Goal: Task Accomplishment & Management: Manage account settings

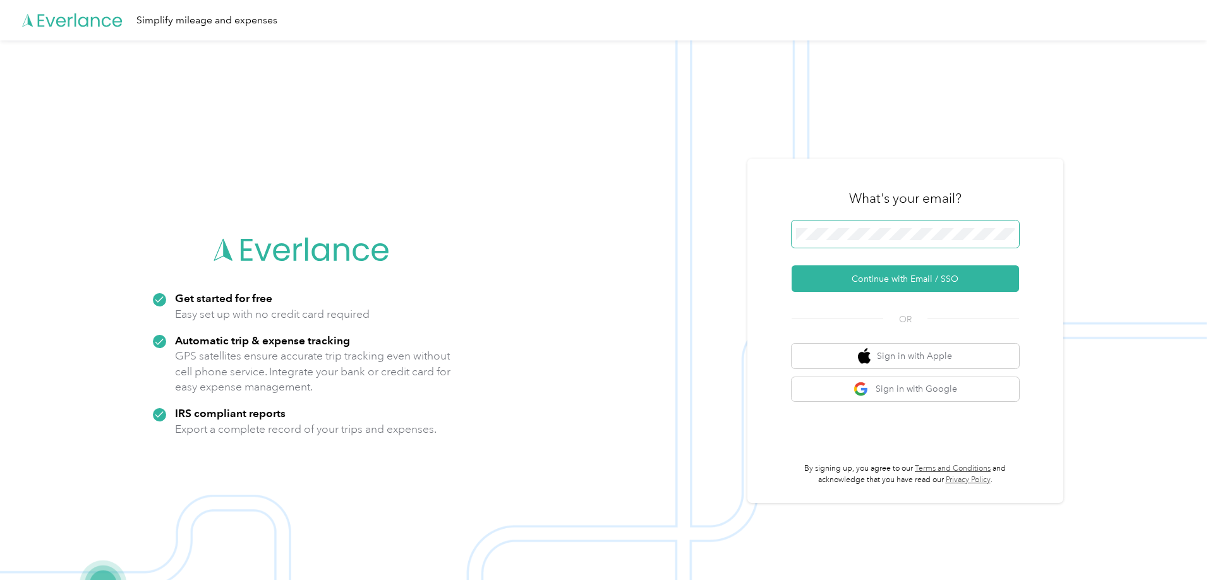
click at [824, 238] on span at bounding box center [905, 234] width 227 height 28
click at [821, 288] on button "Continue with Email / SSO" at bounding box center [905, 278] width 227 height 27
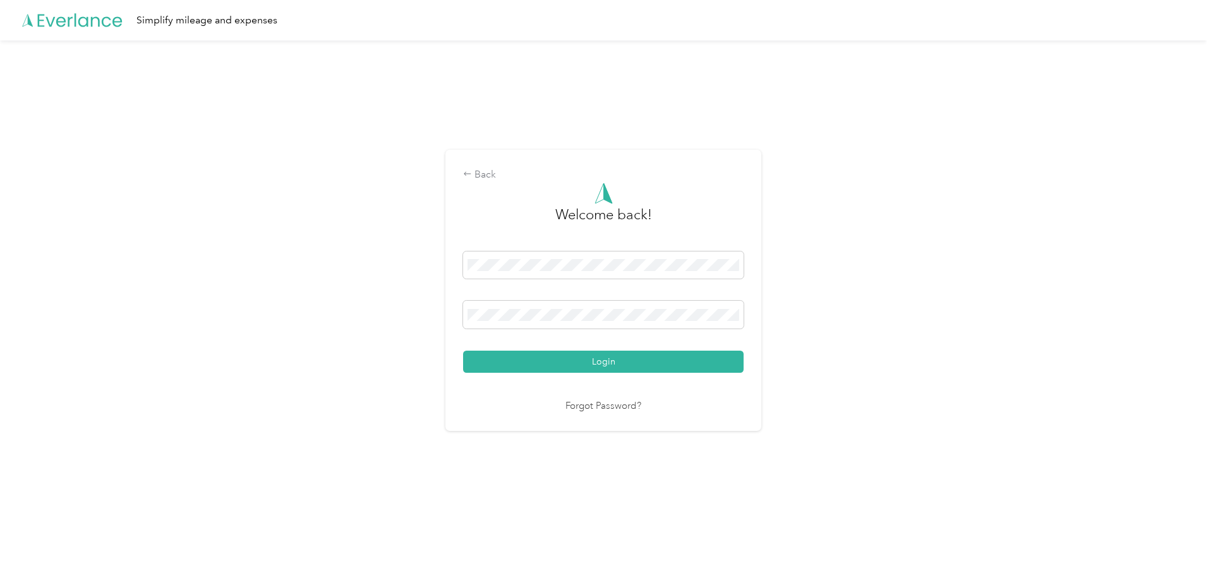
click at [463, 351] on button "Login" at bounding box center [603, 362] width 280 height 22
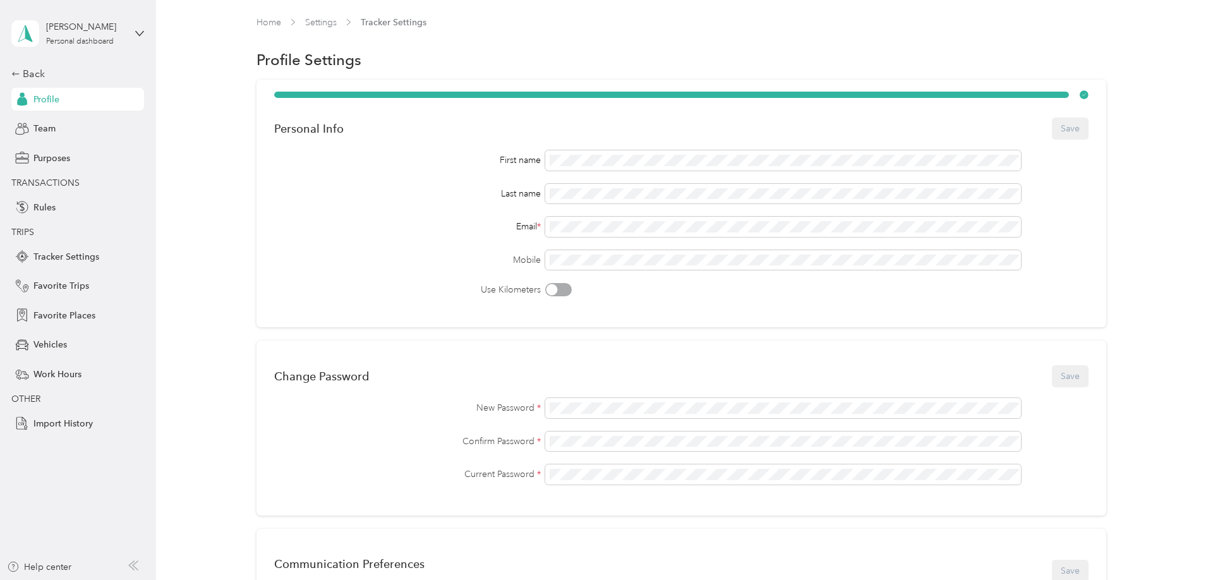
click at [55, 83] on div "Back Profile Team Purposes TRANSACTIONS Rules TRIPS Tracker Settings Favorite T…" at bounding box center [77, 250] width 133 height 368
click at [53, 78] on div "Back" at bounding box center [74, 73] width 126 height 15
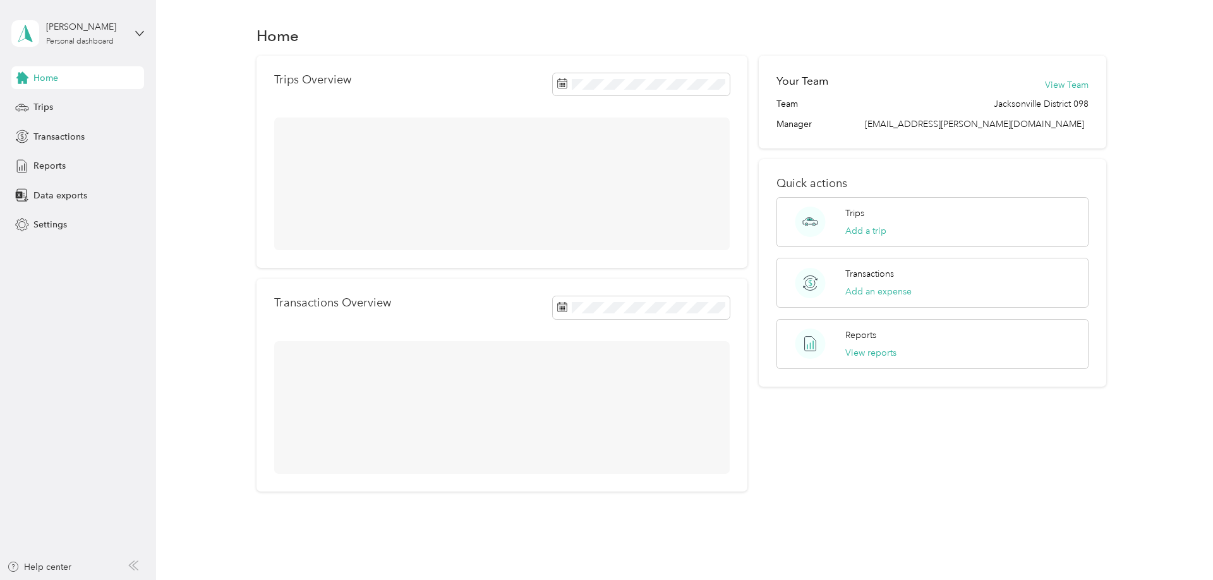
click at [1053, 126] on span "[EMAIL_ADDRESS][PERSON_NAME][DOMAIN_NAME]" at bounding box center [974, 124] width 219 height 11
click at [1053, 127] on span "[EMAIL_ADDRESS][PERSON_NAME][DOMAIN_NAME]" at bounding box center [974, 124] width 219 height 11
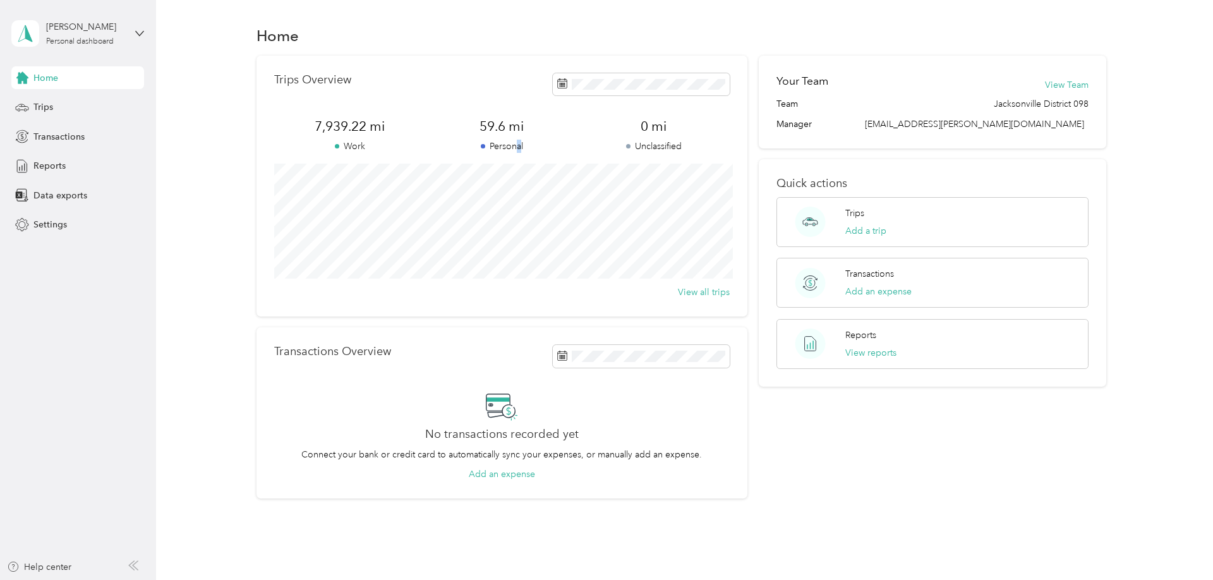
click at [521, 157] on div "Trips Overview 7,939.22 mi Work 59.6 mi Personal 0 mi Unclassified View all tri…" at bounding box center [501, 186] width 491 height 261
click at [126, 166] on div "Reports" at bounding box center [77, 166] width 133 height 23
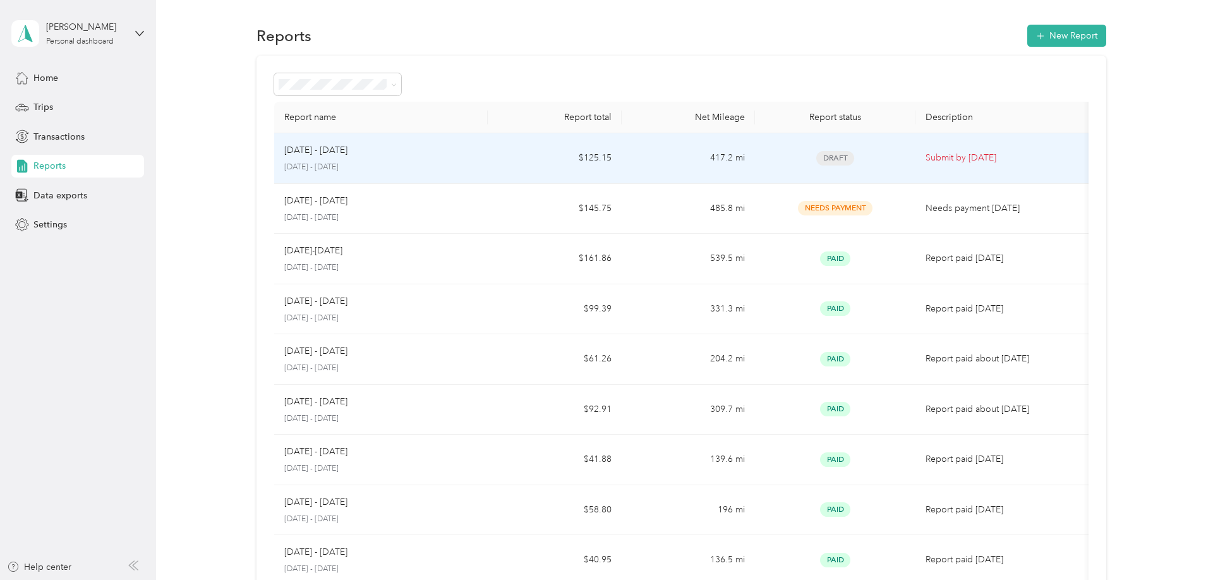
click at [734, 164] on td "417.2 mi" at bounding box center [689, 158] width 134 height 51
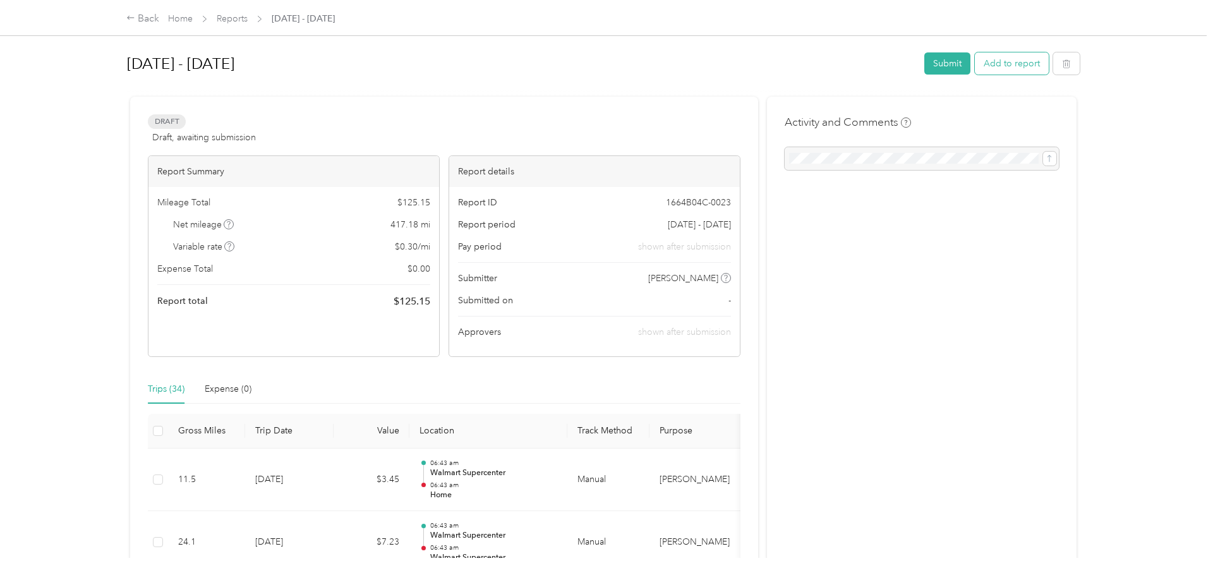
click at [1004, 74] on button "Add to report" at bounding box center [1012, 63] width 74 height 22
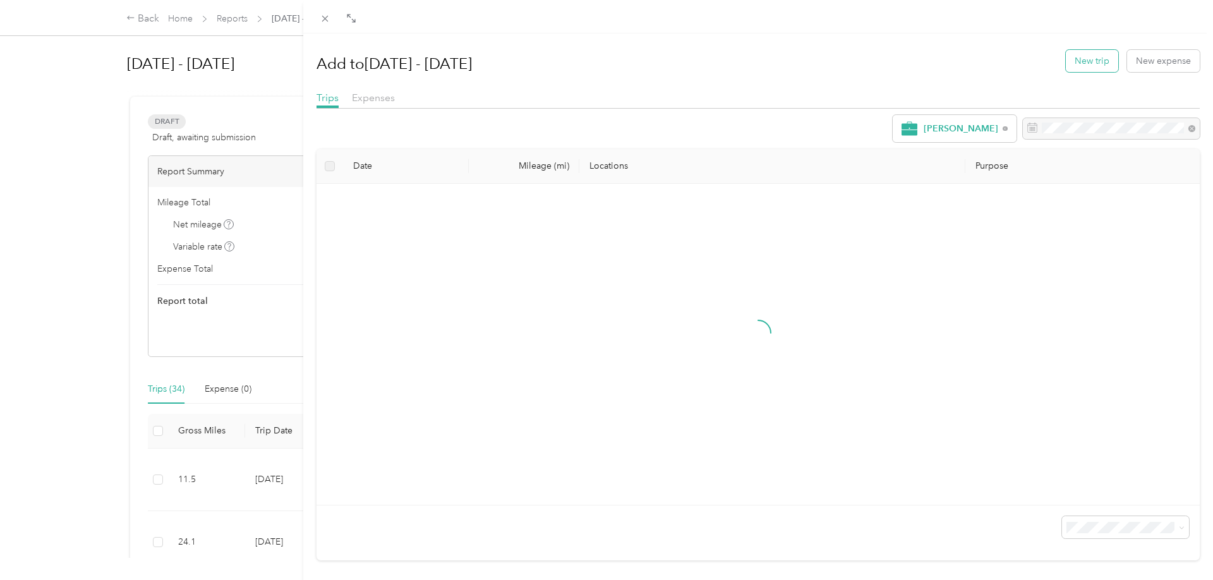
click at [1094, 69] on button "New trip" at bounding box center [1092, 61] width 52 height 22
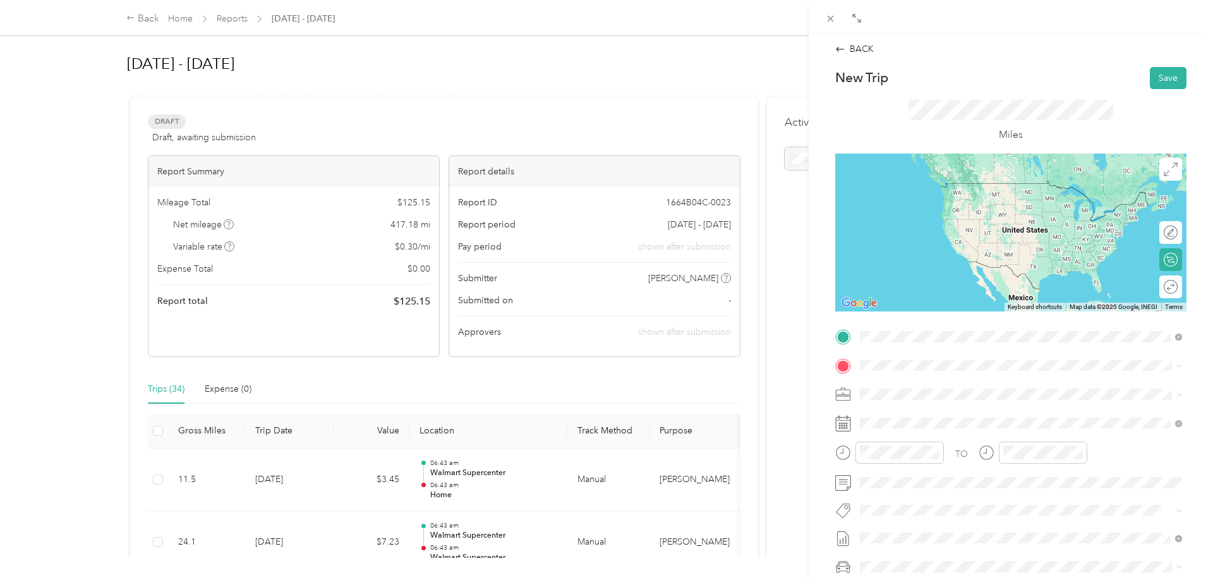
click at [921, 400] on span "[STREET_ADDRESS][PERSON_NAME][US_STATE]" at bounding box center [982, 400] width 196 height 11
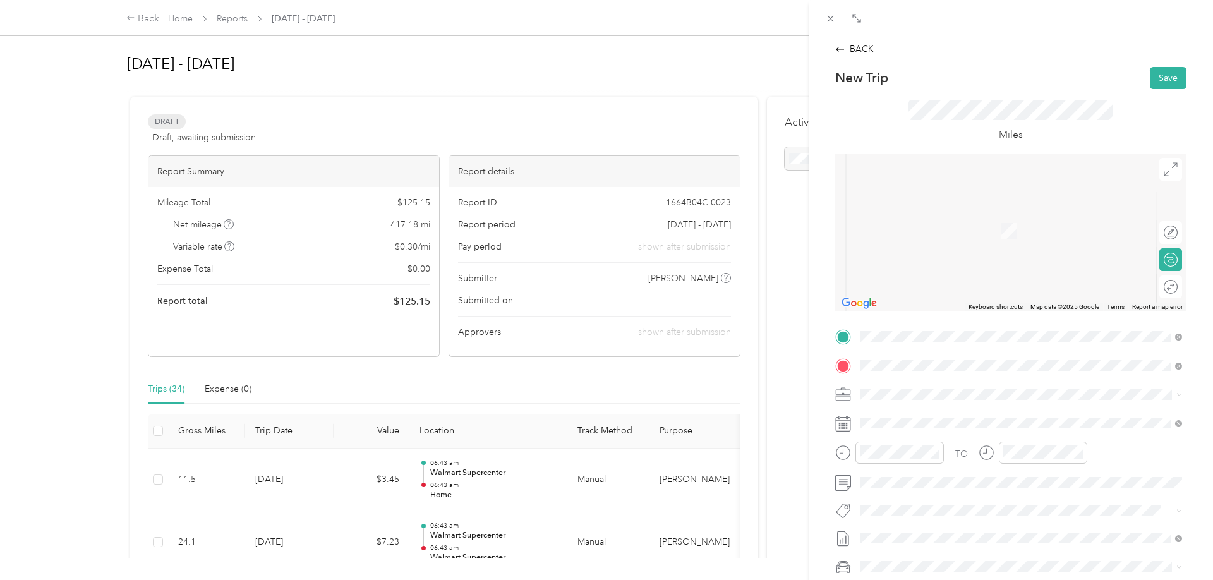
click at [895, 419] on span "TEAM" at bounding box center [903, 417] width 21 height 11
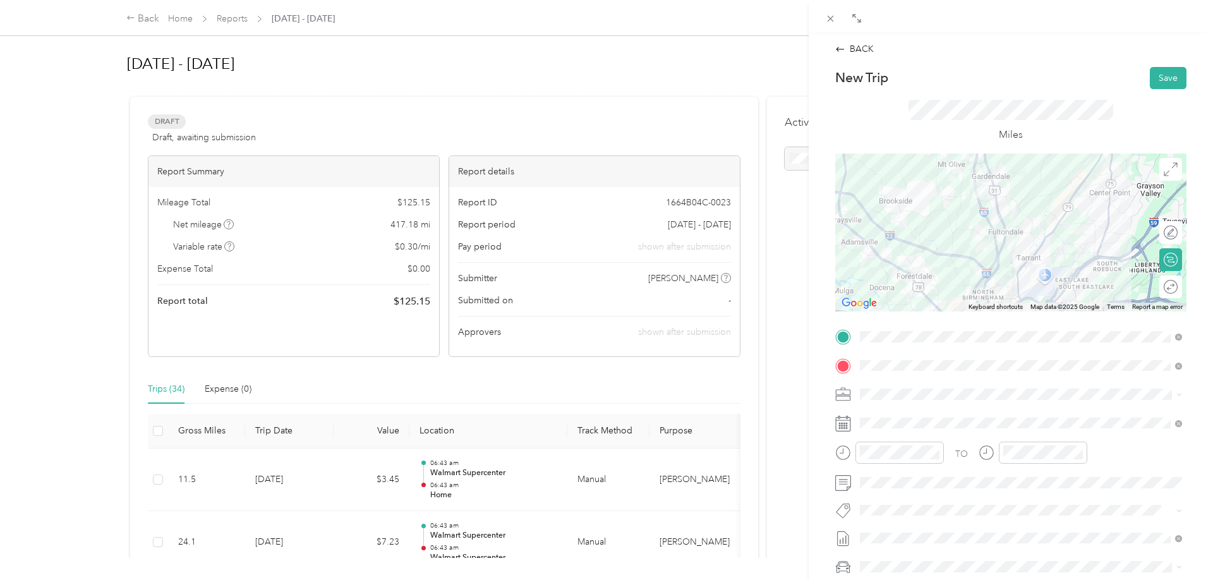
click at [985, 274] on div at bounding box center [1010, 233] width 351 height 158
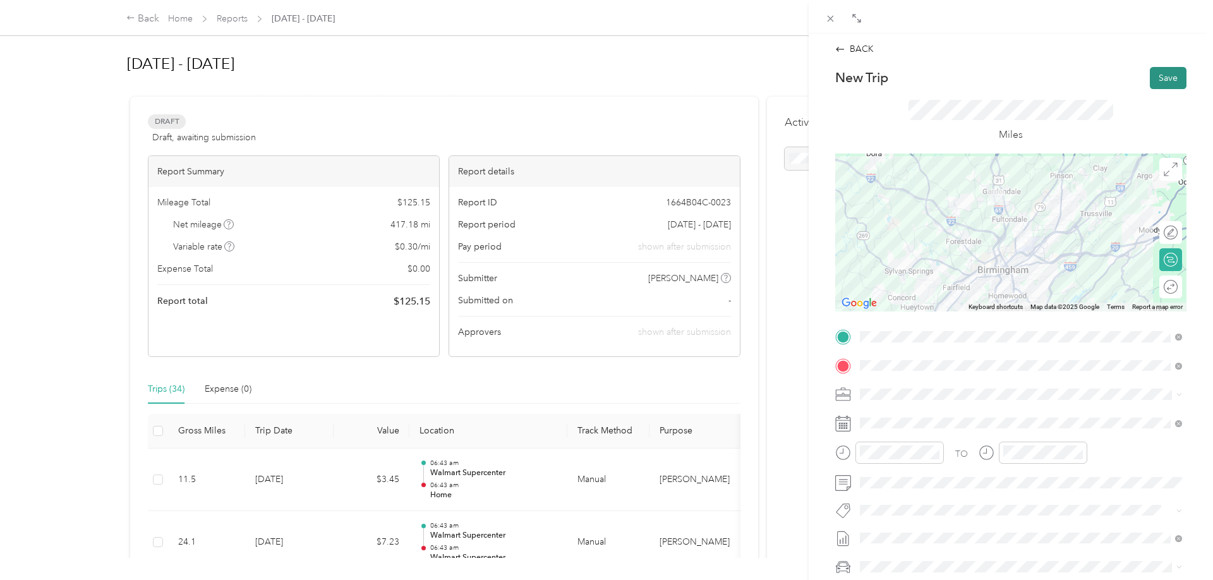
click at [1160, 83] on button "Save" at bounding box center [1168, 78] width 37 height 22
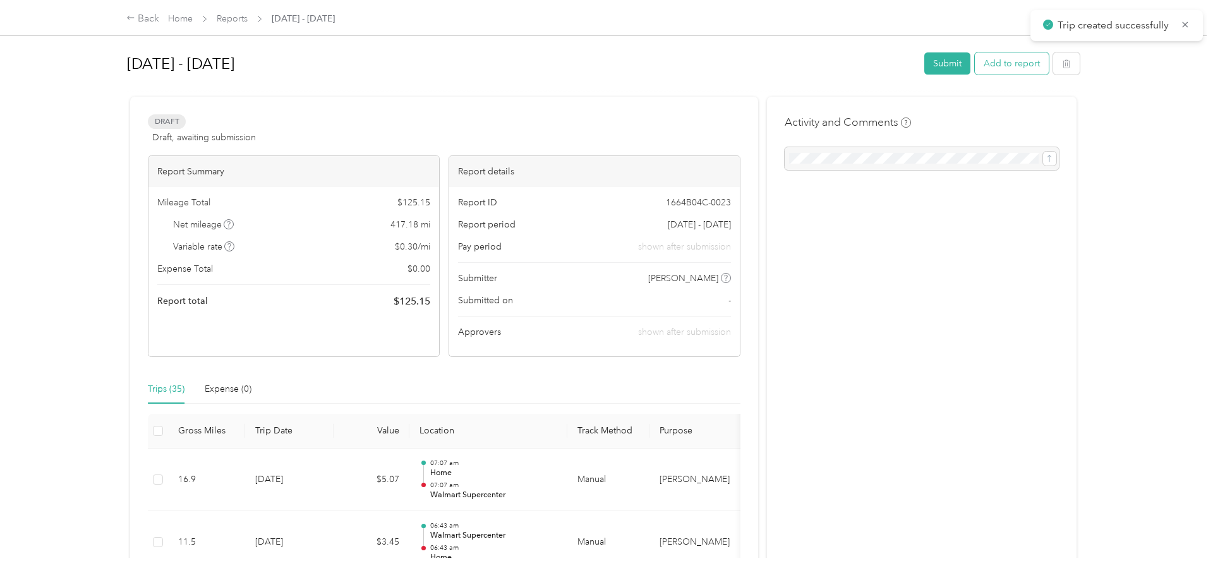
click at [1012, 71] on button "Add to report" at bounding box center [1012, 63] width 74 height 22
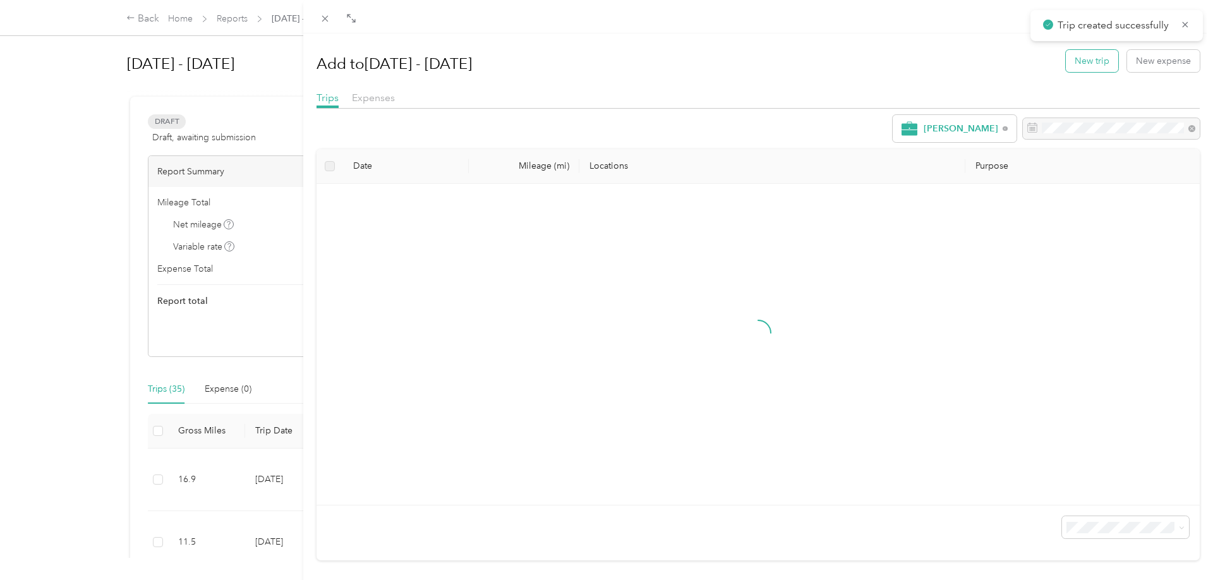
click at [1076, 68] on button "New trip" at bounding box center [1092, 61] width 52 height 22
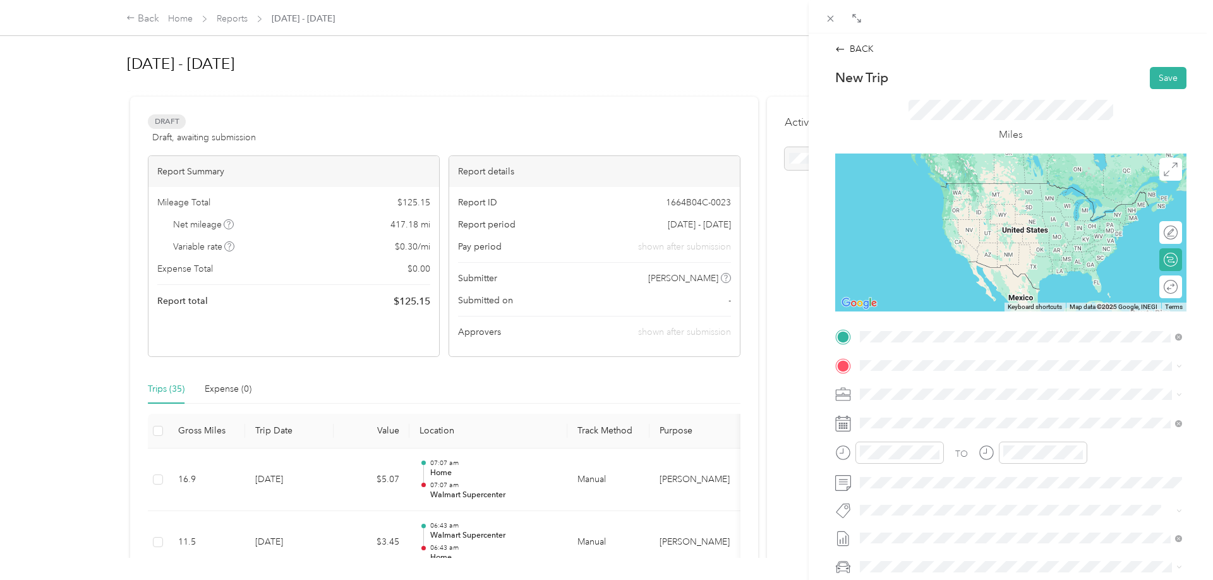
click at [877, 395] on div "TEAM Walmart Supercenter [STREET_ADDRESS][PERSON_NAME]" at bounding box center [1020, 396] width 313 height 35
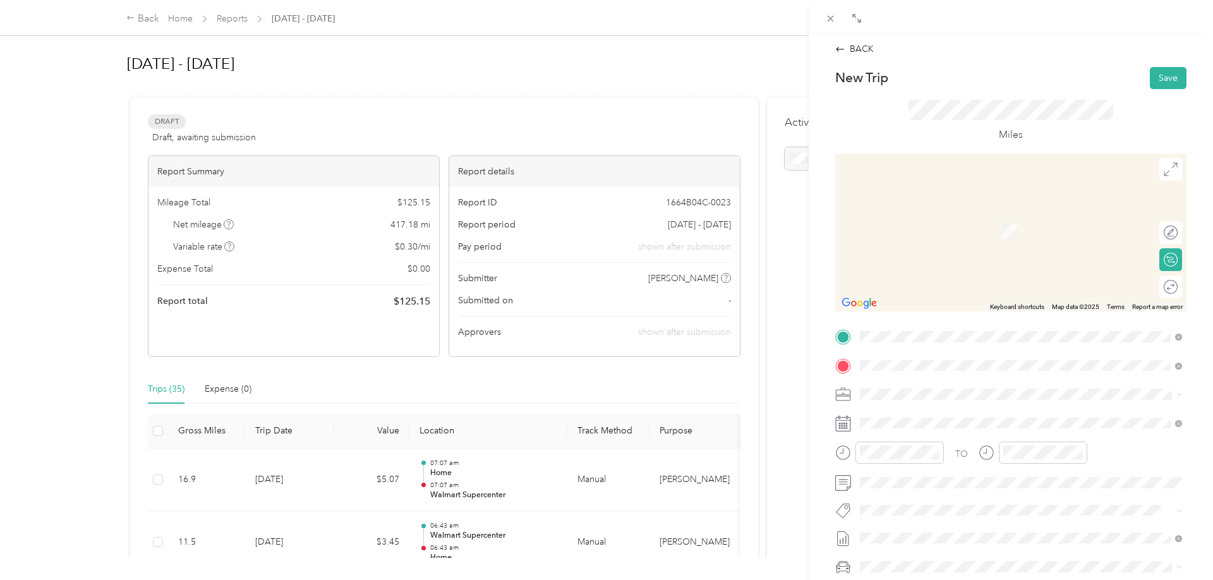
click at [975, 423] on div "TEAM Walmart Supercenter [STREET_ADDRESS]" at bounding box center [949, 425] width 131 height 31
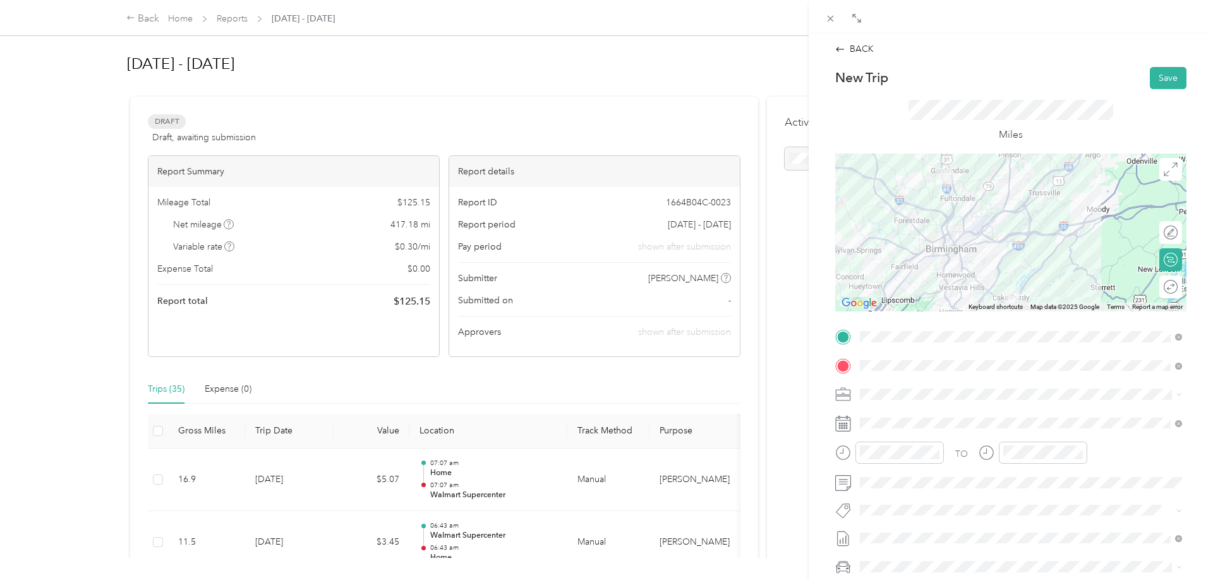
click at [1004, 258] on div at bounding box center [1010, 233] width 351 height 158
click at [1003, 259] on div at bounding box center [1010, 233] width 351 height 158
click at [1000, 260] on div at bounding box center [1010, 233] width 351 height 158
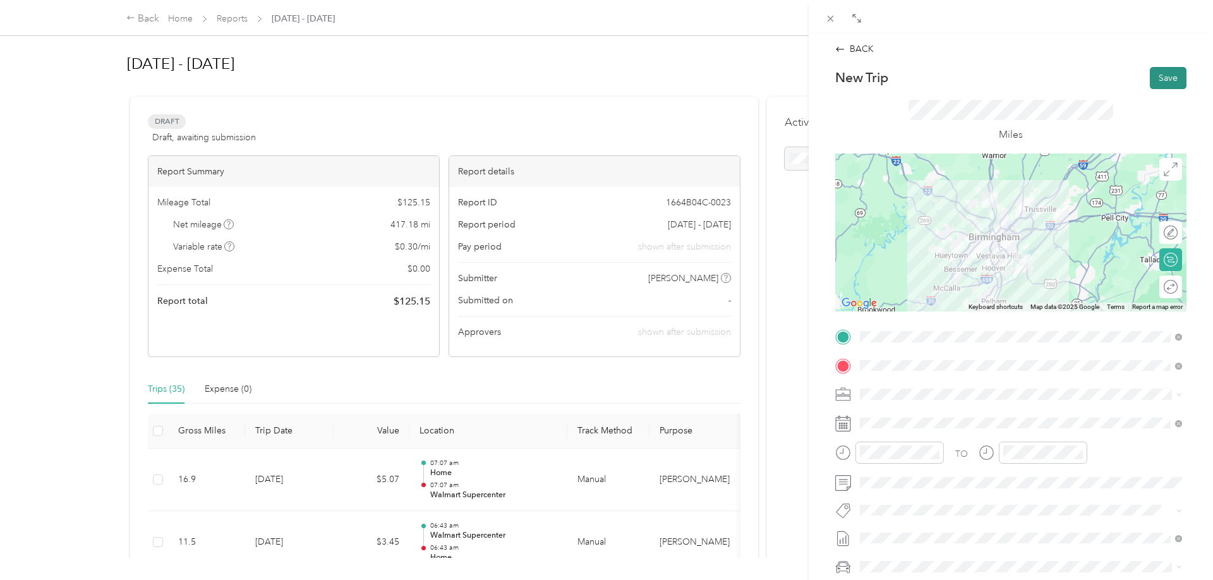
click at [1169, 78] on button "Save" at bounding box center [1168, 78] width 37 height 22
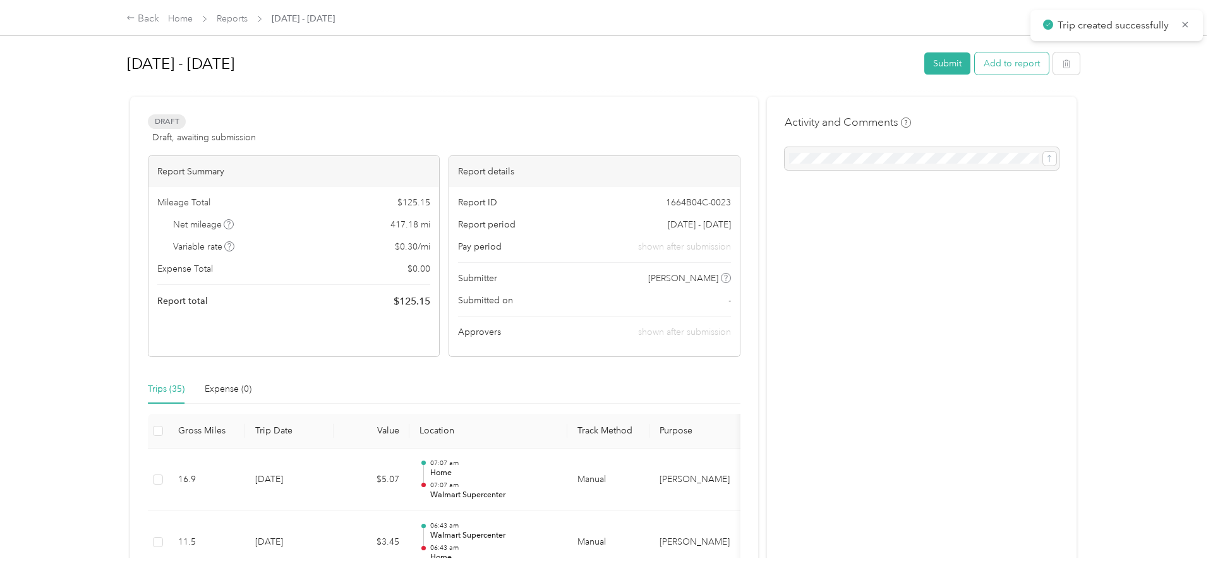
click at [1013, 61] on button "Add to report" at bounding box center [1012, 63] width 74 height 22
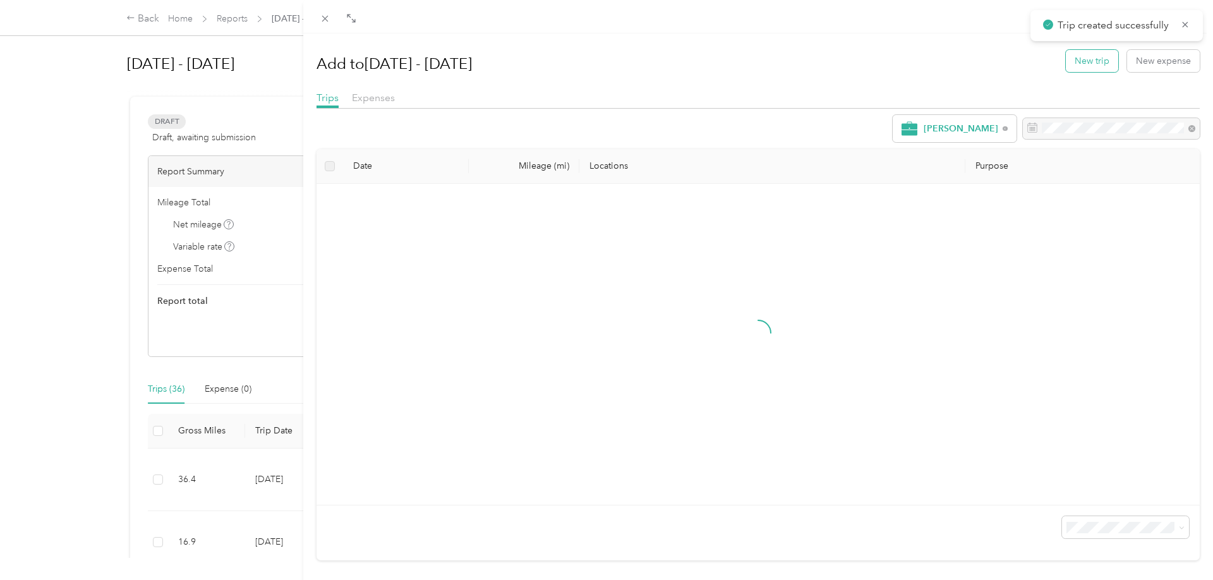
click at [1074, 69] on button "New trip" at bounding box center [1092, 61] width 52 height 22
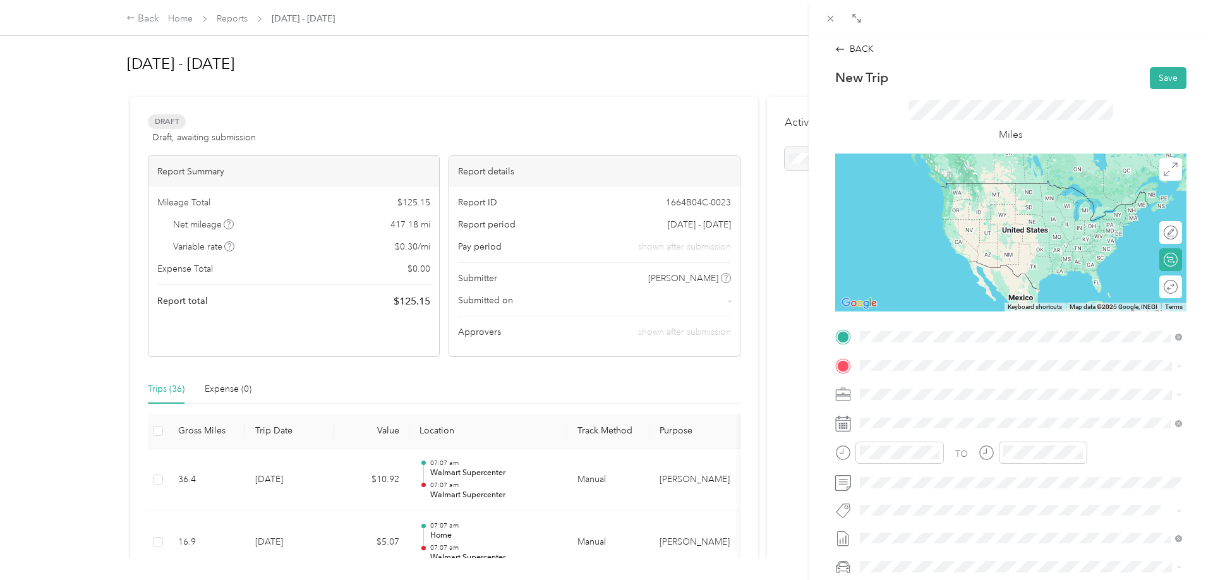
click at [918, 388] on button "TEAM" at bounding box center [903, 389] width 39 height 16
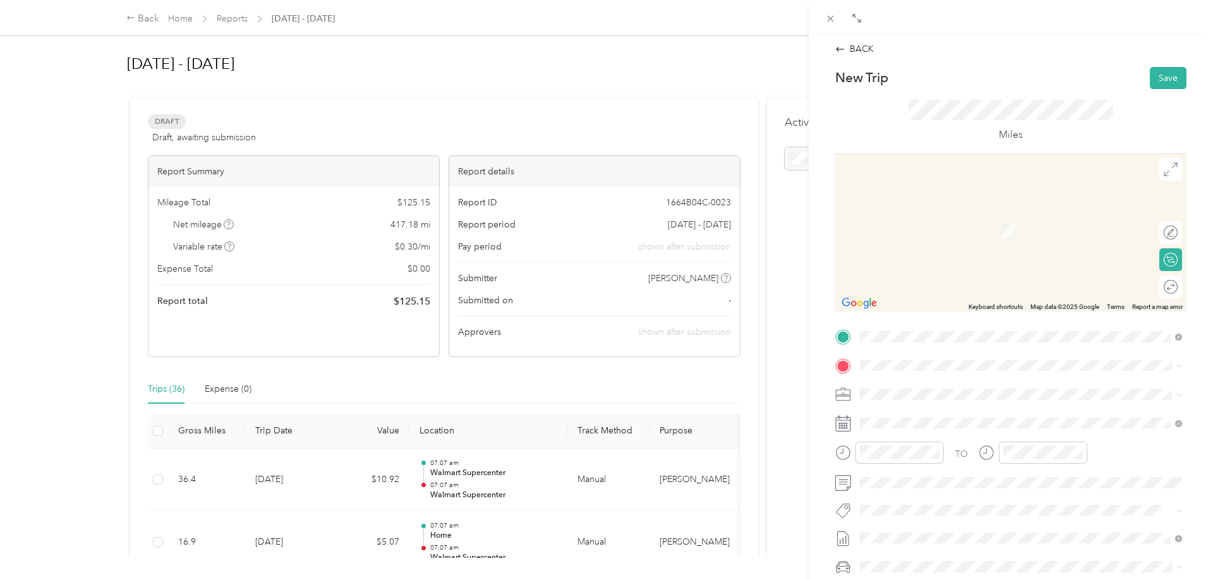
click at [899, 359] on span at bounding box center [1020, 366] width 331 height 20
click at [900, 371] on span at bounding box center [1020, 366] width 331 height 20
click at [972, 421] on div "TEAM Walmart Supercenter" at bounding box center [949, 418] width 131 height 16
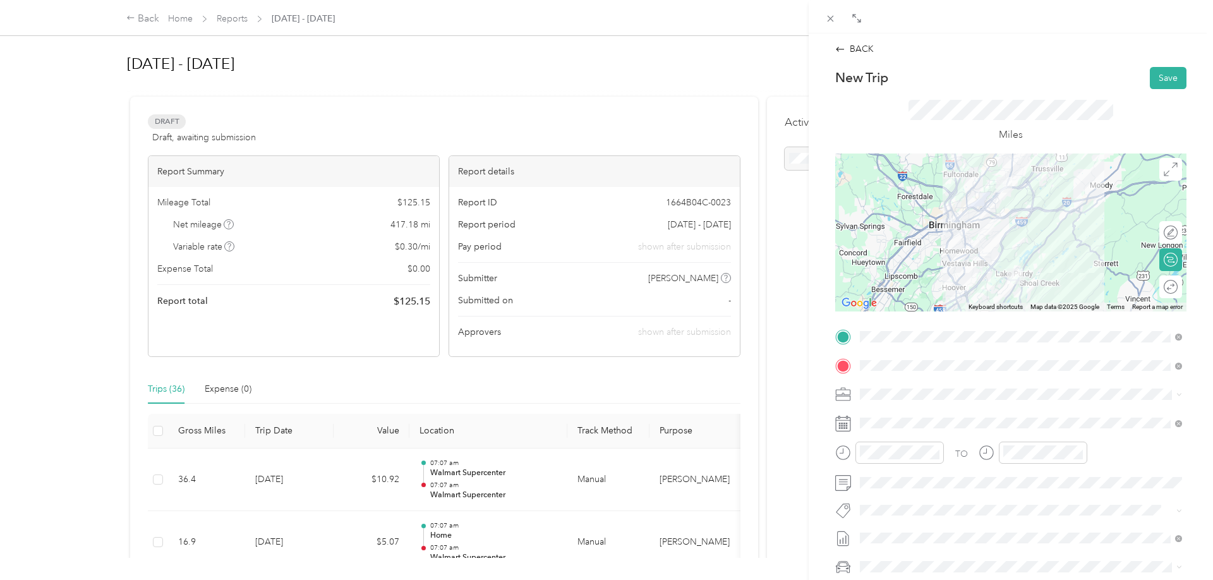
click at [964, 233] on div at bounding box center [1010, 233] width 351 height 158
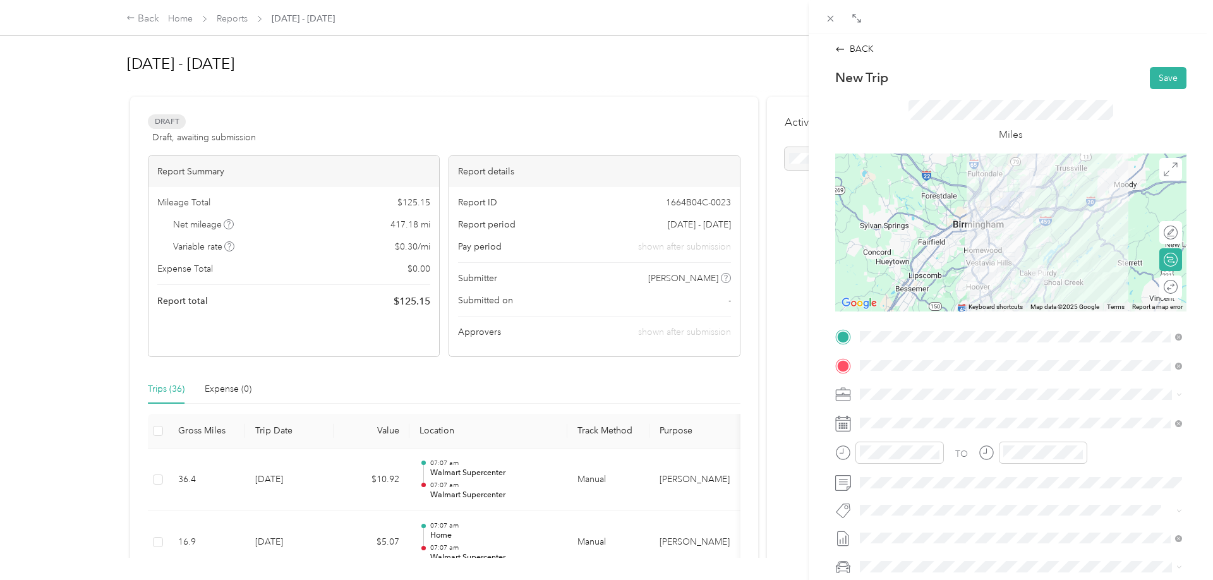
click at [1057, 240] on div at bounding box center [1010, 233] width 351 height 158
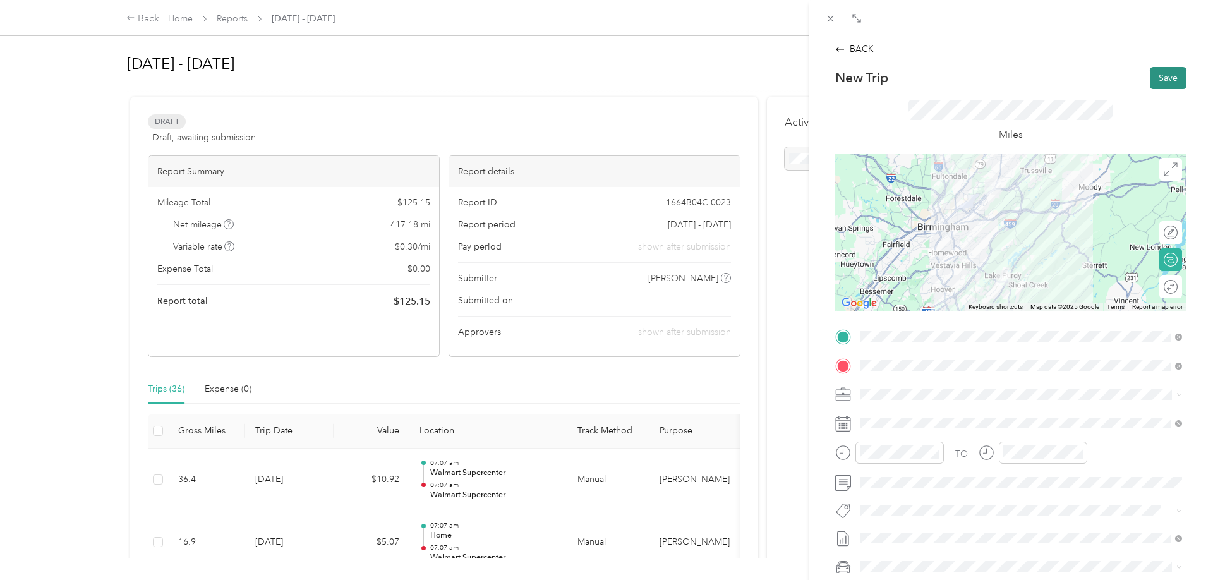
click at [1173, 76] on button "Save" at bounding box center [1168, 78] width 37 height 22
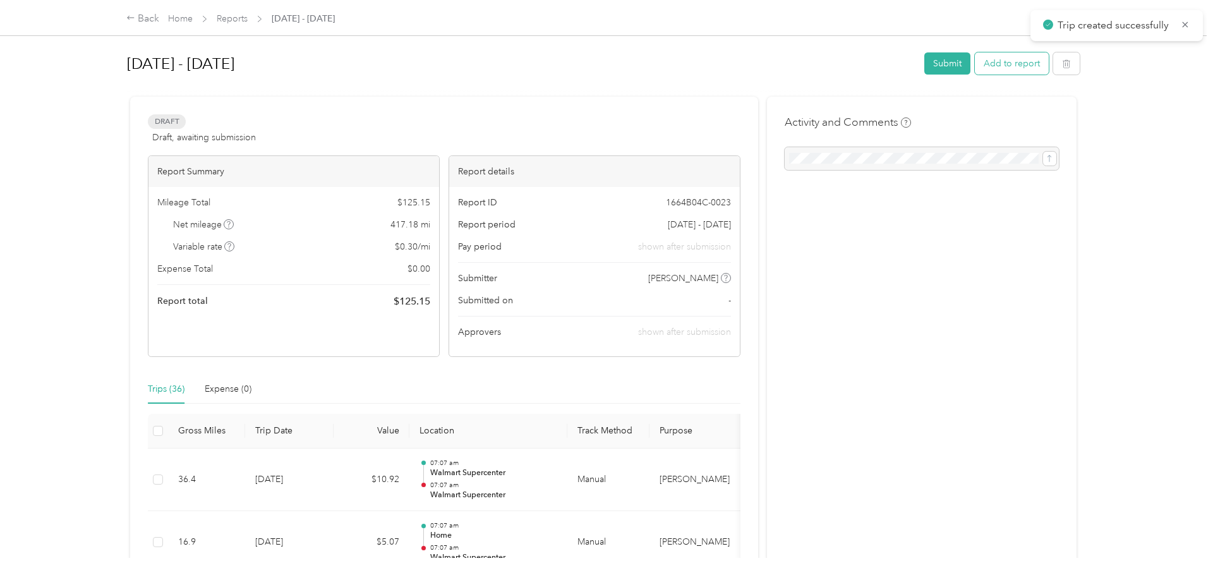
click at [1007, 69] on button "Add to report" at bounding box center [1012, 63] width 74 height 22
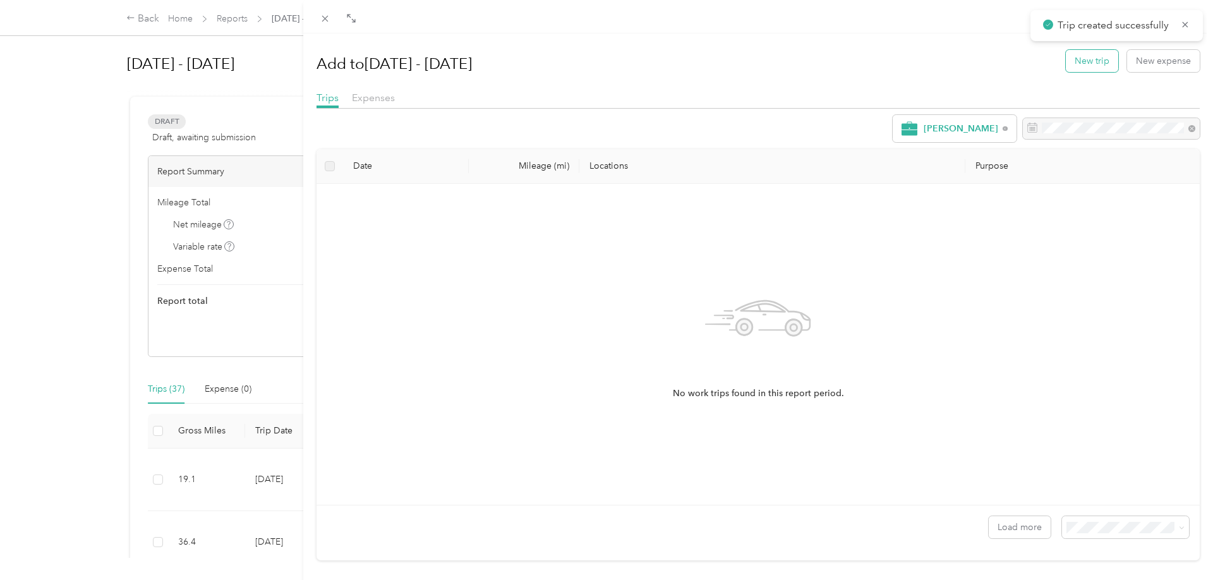
click at [1091, 67] on button "New trip" at bounding box center [1092, 61] width 52 height 22
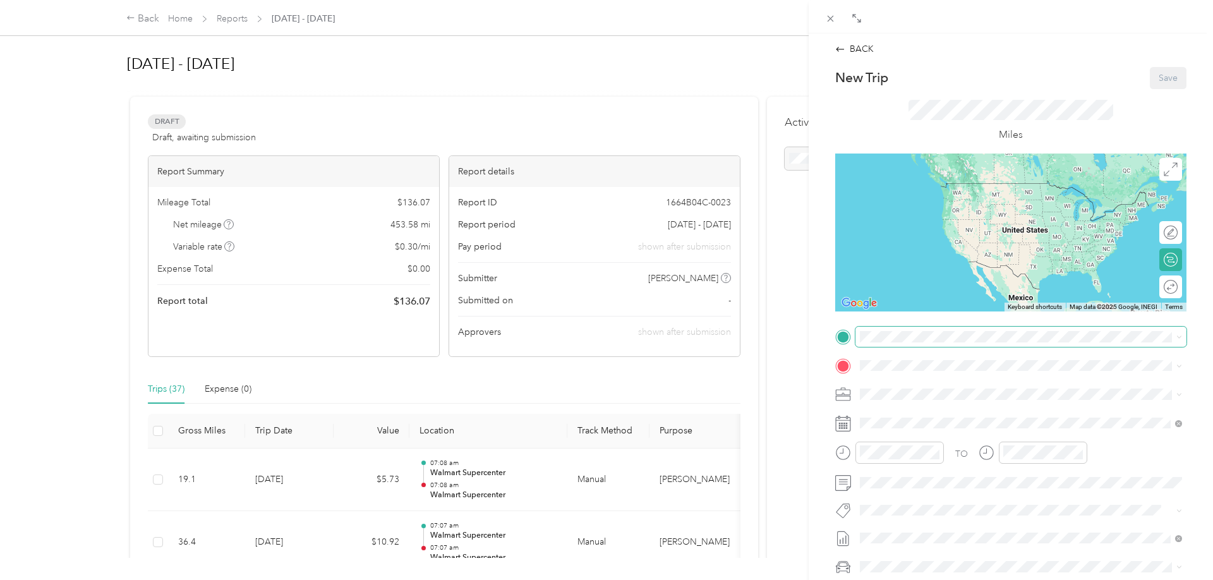
click at [920, 346] on span at bounding box center [1020, 337] width 331 height 20
click at [972, 383] on div "TEAM Walmart Supercenter" at bounding box center [949, 389] width 131 height 16
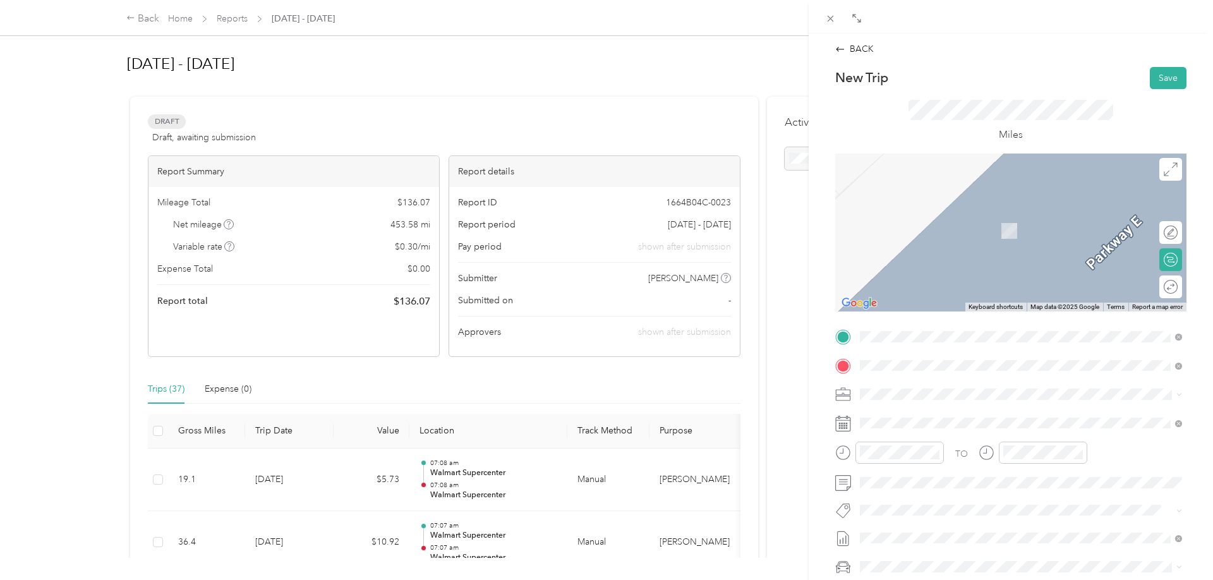
click at [948, 413] on div "Home" at bounding box center [982, 415] width 196 height 11
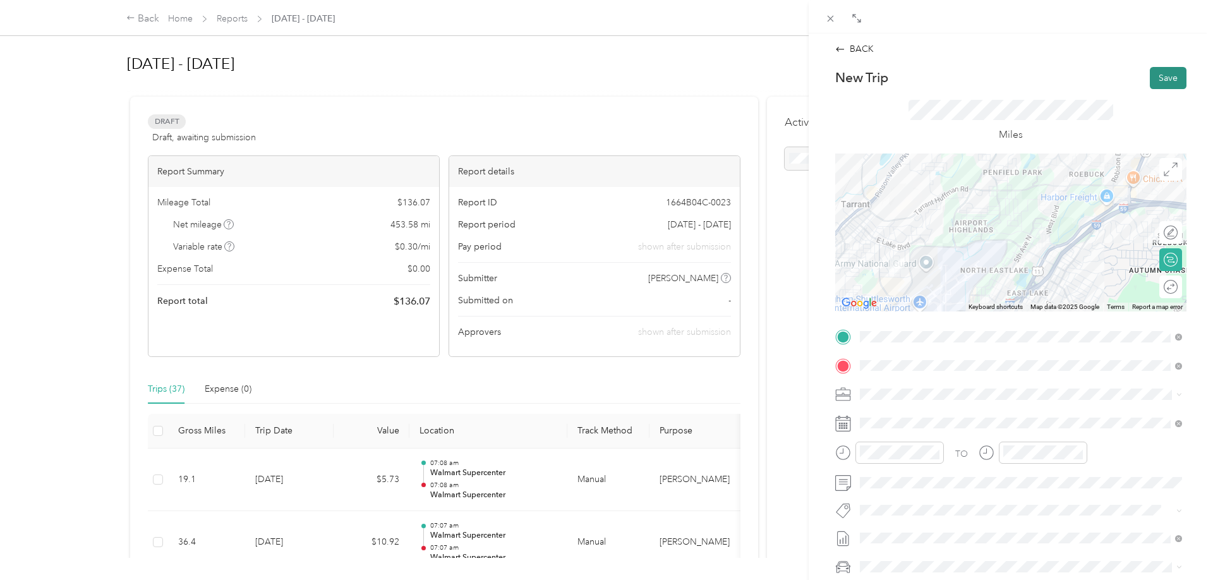
click at [1164, 85] on button "Save" at bounding box center [1168, 78] width 37 height 22
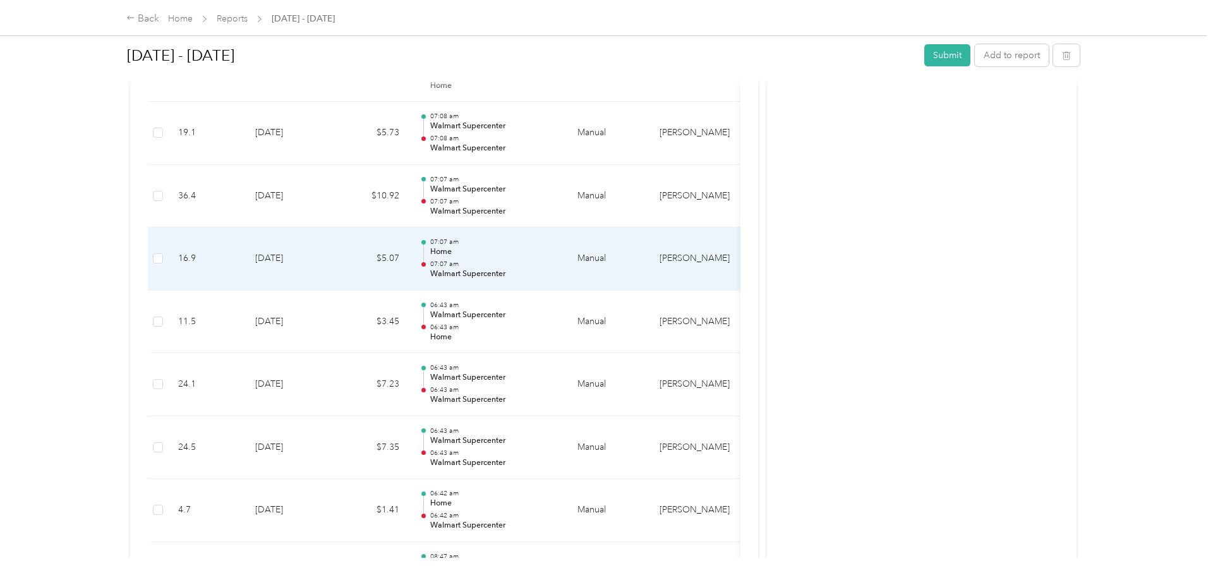
scroll to position [451, 0]
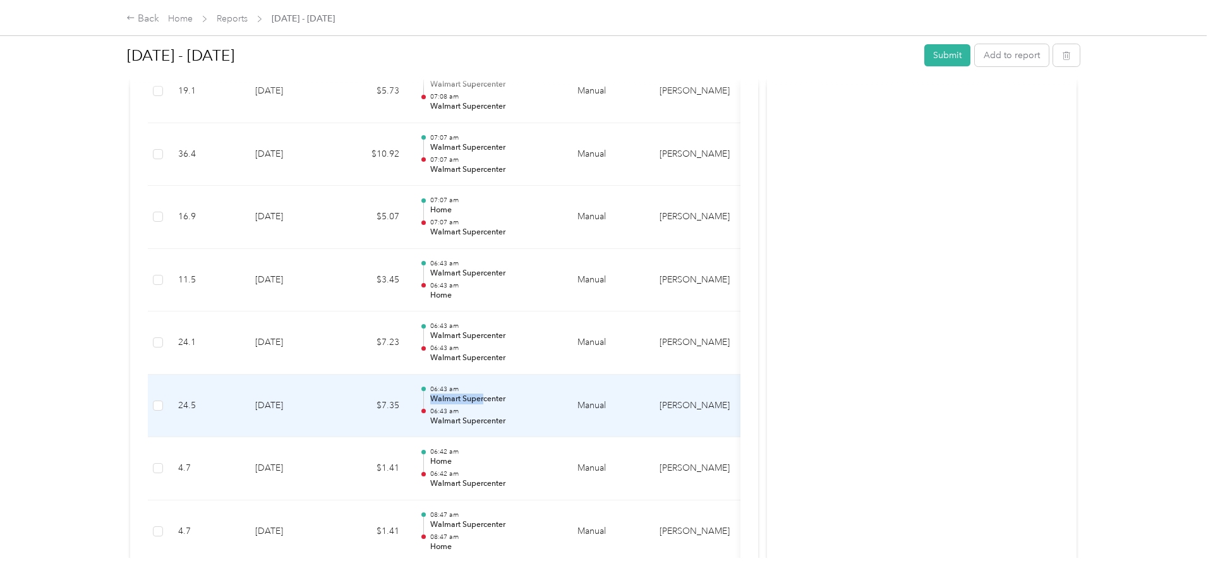
click at [486, 394] on p "Walmart Supercenter" at bounding box center [494, 399] width 128 height 11
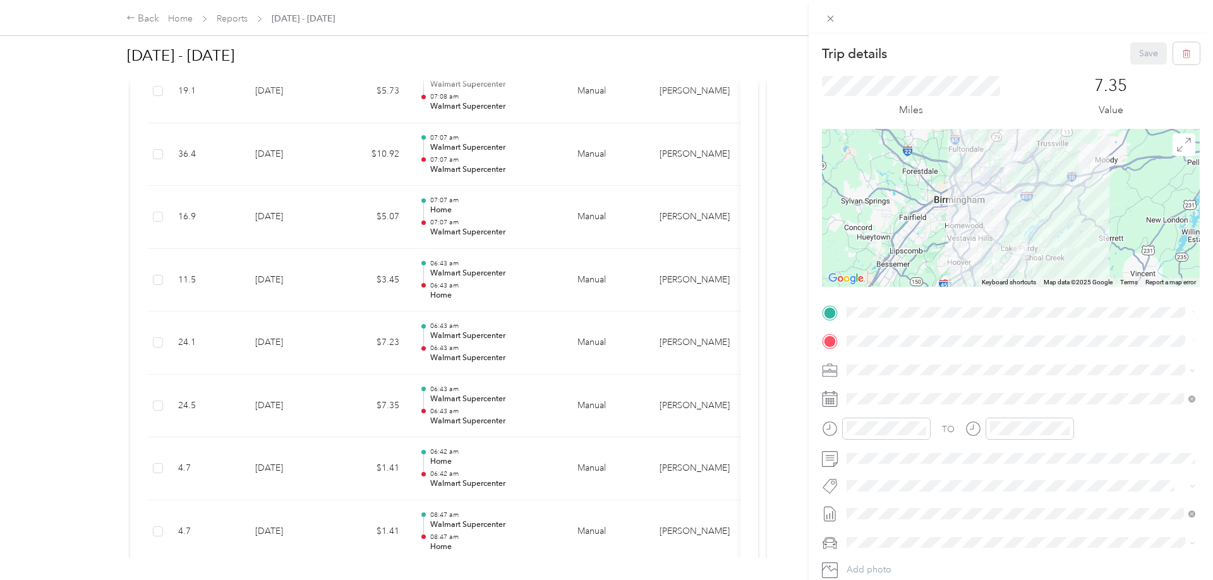
click at [1037, 218] on div at bounding box center [1011, 208] width 378 height 158
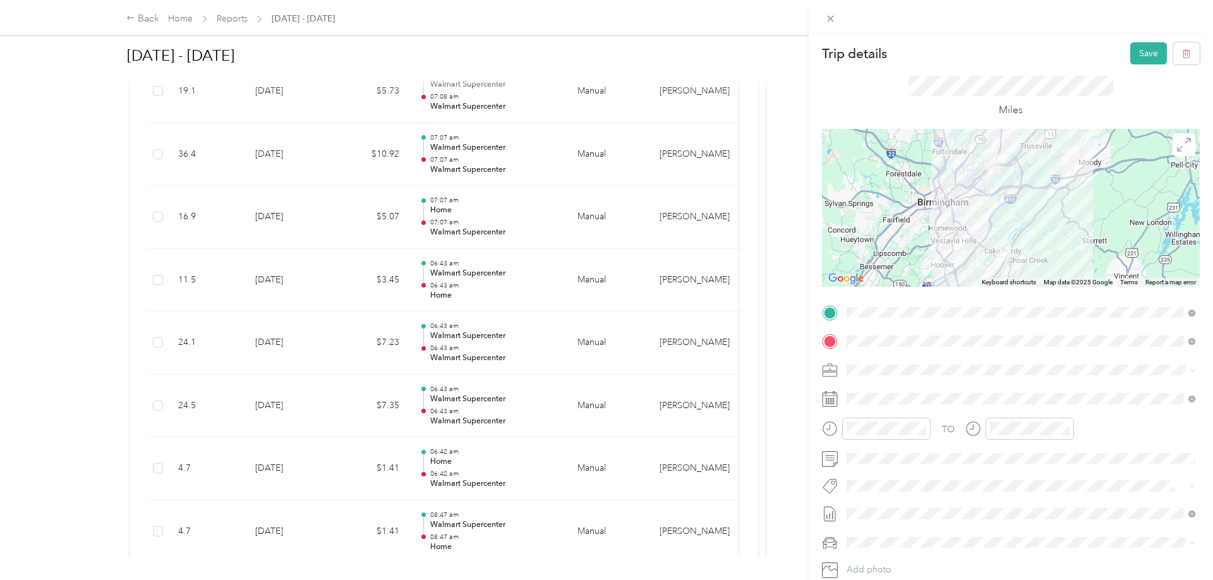
click at [964, 188] on div at bounding box center [1011, 208] width 378 height 158
click at [965, 183] on div at bounding box center [1011, 208] width 378 height 158
click at [972, 186] on div at bounding box center [1011, 208] width 378 height 158
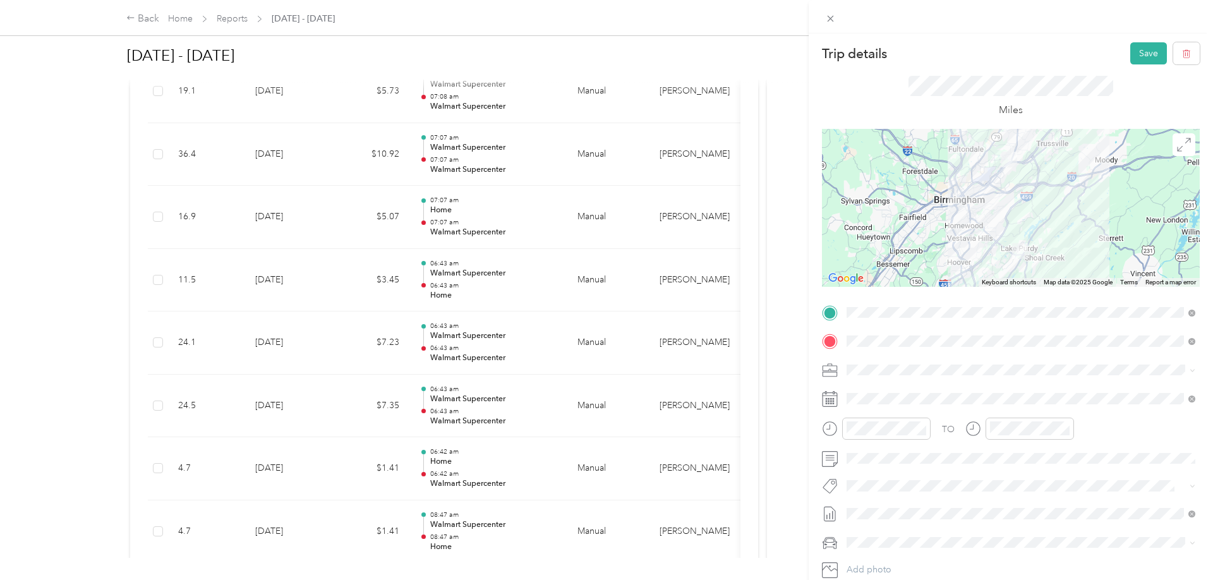
click at [1020, 198] on div at bounding box center [1011, 208] width 378 height 158
click at [985, 184] on div at bounding box center [1011, 208] width 378 height 158
click at [1017, 204] on div at bounding box center [1011, 208] width 378 height 158
click at [1152, 56] on button "Save" at bounding box center [1148, 53] width 37 height 22
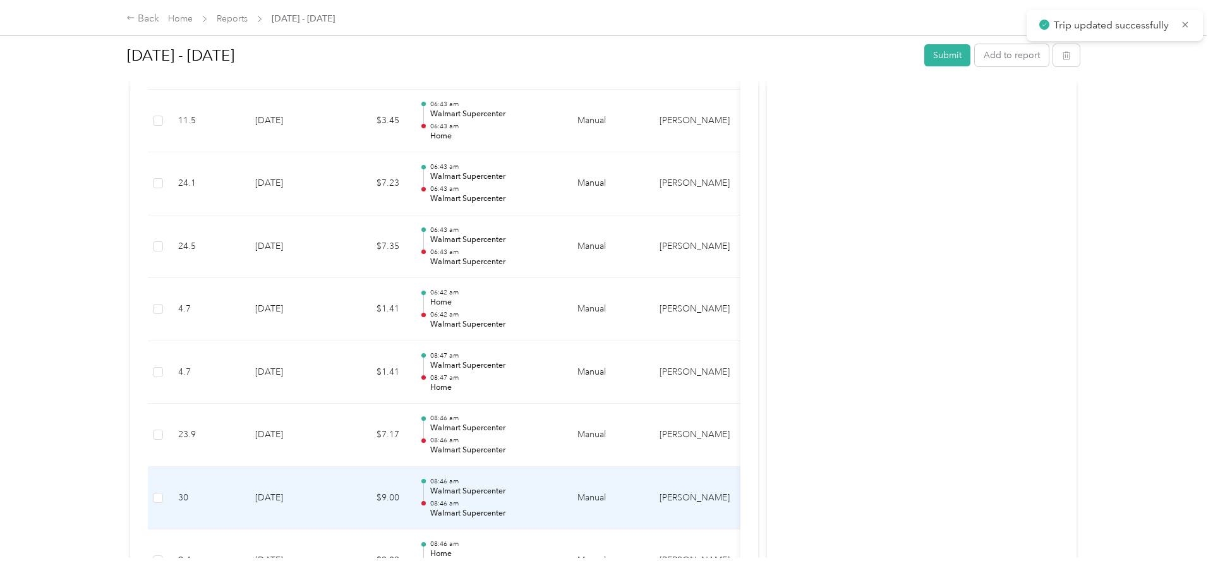
scroll to position [709, 0]
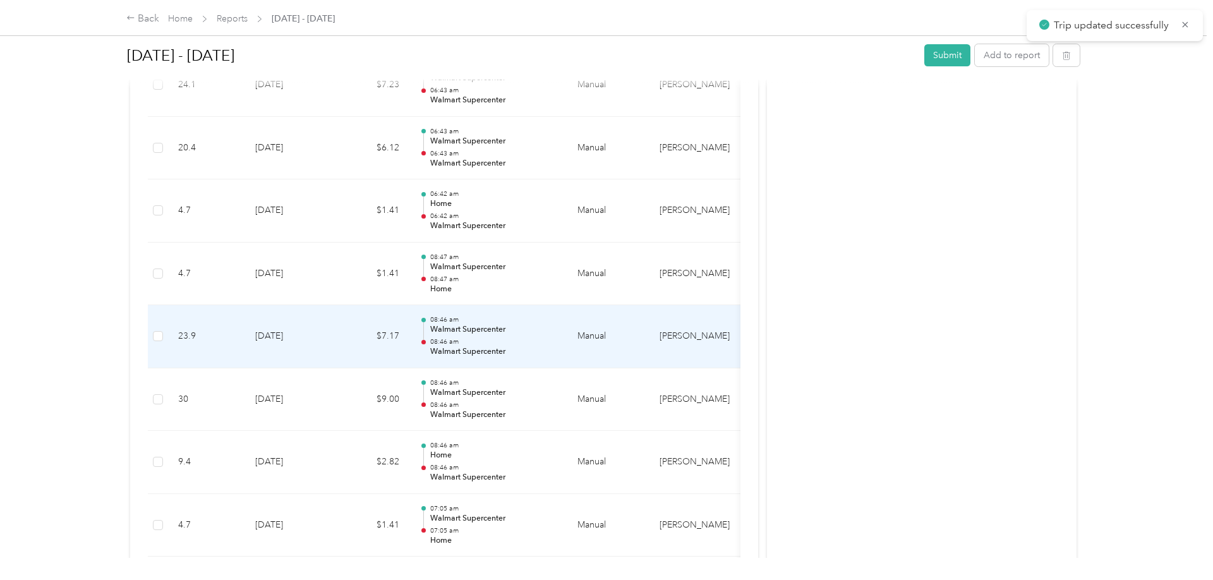
click at [475, 348] on p "Walmart Supercenter" at bounding box center [494, 351] width 128 height 11
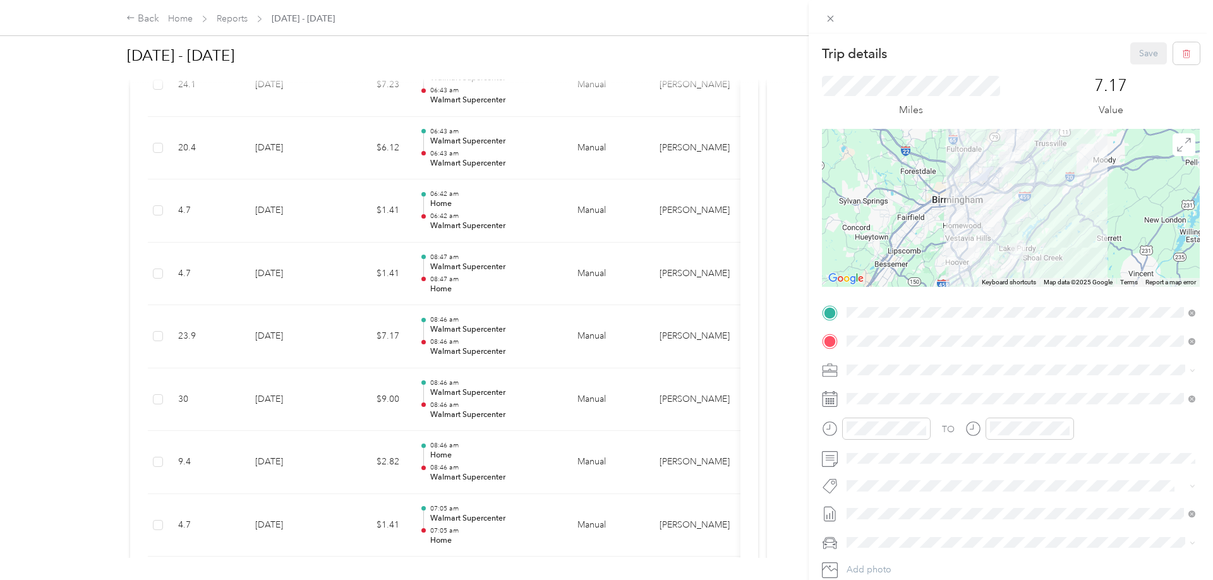
click at [963, 196] on div at bounding box center [1011, 208] width 378 height 158
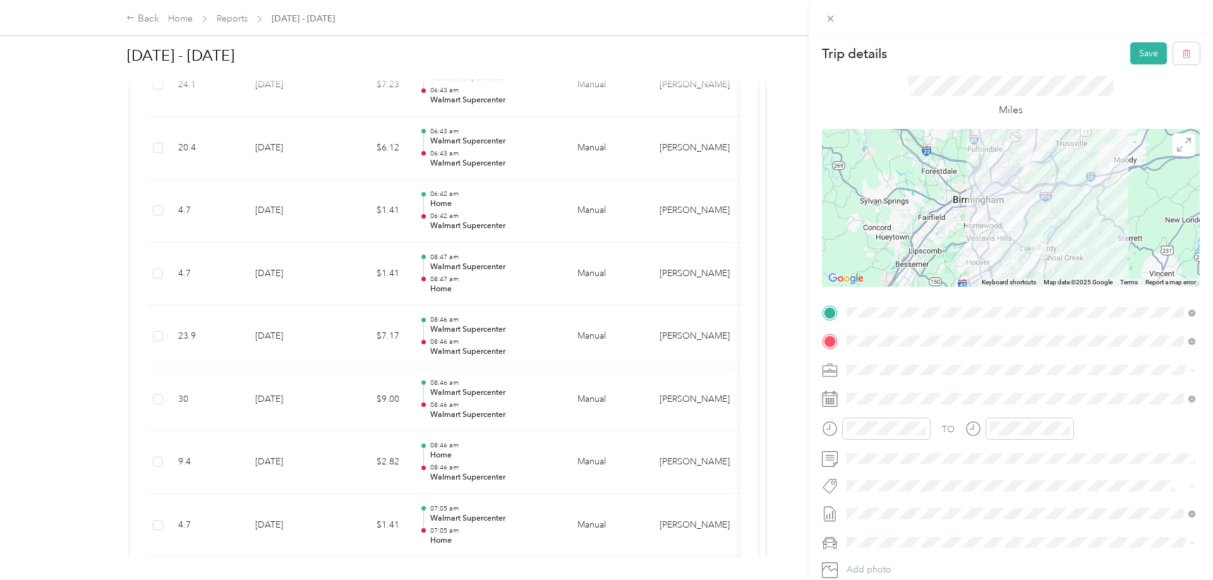
click at [1056, 217] on div at bounding box center [1011, 208] width 378 height 158
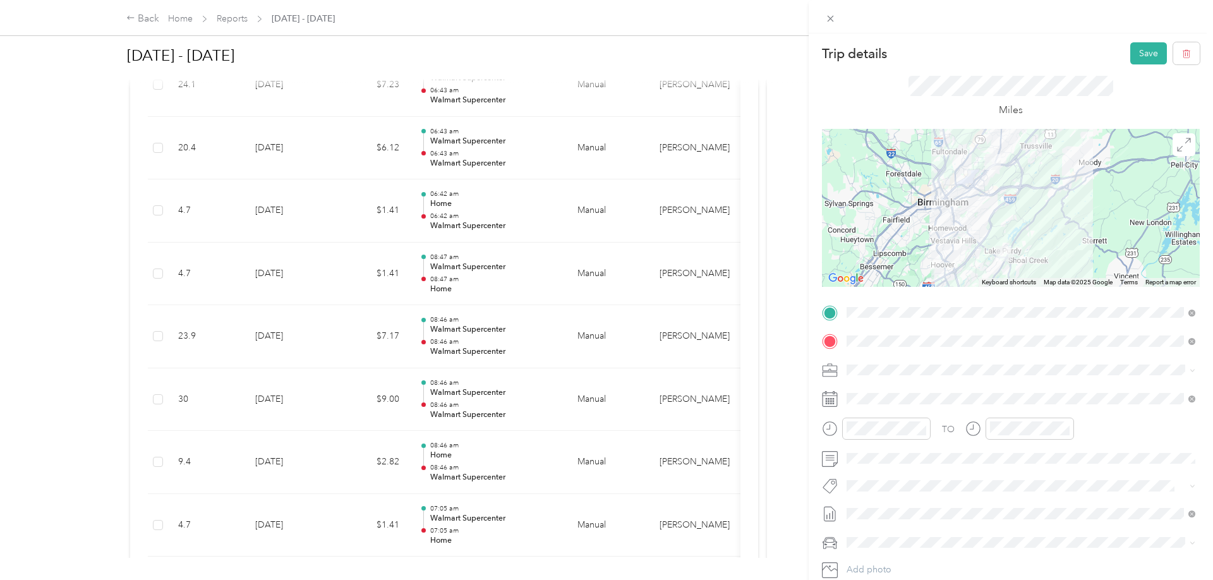
click at [997, 215] on div at bounding box center [1011, 208] width 378 height 158
click at [995, 219] on div at bounding box center [1011, 208] width 378 height 158
click at [992, 219] on div at bounding box center [1011, 208] width 378 height 158
click at [987, 217] on div at bounding box center [1011, 208] width 378 height 158
click at [989, 217] on div at bounding box center [1011, 208] width 378 height 158
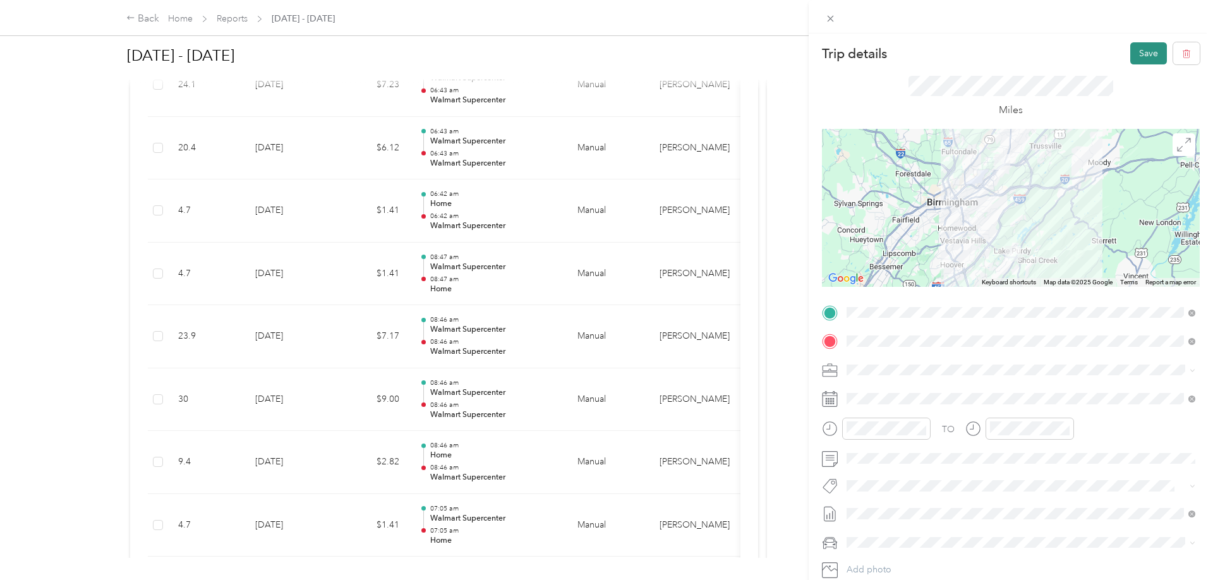
click at [1135, 57] on button "Save" at bounding box center [1148, 53] width 37 height 22
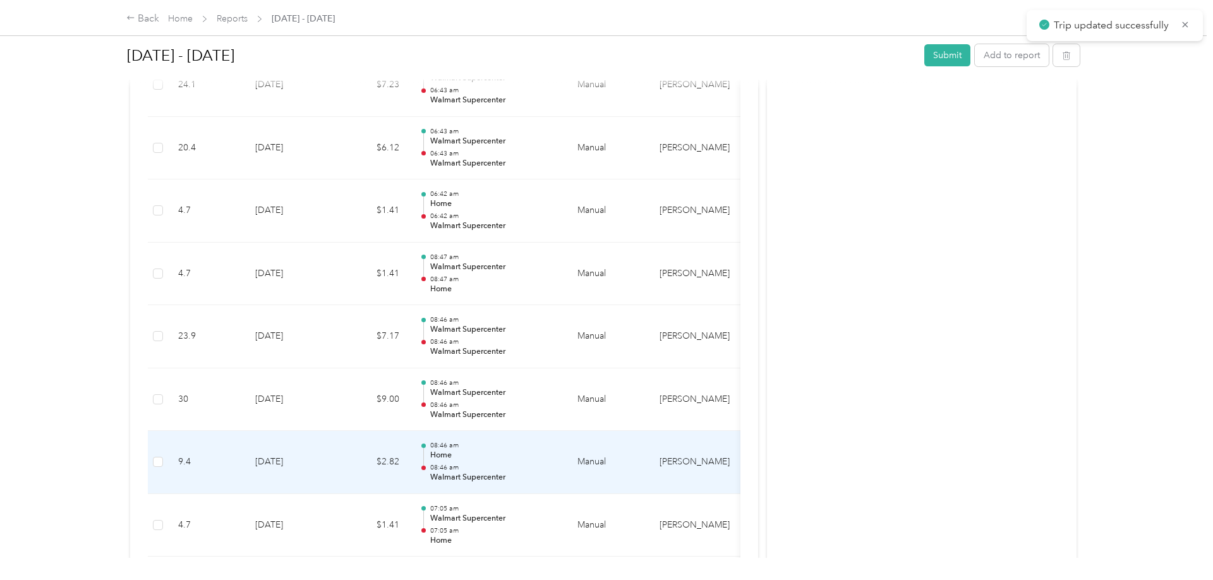
click at [499, 461] on div "08:46 am Home 08:46 am Walmart Supercenter" at bounding box center [494, 462] width 128 height 42
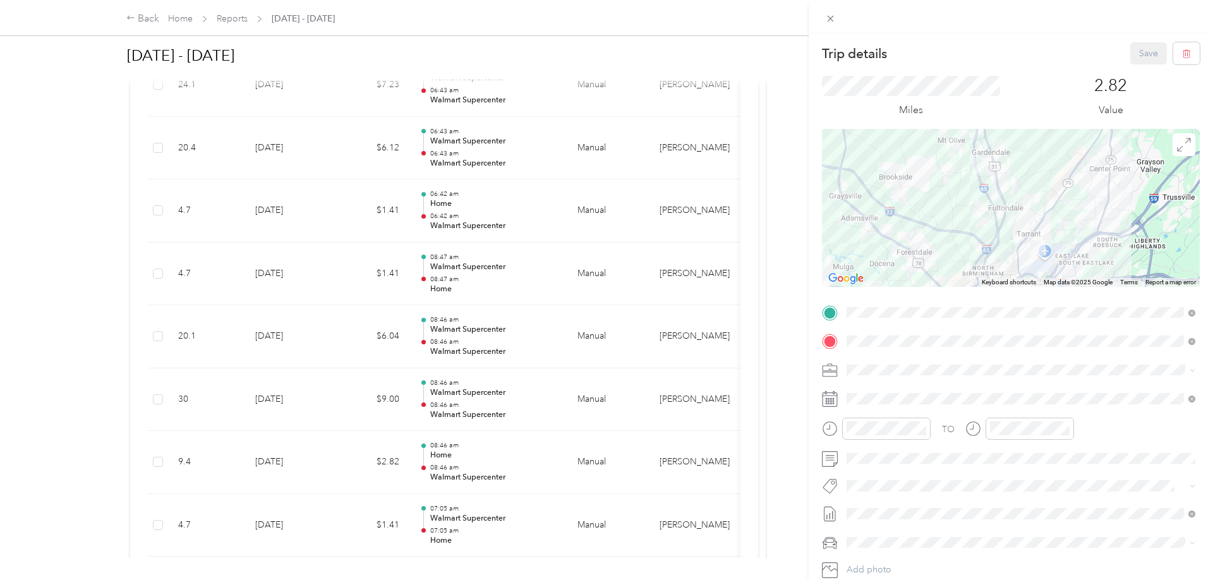
click at [570, 397] on div "Trip details Save This trip cannot be edited because it is either under review,…" at bounding box center [606, 290] width 1213 height 580
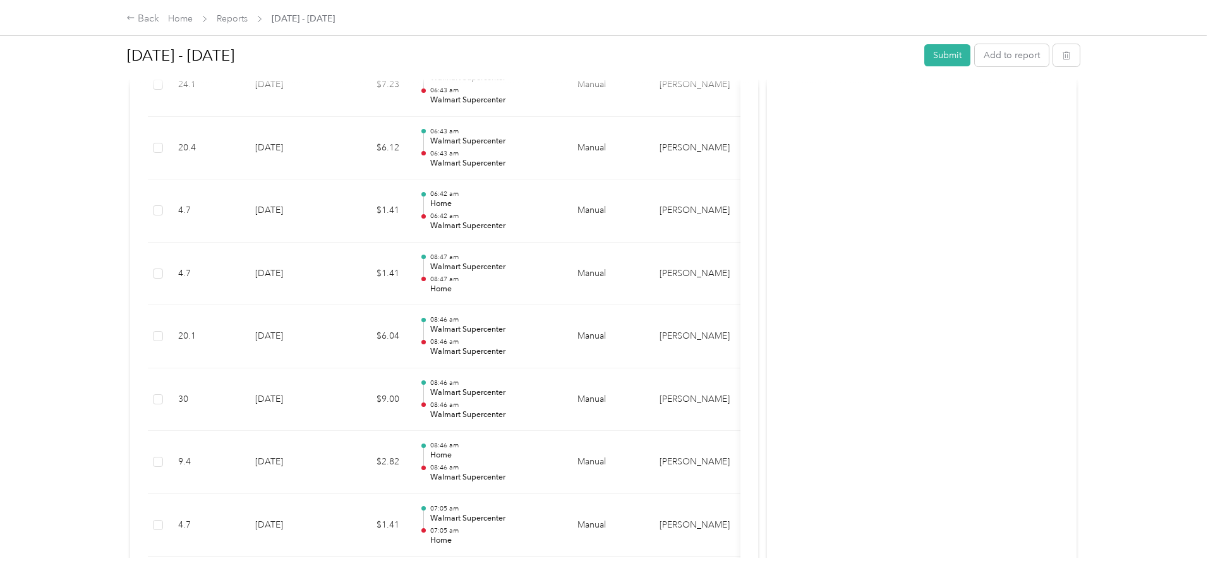
click at [570, 397] on div at bounding box center [606, 290] width 1213 height 580
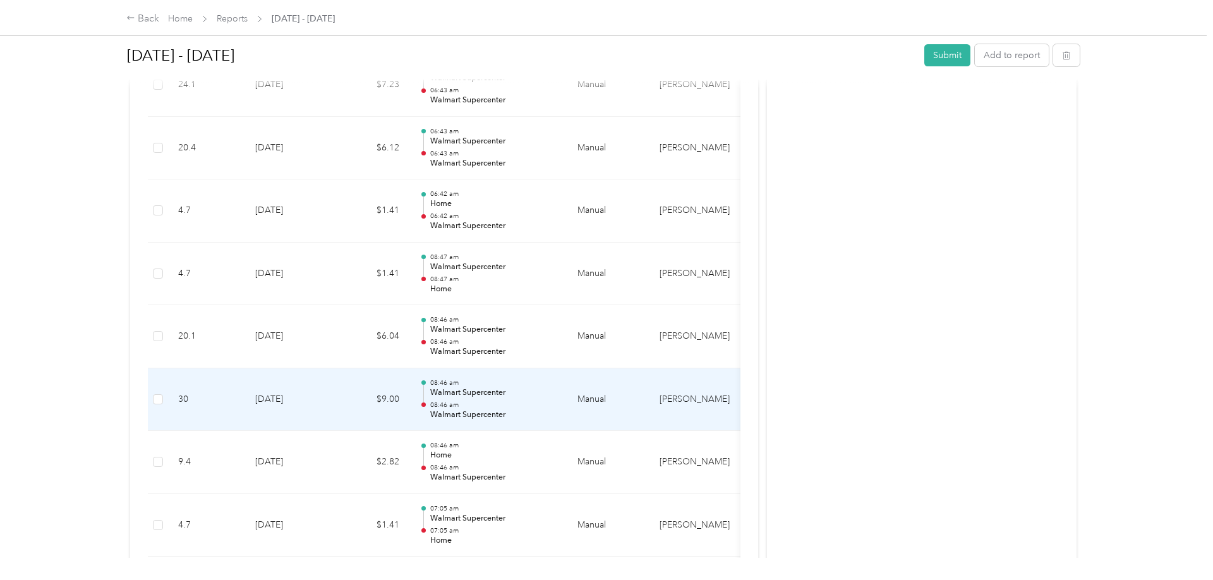
click at [538, 391] on p "Walmart Supercenter" at bounding box center [494, 392] width 128 height 11
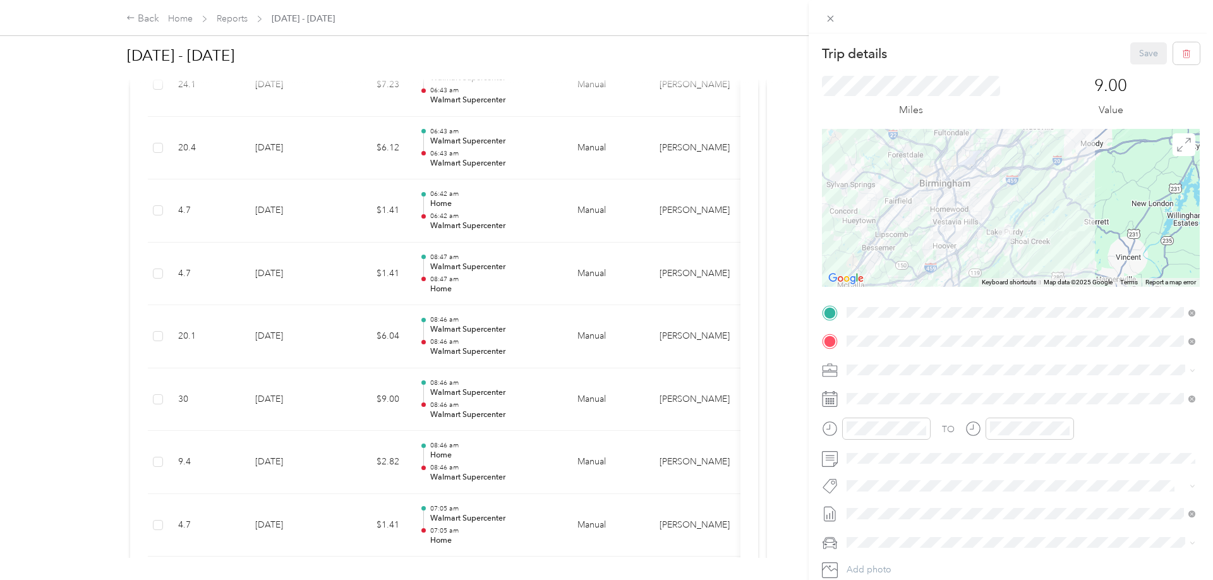
click at [994, 199] on div at bounding box center [1011, 208] width 378 height 158
click at [997, 200] on div at bounding box center [1011, 208] width 378 height 158
click at [994, 200] on div at bounding box center [1011, 208] width 378 height 158
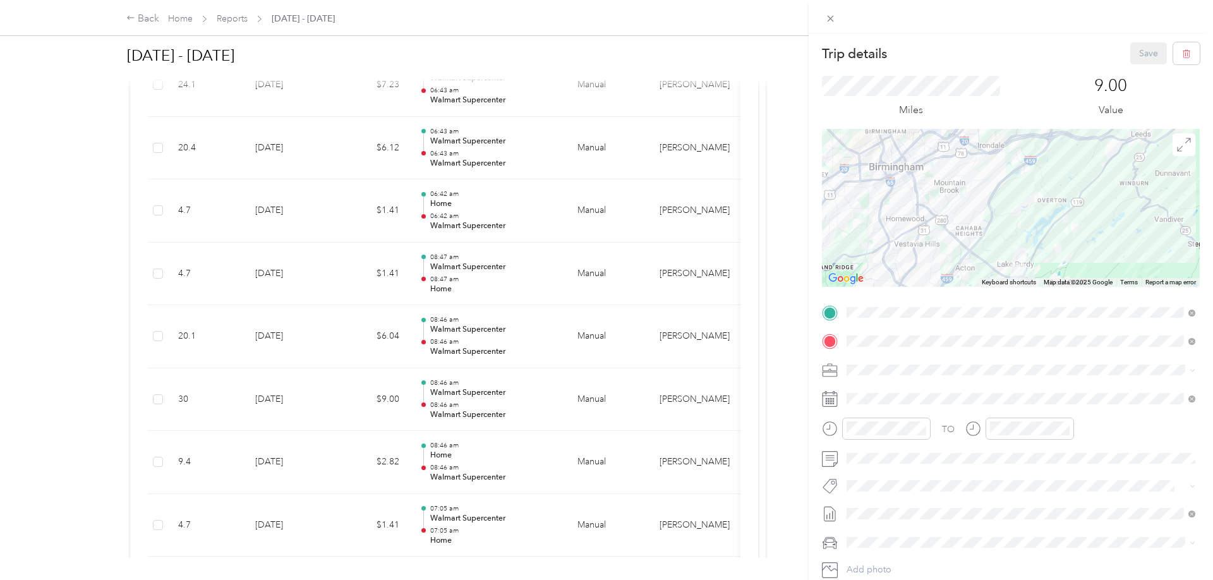
click at [992, 189] on div at bounding box center [1011, 208] width 378 height 158
click at [994, 190] on div at bounding box center [1011, 208] width 378 height 158
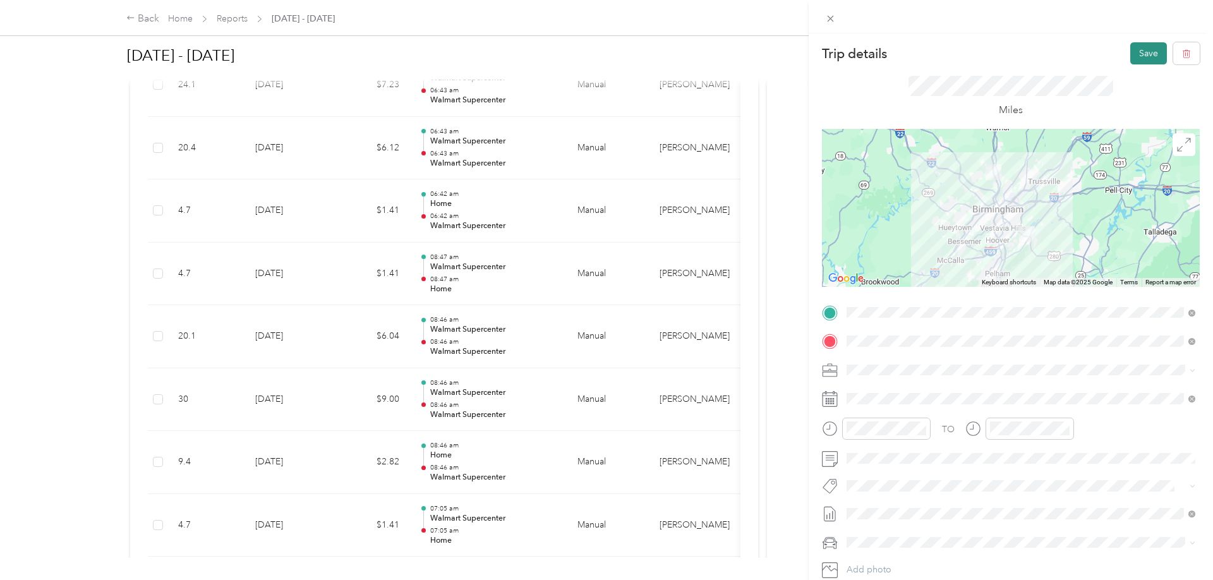
click at [1155, 42] on button "Save" at bounding box center [1148, 53] width 37 height 22
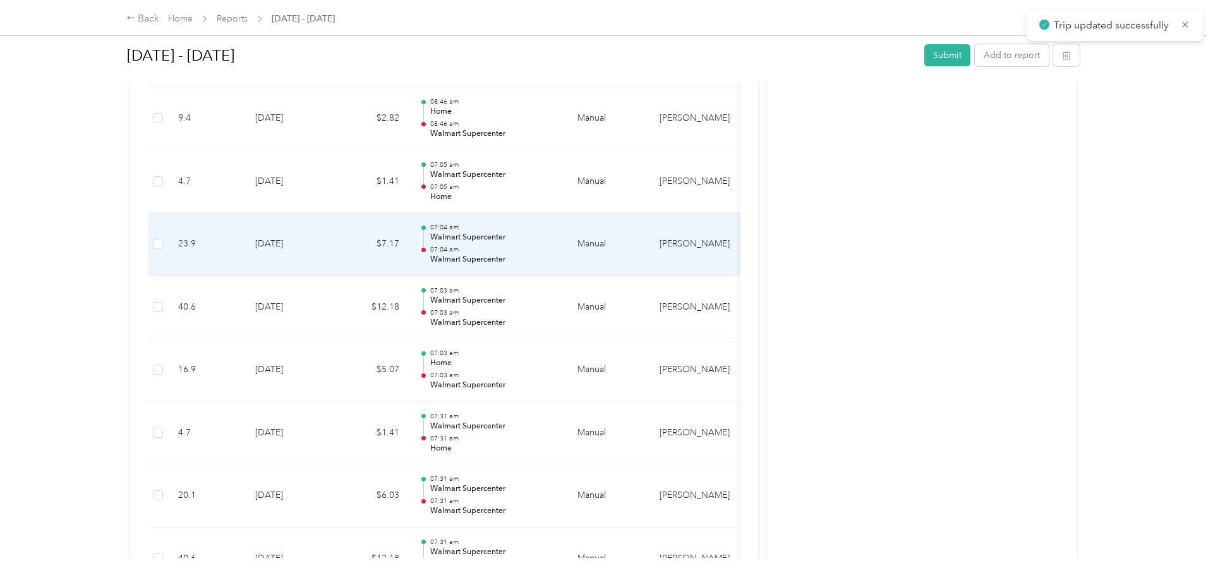
scroll to position [1160, 0]
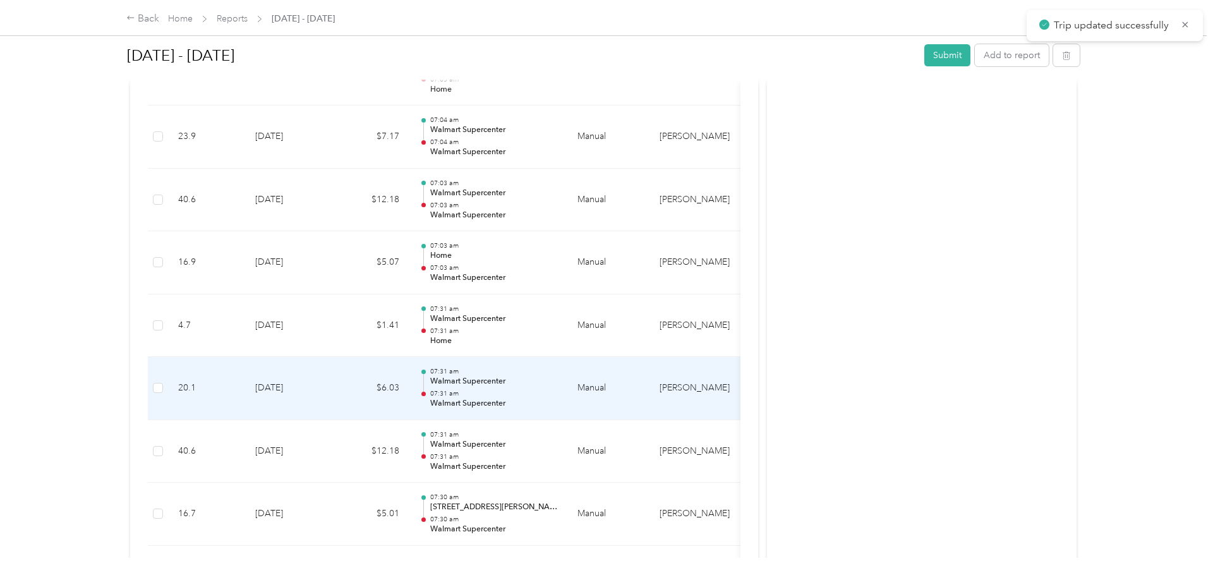
click at [467, 373] on p "07:31 am" at bounding box center [494, 371] width 128 height 9
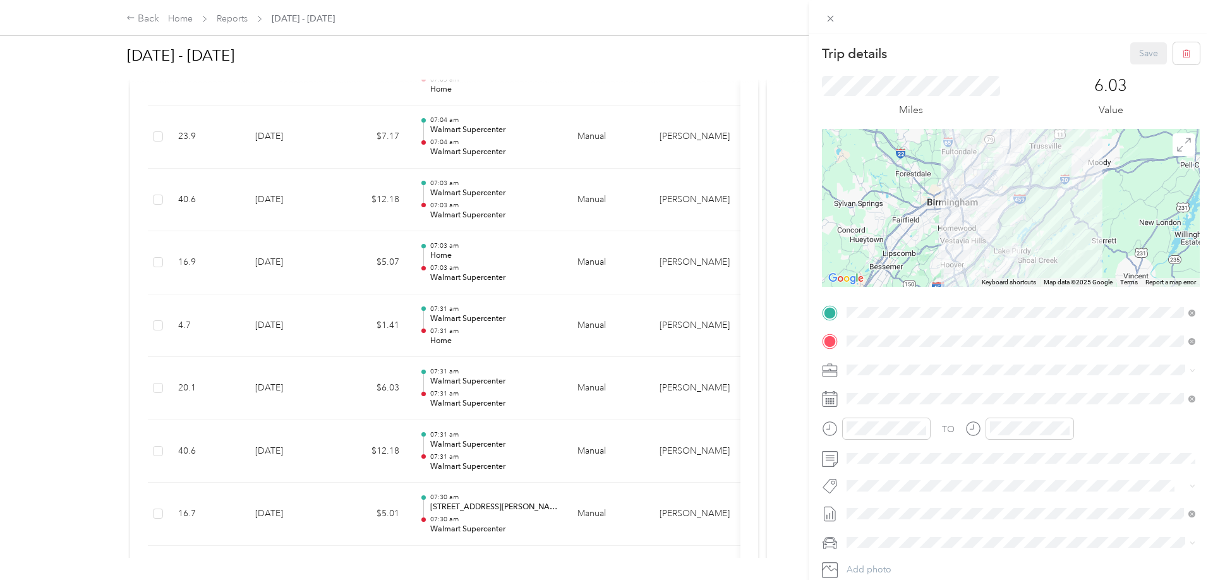
click at [965, 187] on div at bounding box center [1011, 208] width 378 height 158
click at [1016, 200] on div at bounding box center [1011, 208] width 378 height 158
click at [1133, 51] on button "Save" at bounding box center [1148, 53] width 37 height 22
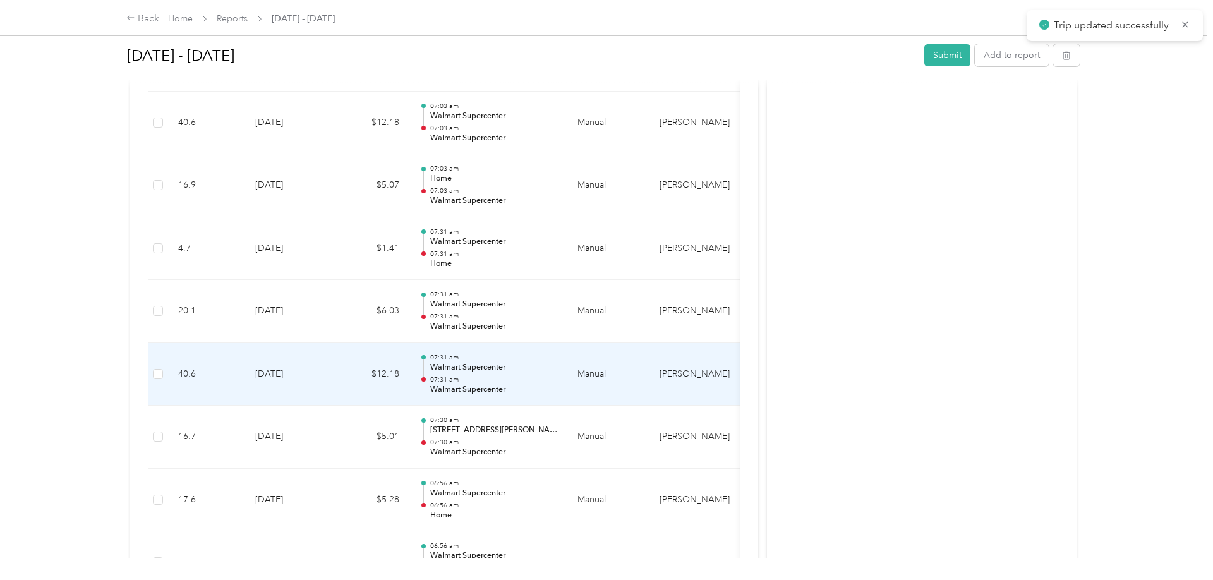
scroll to position [1546, 0]
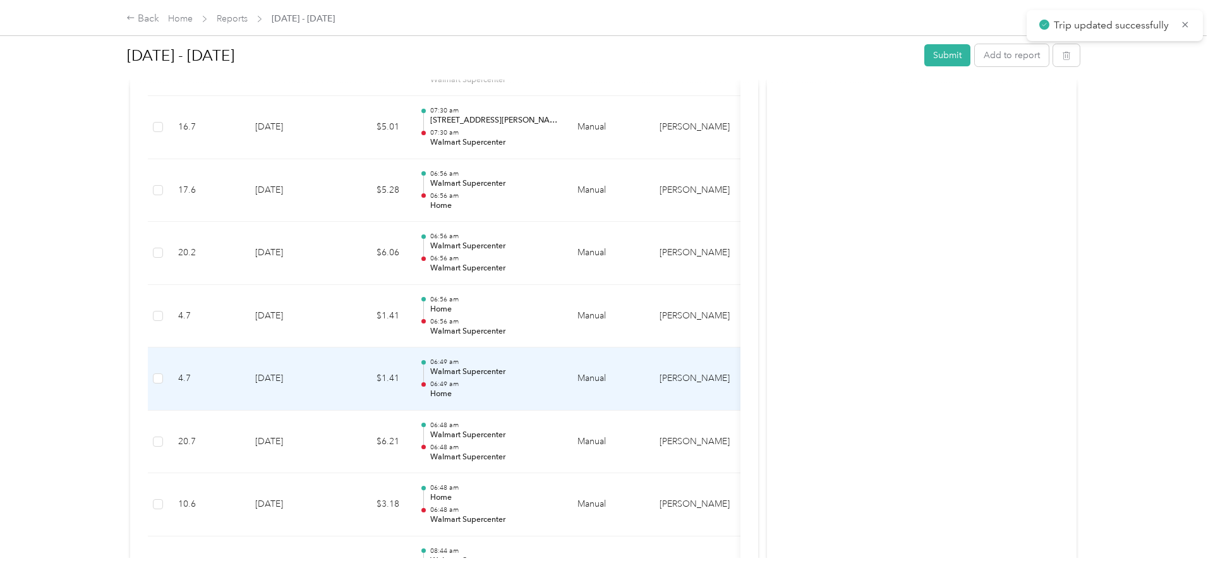
click at [506, 392] on p "Home" at bounding box center [494, 394] width 128 height 11
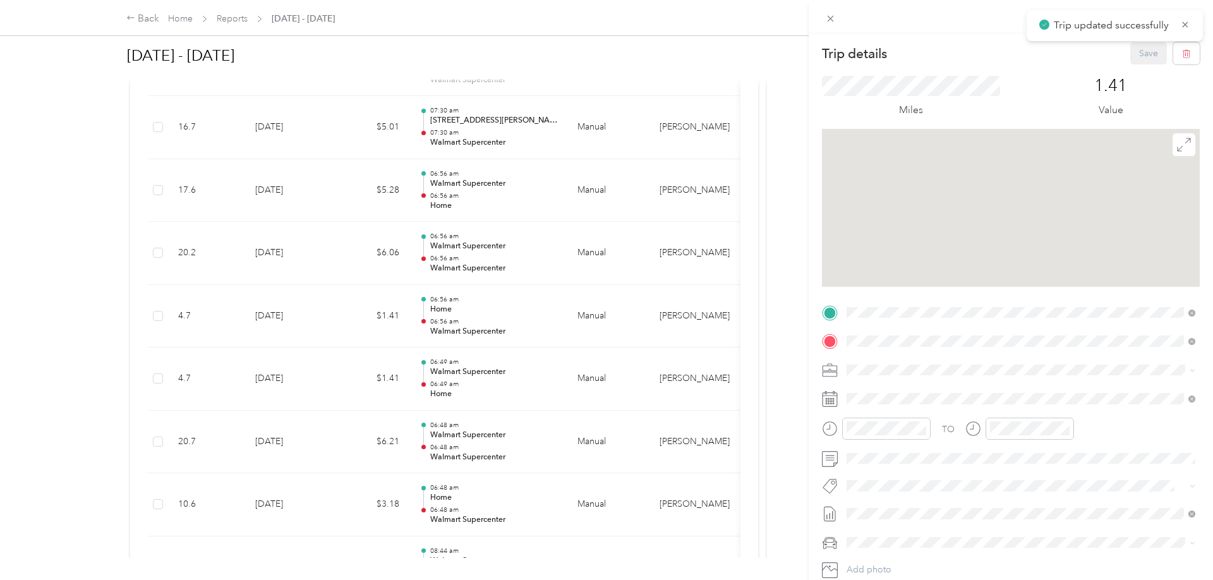
click at [510, 425] on div "Trip details Save This trip cannot be edited because it is either under review,…" at bounding box center [606, 290] width 1213 height 580
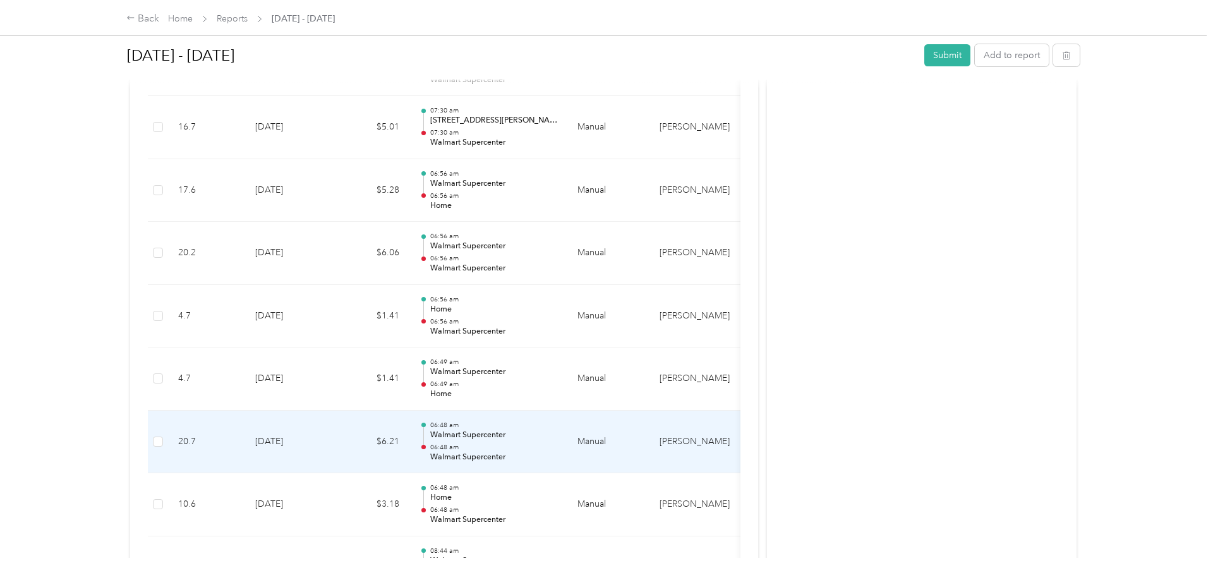
click at [518, 443] on p "06:48 am" at bounding box center [494, 447] width 128 height 9
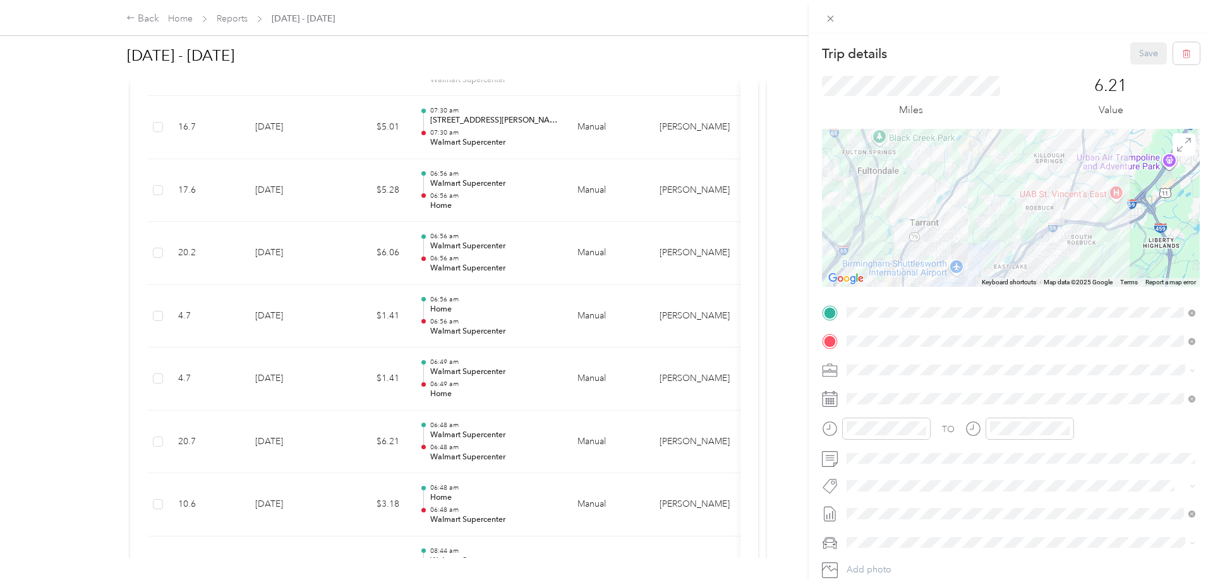
click at [972, 222] on div at bounding box center [1011, 208] width 378 height 158
click at [976, 216] on div at bounding box center [1011, 208] width 378 height 158
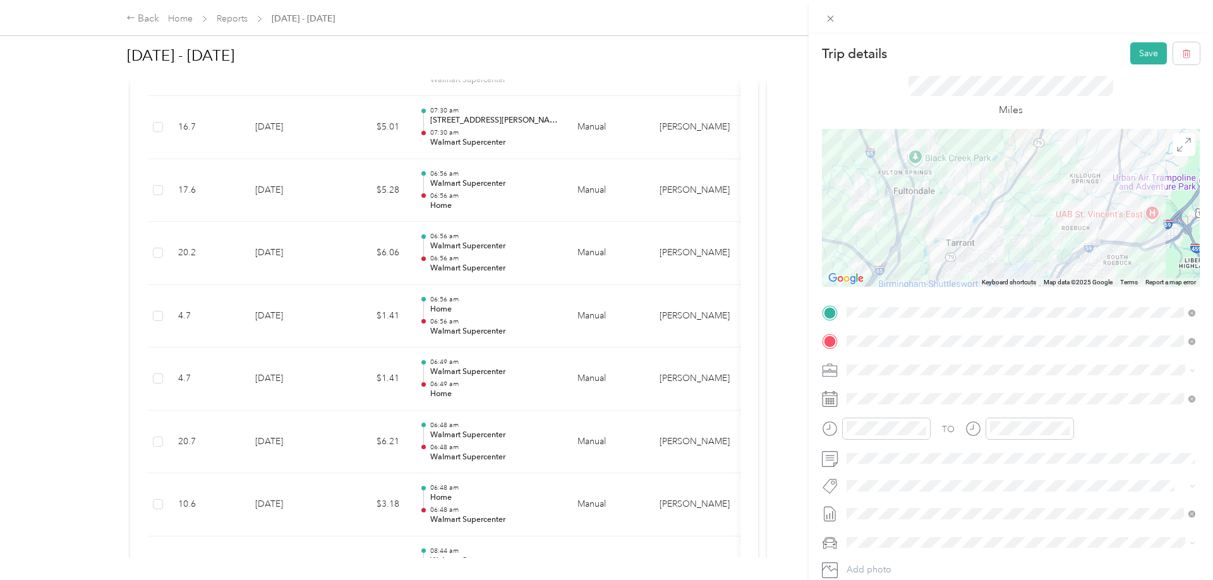
click at [1010, 191] on div at bounding box center [1011, 208] width 378 height 158
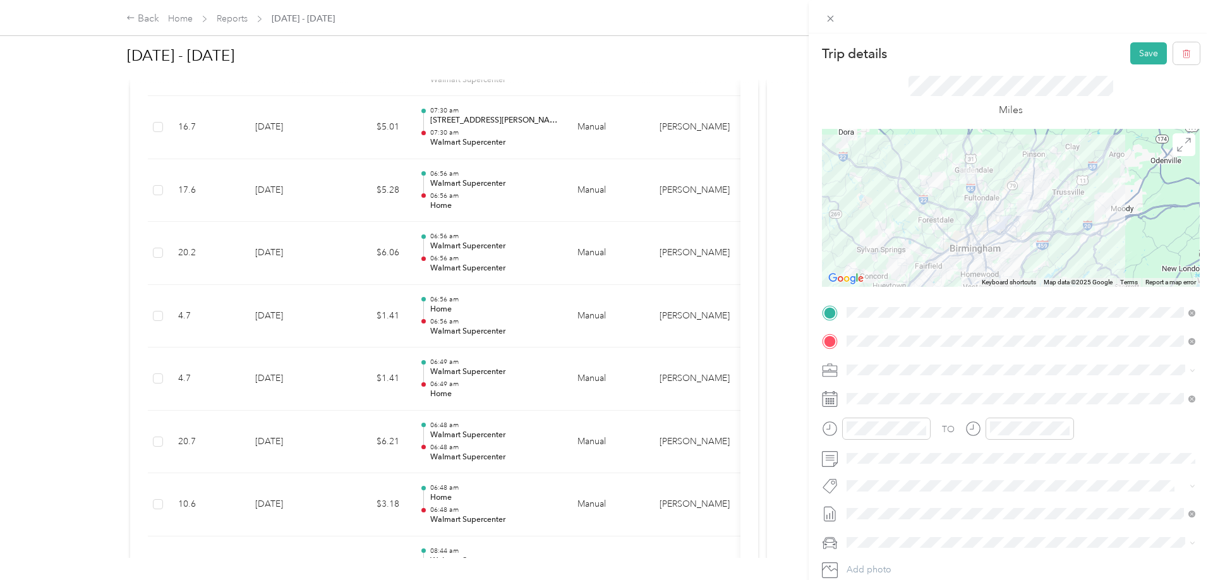
click at [992, 234] on div at bounding box center [1011, 208] width 378 height 158
click at [991, 230] on div at bounding box center [1011, 208] width 378 height 158
click at [1147, 52] on button "Save" at bounding box center [1148, 53] width 37 height 22
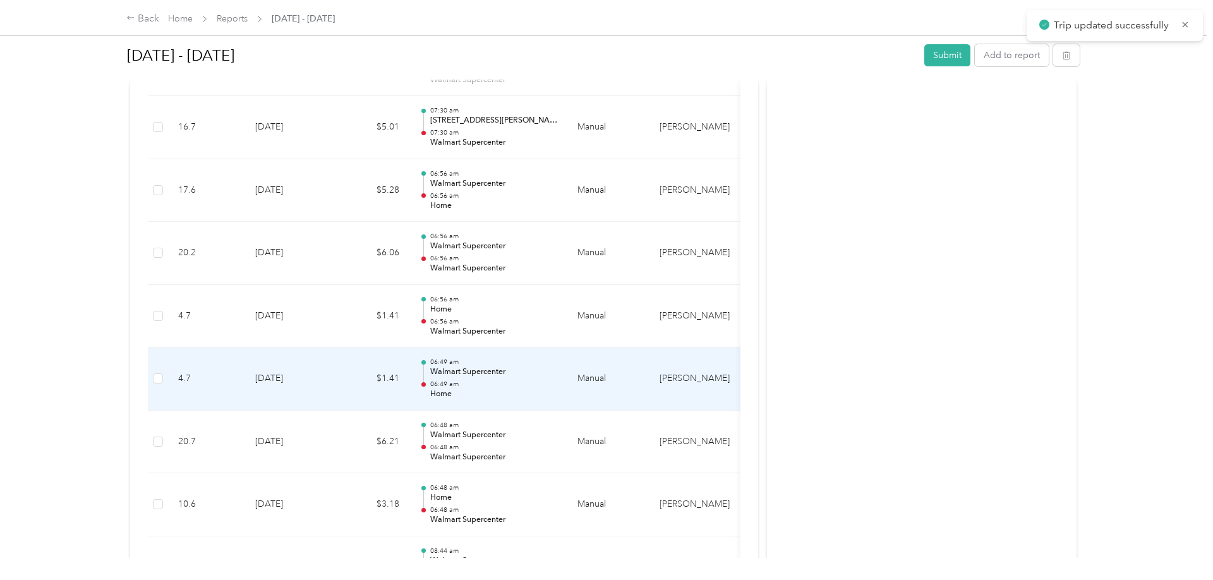
scroll to position [1869, 0]
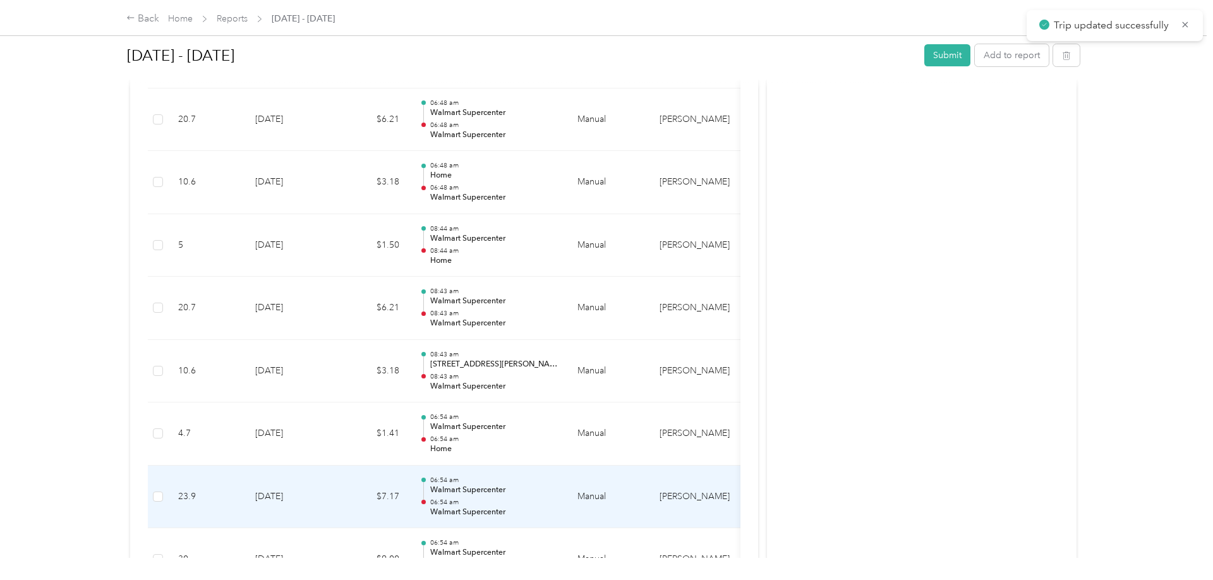
click at [488, 486] on p "Walmart Supercenter" at bounding box center [494, 490] width 128 height 11
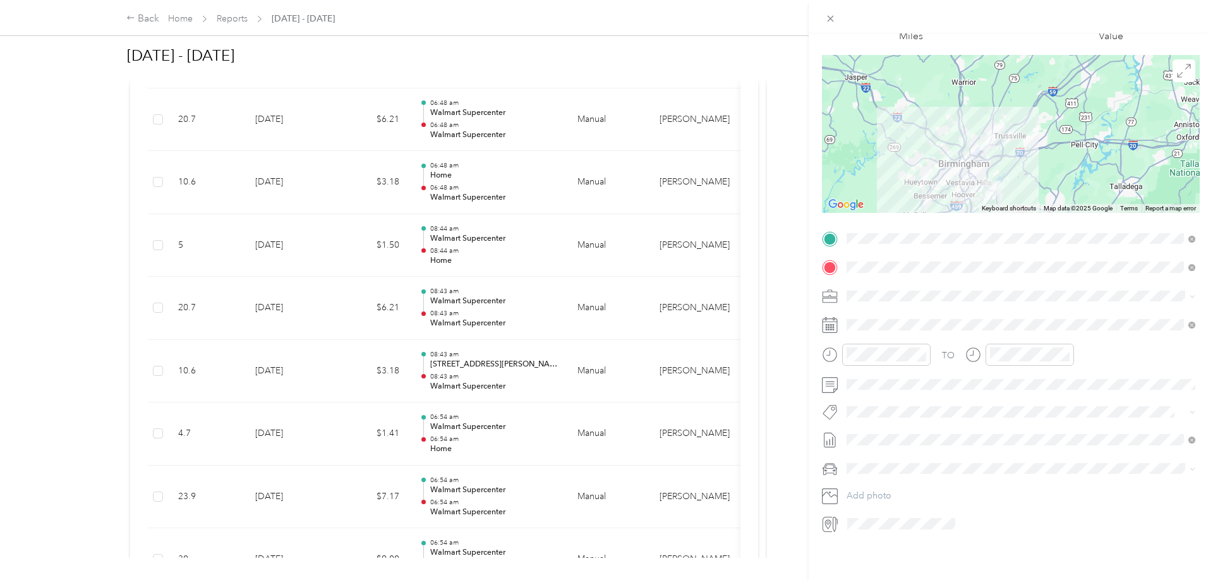
scroll to position [0, 0]
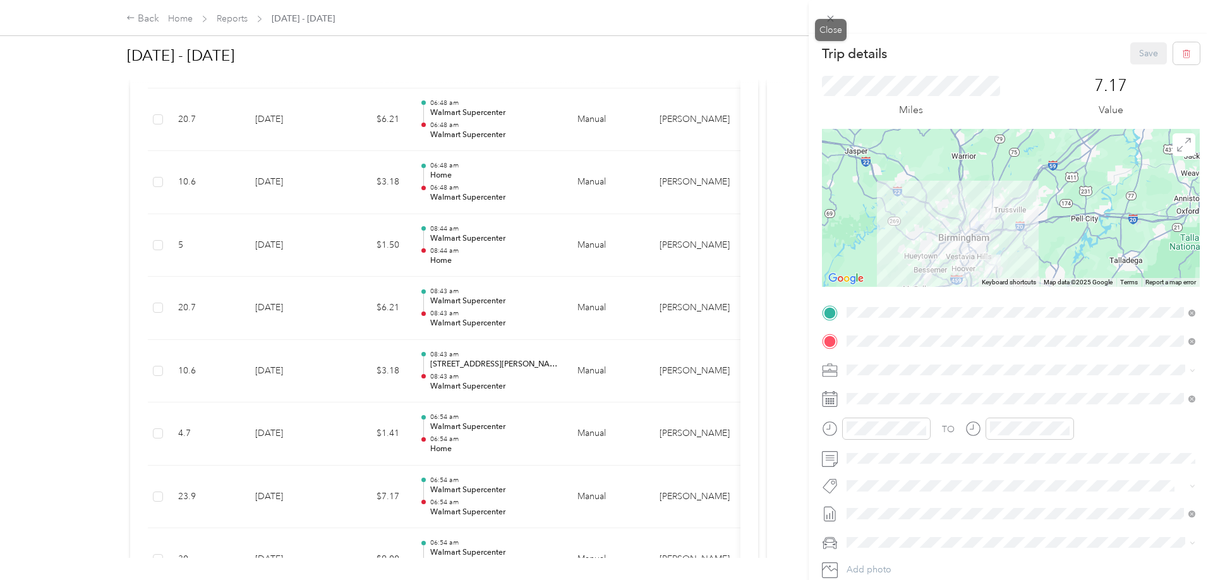
click at [542, 160] on div "Trip details Save This trip cannot be edited because it is either under review,…" at bounding box center [606, 290] width 1213 height 580
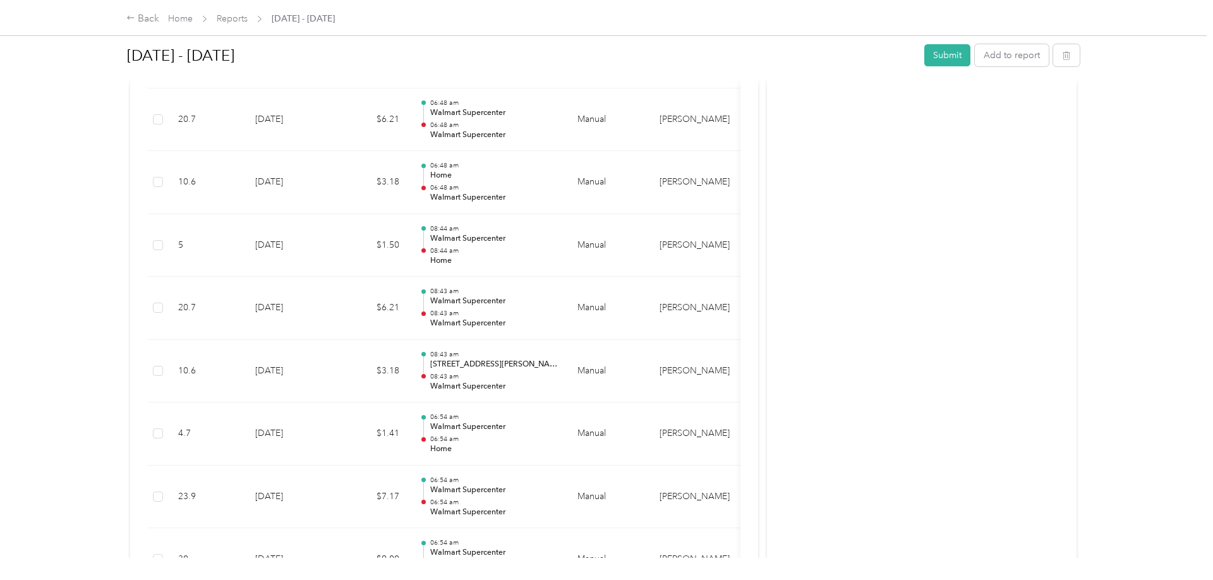
click at [464, 184] on div at bounding box center [606, 290] width 1213 height 580
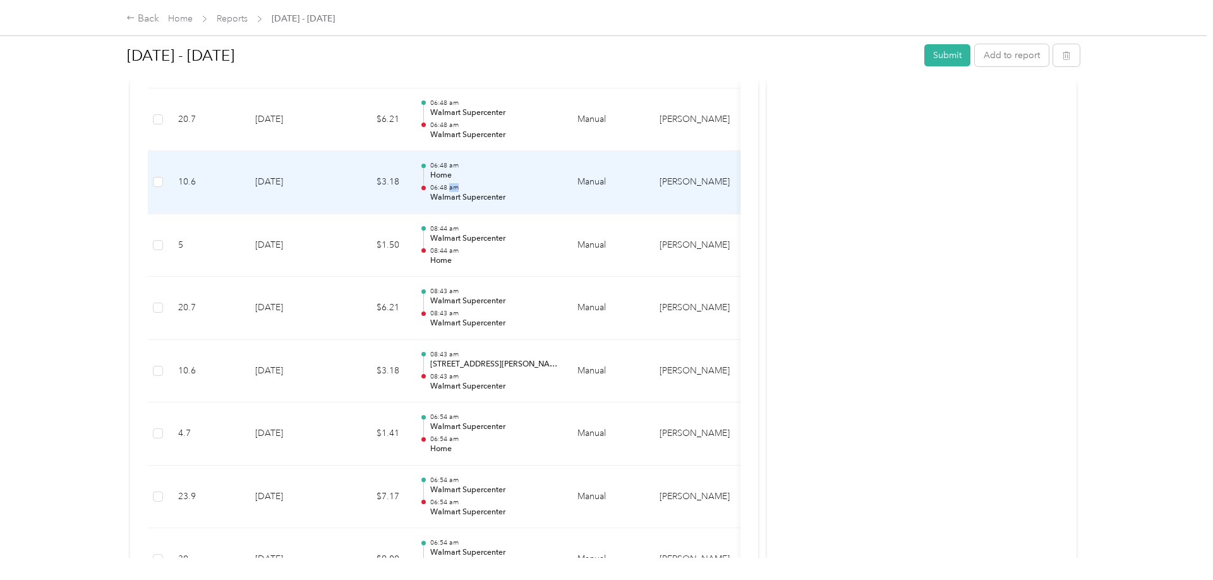
click at [464, 184] on p "06:48 am" at bounding box center [494, 187] width 128 height 9
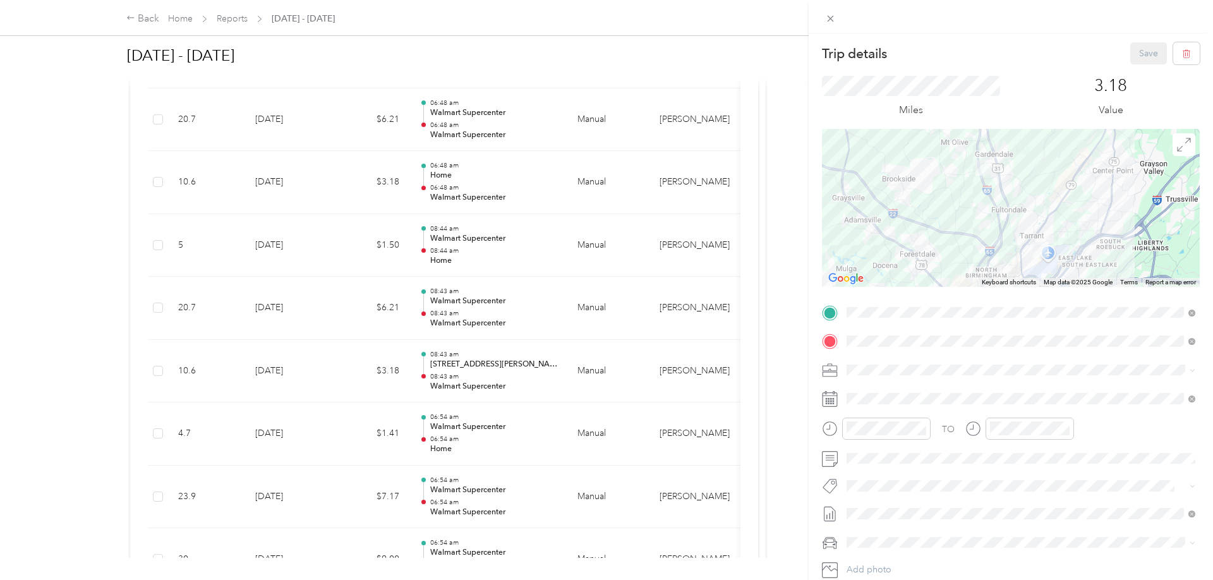
click at [229, 18] on div "Trip details Save This trip cannot be edited because it is either under review,…" at bounding box center [606, 290] width 1213 height 580
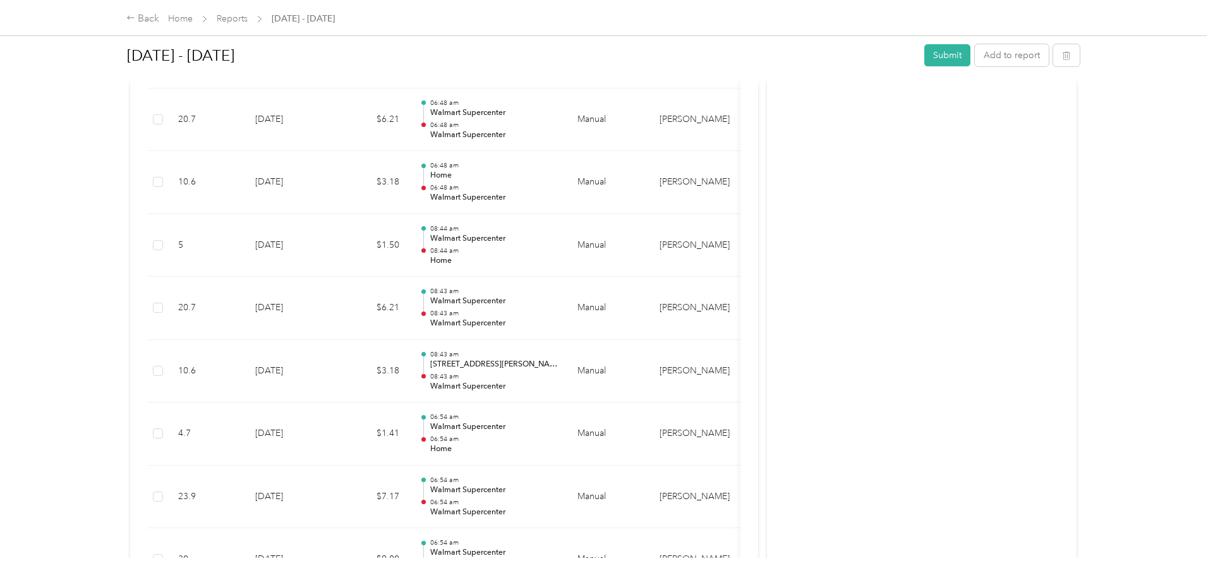
click at [229, 18] on div at bounding box center [606, 290] width 1213 height 580
click at [231, 18] on link "Reports" at bounding box center [232, 18] width 31 height 11
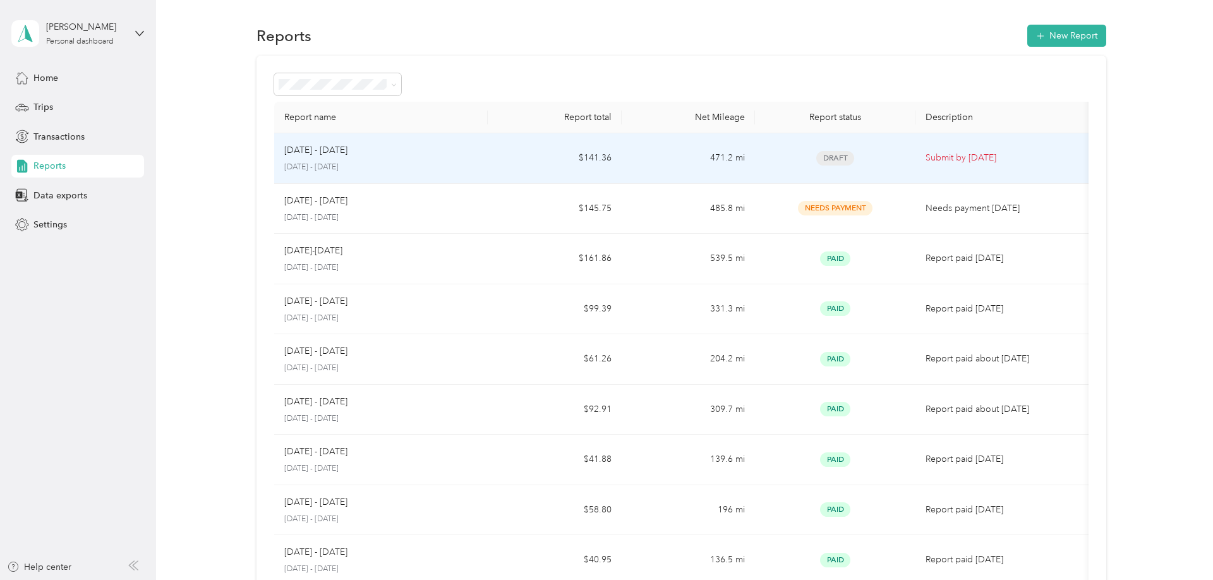
click at [534, 160] on td "$141.36" at bounding box center [555, 158] width 134 height 51
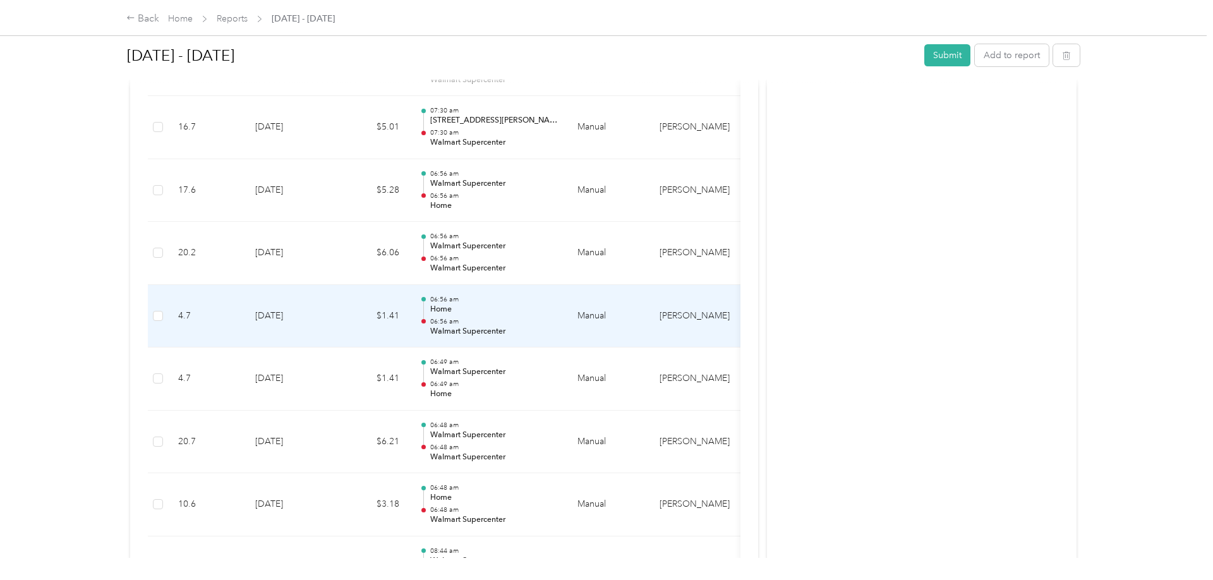
scroll to position [2062, 0]
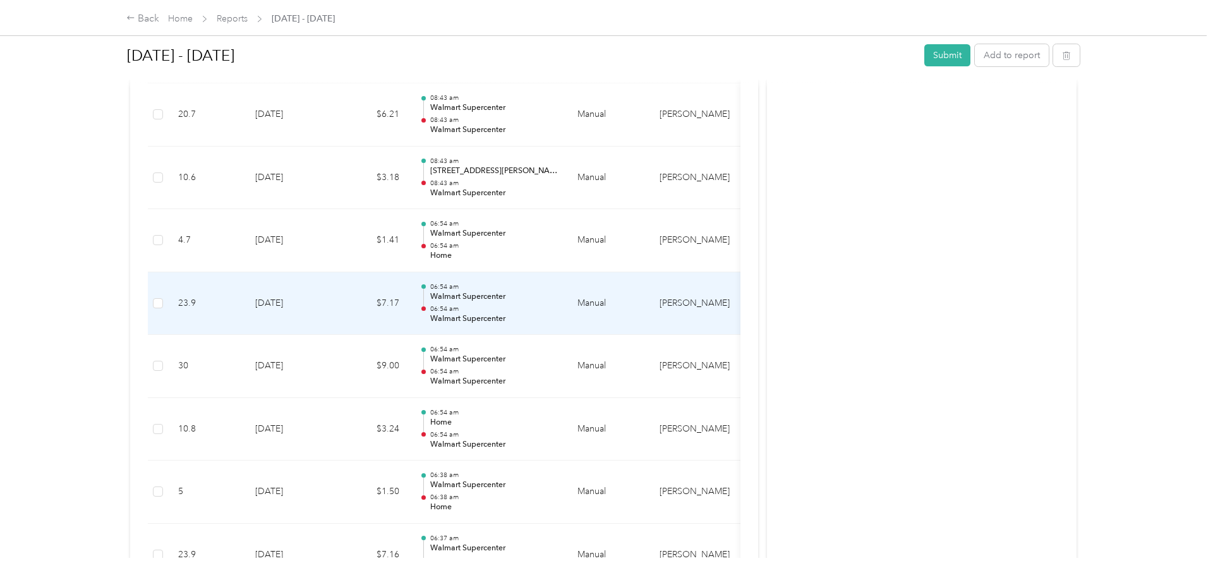
click at [476, 323] on p "Walmart Supercenter" at bounding box center [494, 318] width 128 height 11
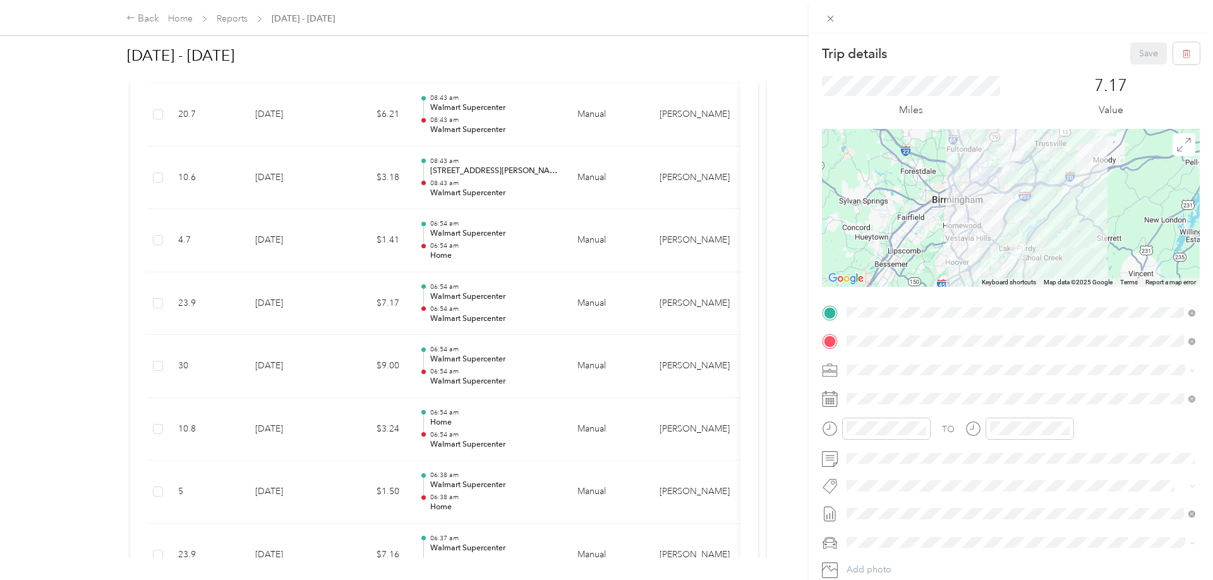
click at [488, 434] on div "Trip details Save This trip cannot be edited because it is either under review,…" at bounding box center [606, 290] width 1213 height 580
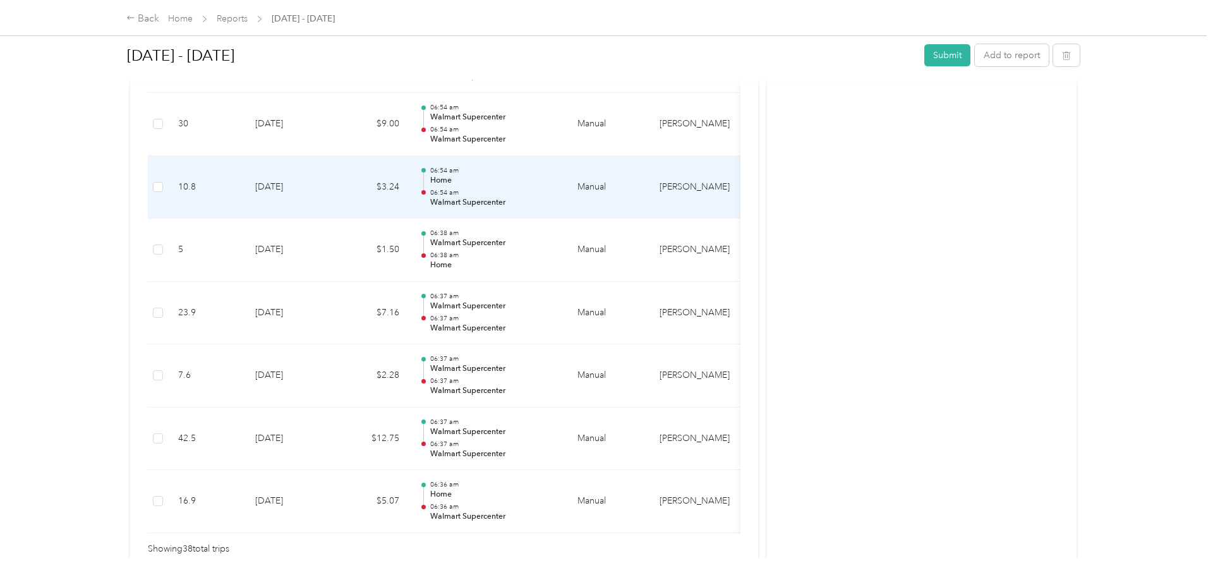
scroll to position [2364, 0]
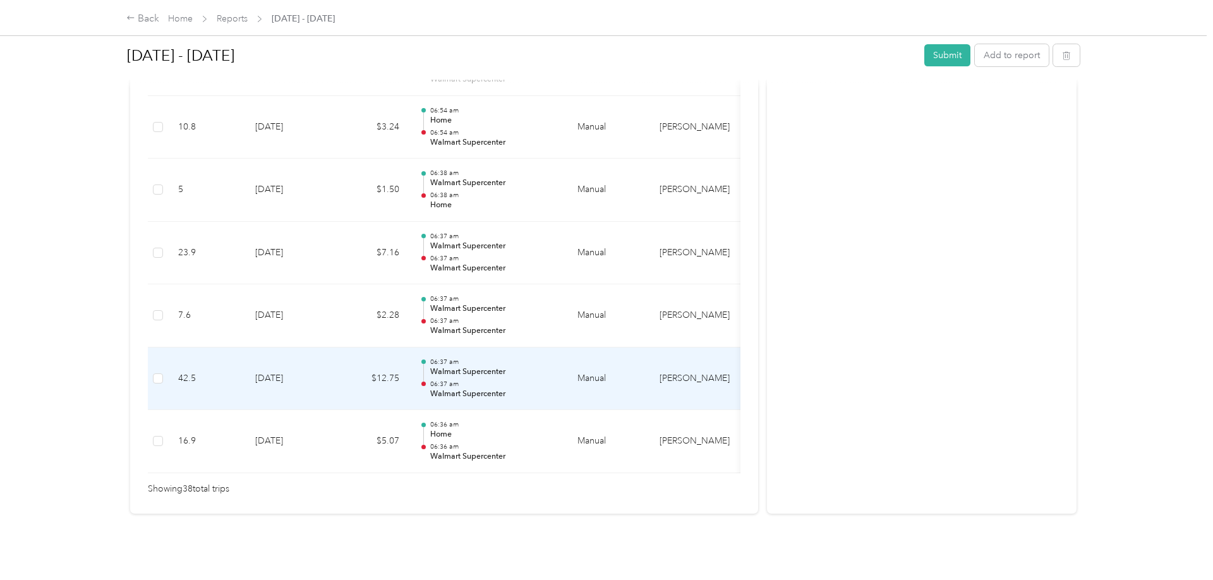
click at [493, 368] on p "Walmart Supercenter" at bounding box center [494, 371] width 128 height 11
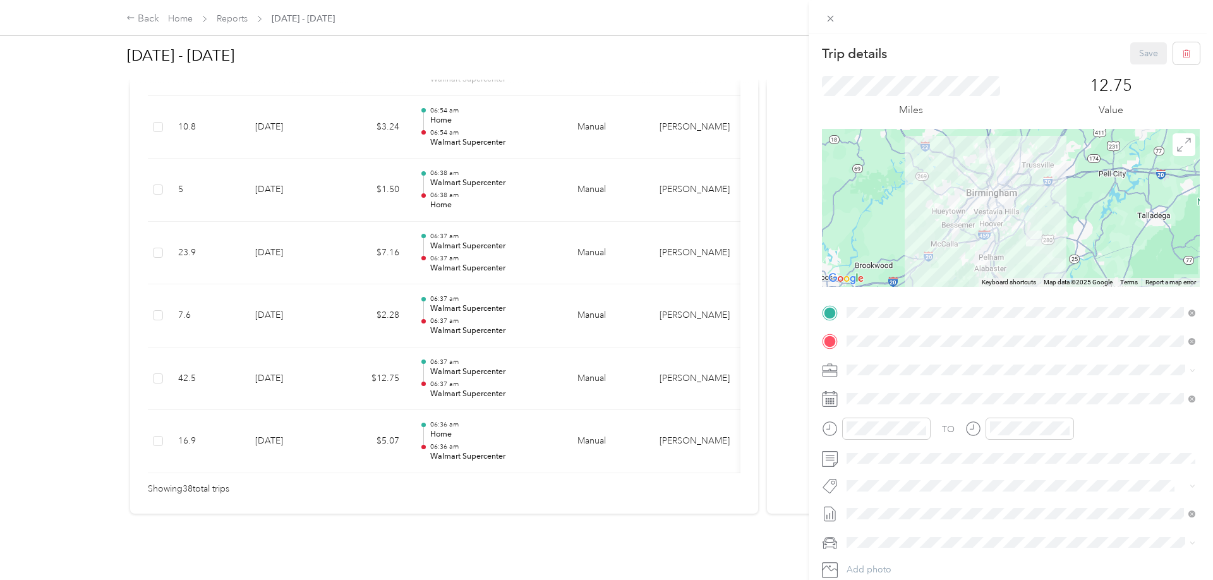
click at [1009, 211] on div at bounding box center [1011, 208] width 378 height 158
click at [1011, 214] on div at bounding box center [1011, 208] width 378 height 158
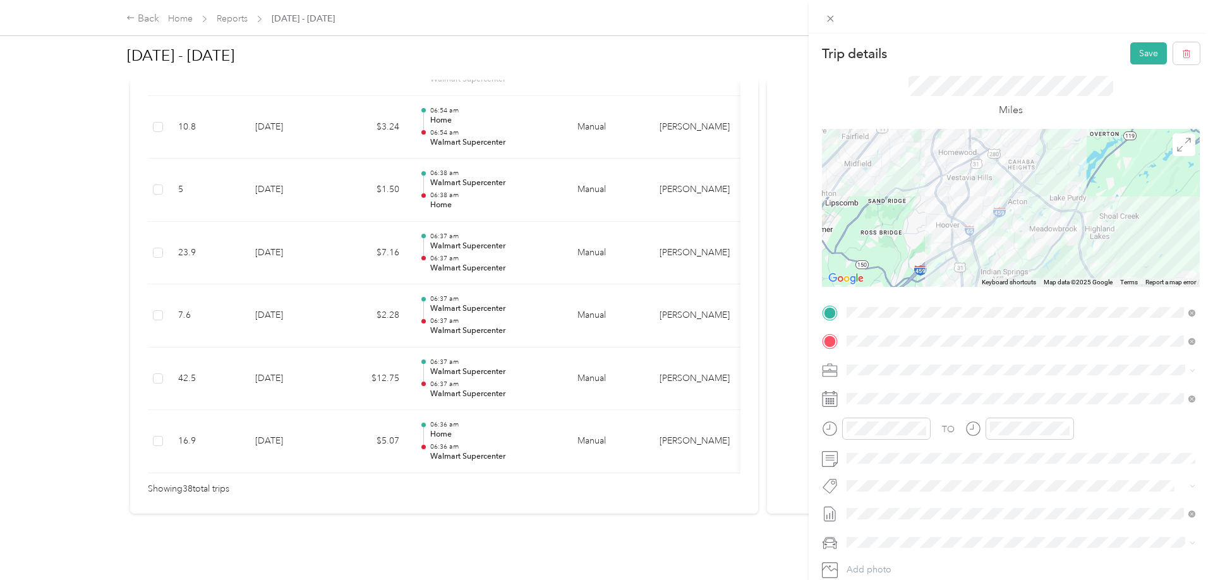
click at [578, 327] on div "Trip details Save This trip cannot be edited because it is either under review,…" at bounding box center [606, 290] width 1213 height 580
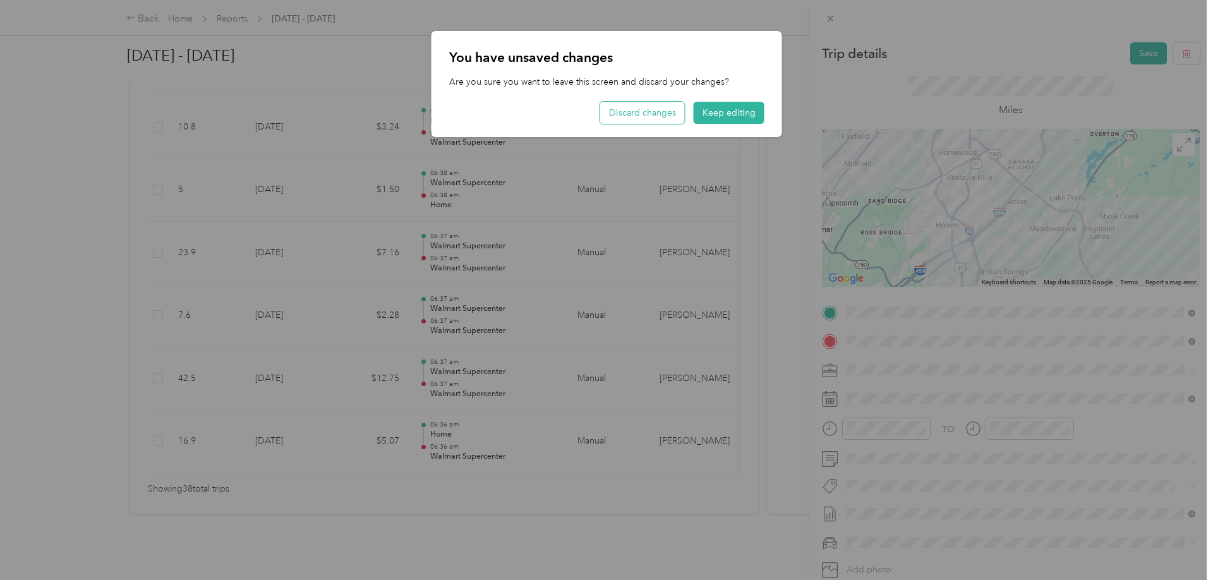
click at [670, 121] on button "Discard changes" at bounding box center [642, 113] width 85 height 22
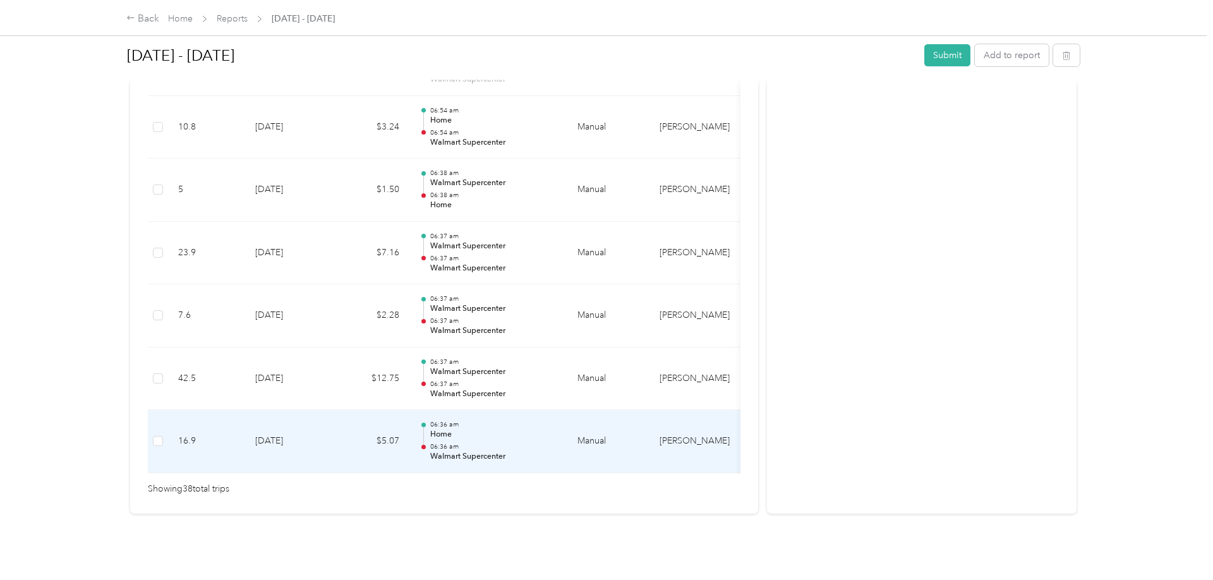
click at [459, 428] on p "06:36 am" at bounding box center [494, 424] width 128 height 9
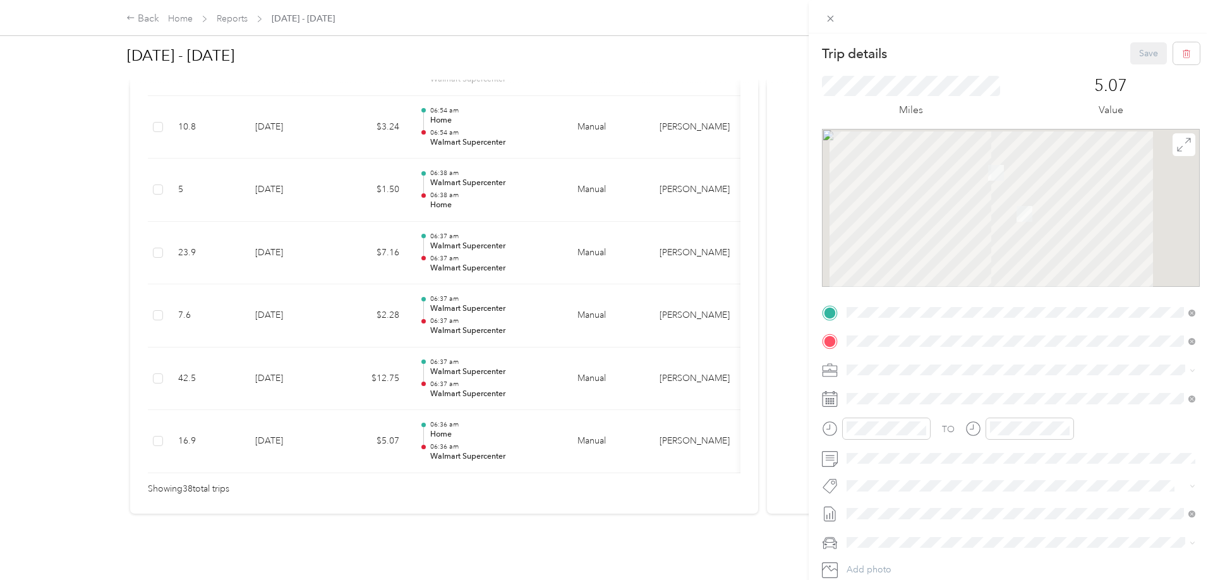
click at [476, 385] on div "Trip details Save This trip cannot be edited because it is either under review,…" at bounding box center [606, 290] width 1213 height 580
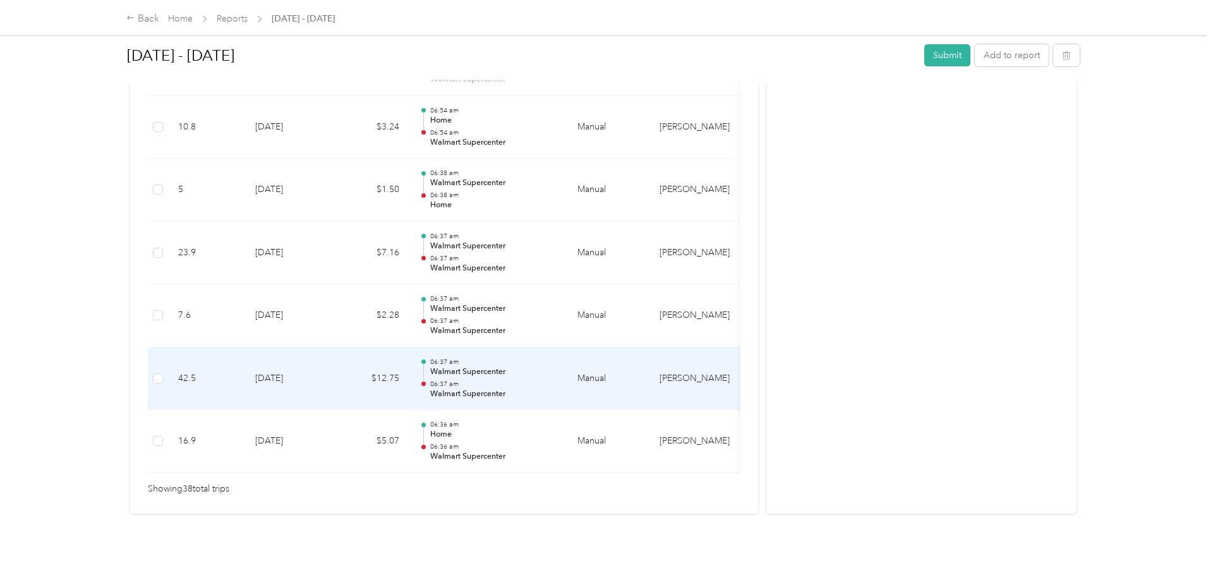
click at [479, 380] on p "06:37 am" at bounding box center [494, 384] width 128 height 9
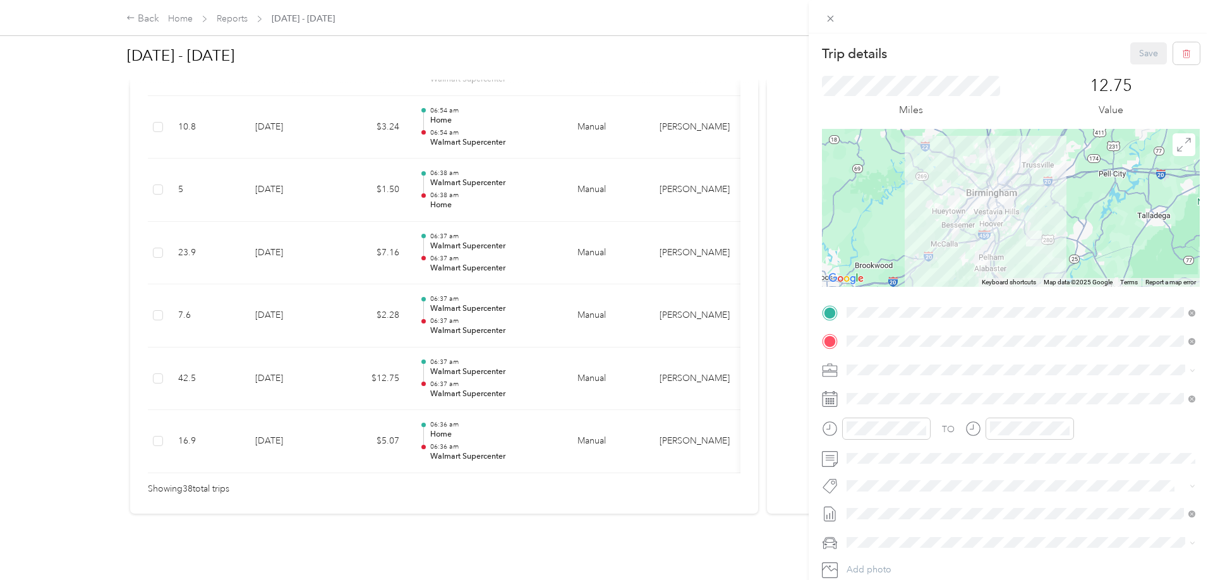
click at [490, 344] on div "Trip details Save This trip cannot be edited because it is either under review,…" at bounding box center [606, 290] width 1213 height 580
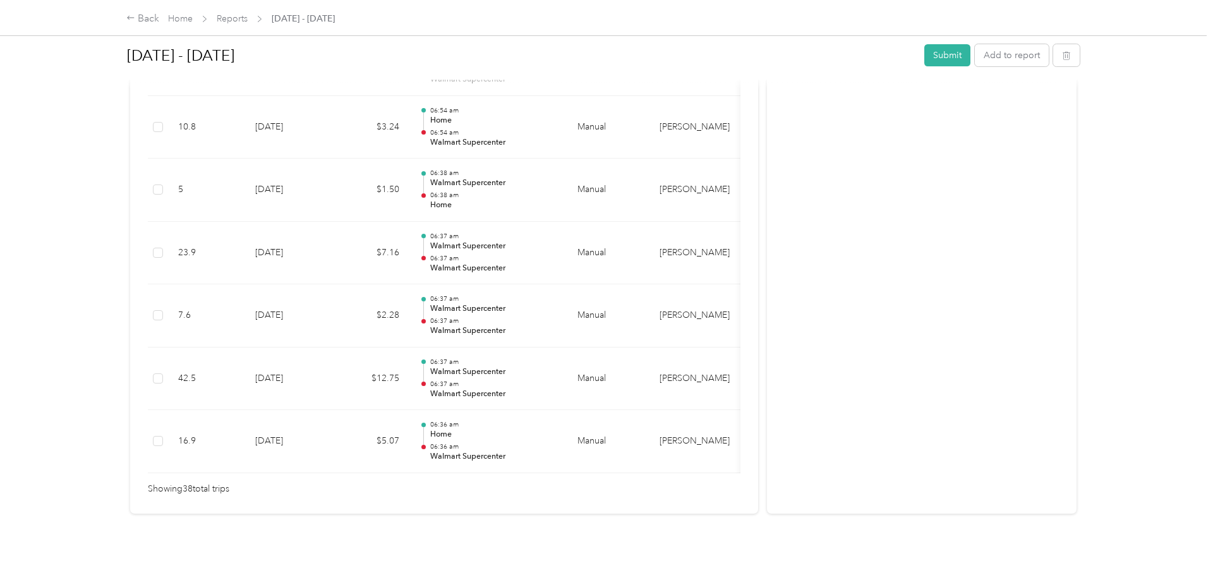
click at [494, 322] on div at bounding box center [606, 290] width 1213 height 580
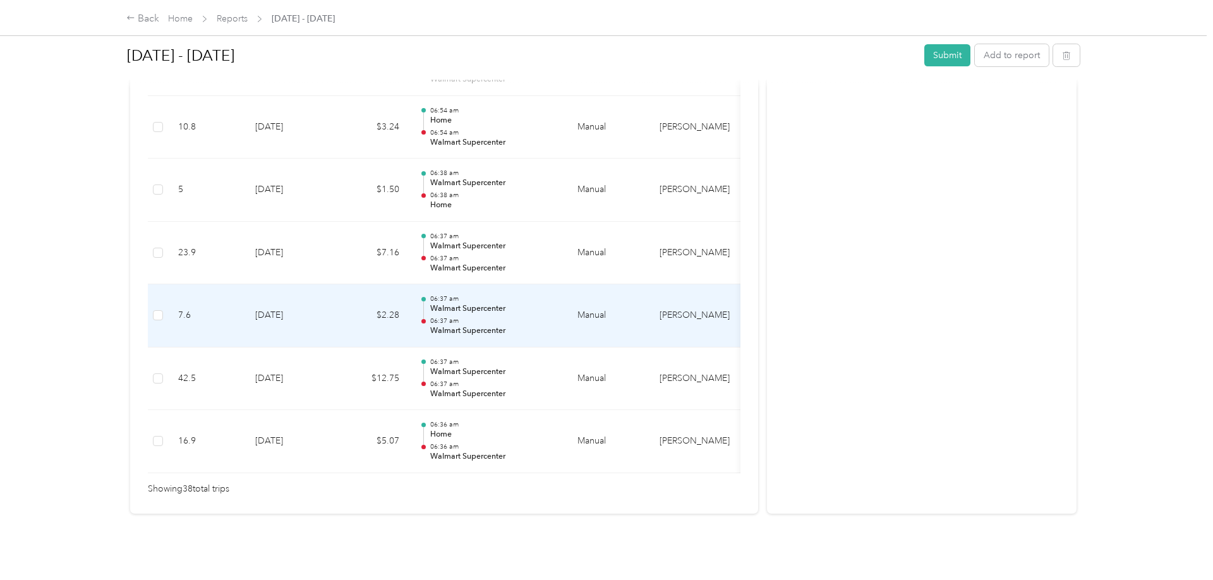
click at [494, 322] on p "06:37 am" at bounding box center [494, 320] width 128 height 9
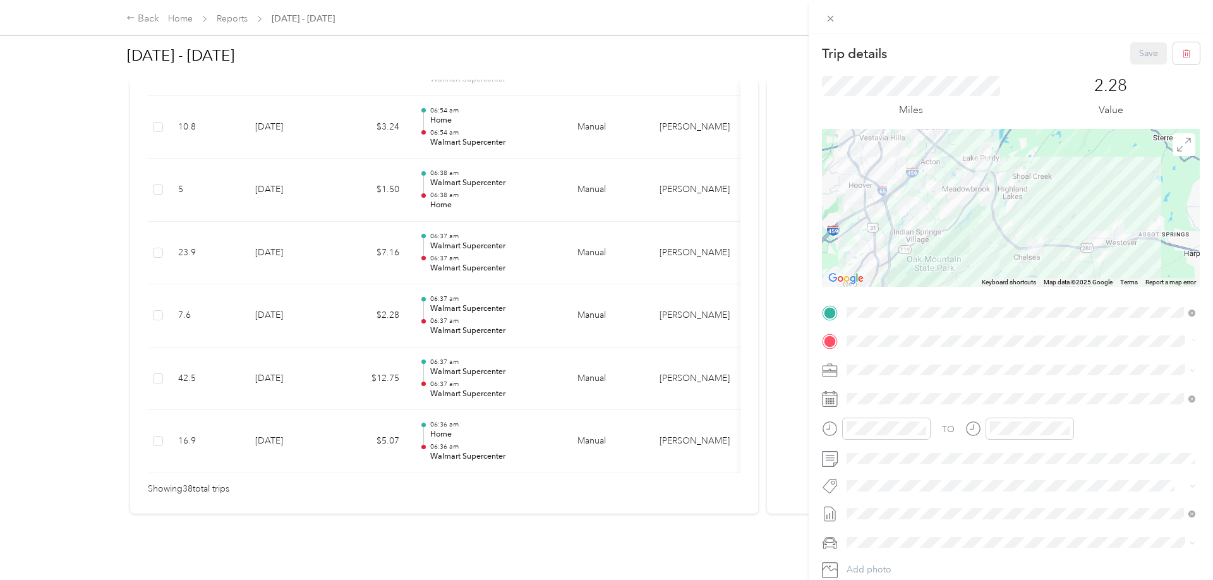
click at [467, 278] on div "Trip details Save This trip cannot be edited because it is either under review,…" at bounding box center [606, 290] width 1213 height 580
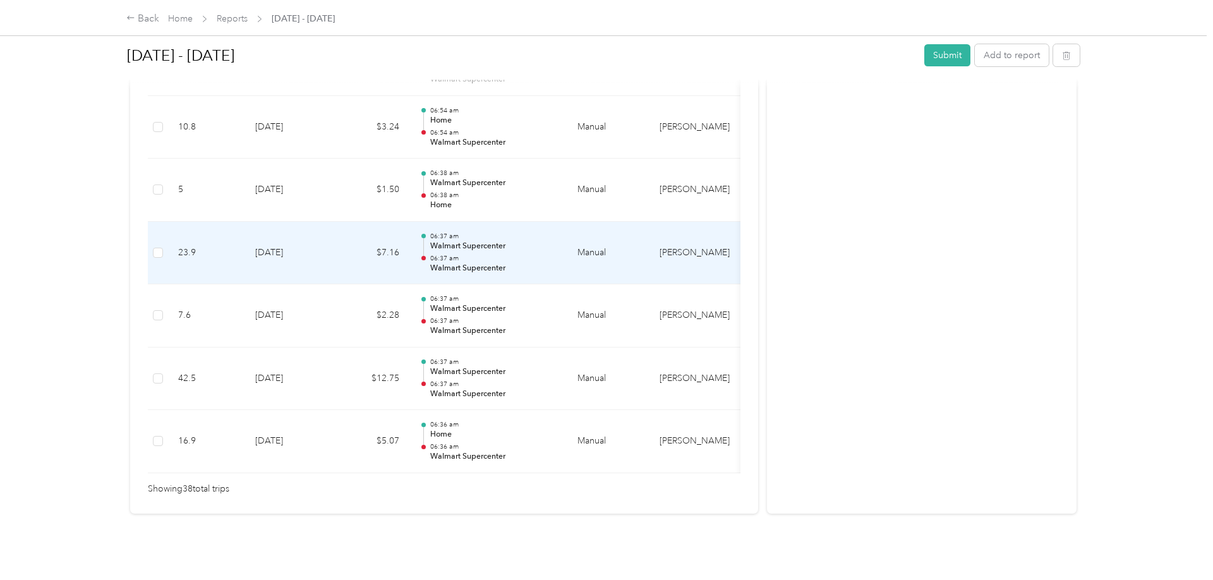
click at [468, 277] on td "06:37 am Walmart Supercenter 06:37 am Walmart Supercenter" at bounding box center [488, 253] width 158 height 63
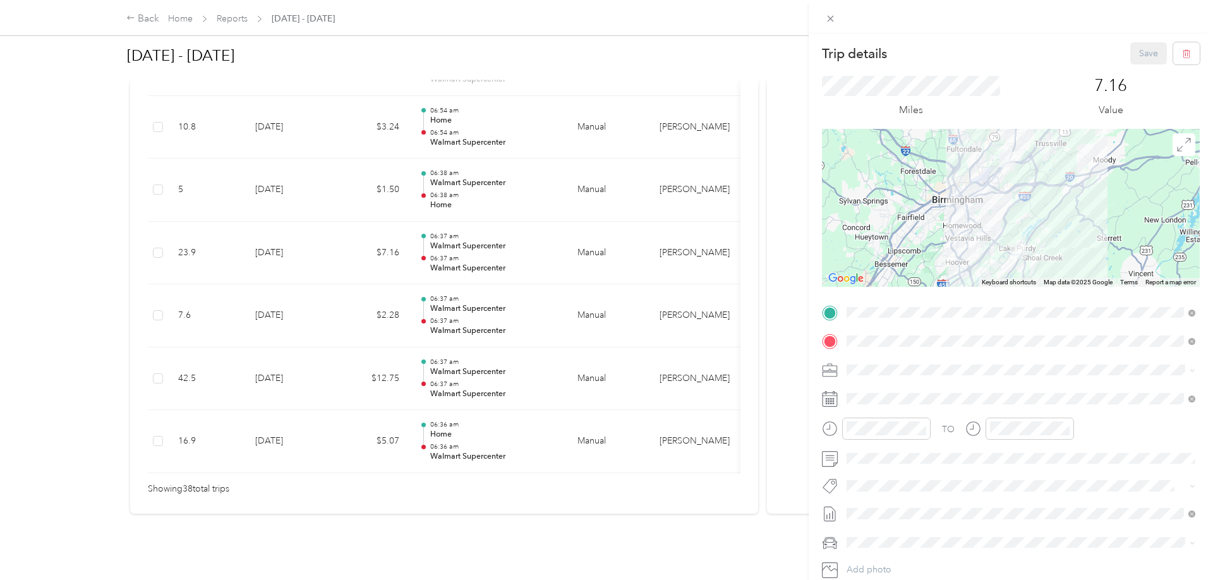
click at [438, 117] on div "Trip details Save This trip cannot be edited because it is either under review,…" at bounding box center [606, 290] width 1213 height 580
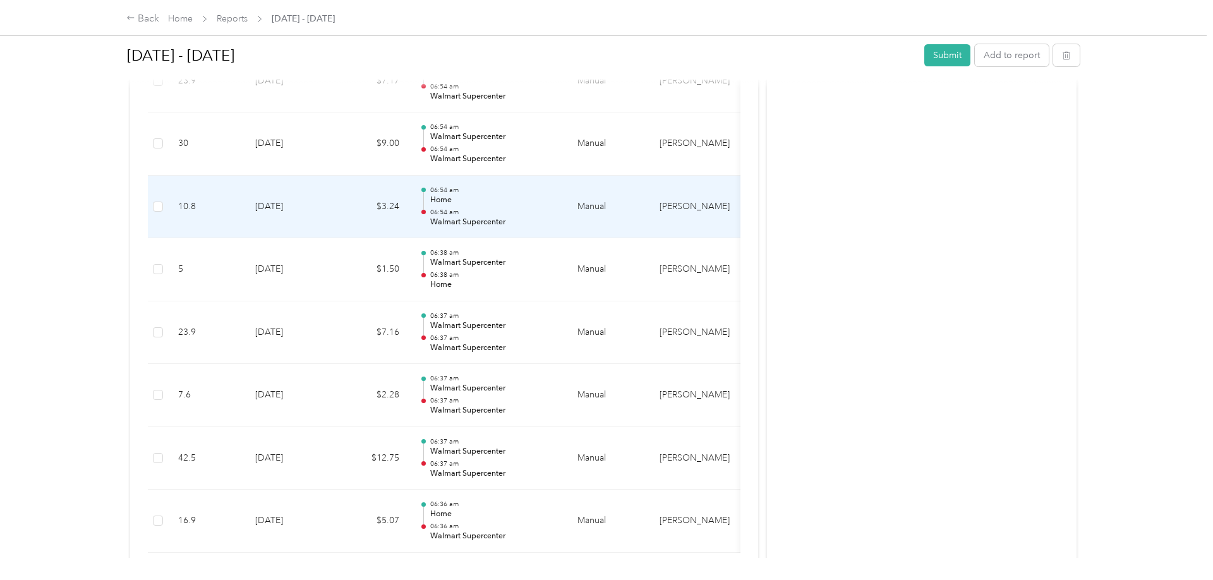
scroll to position [2171, 0]
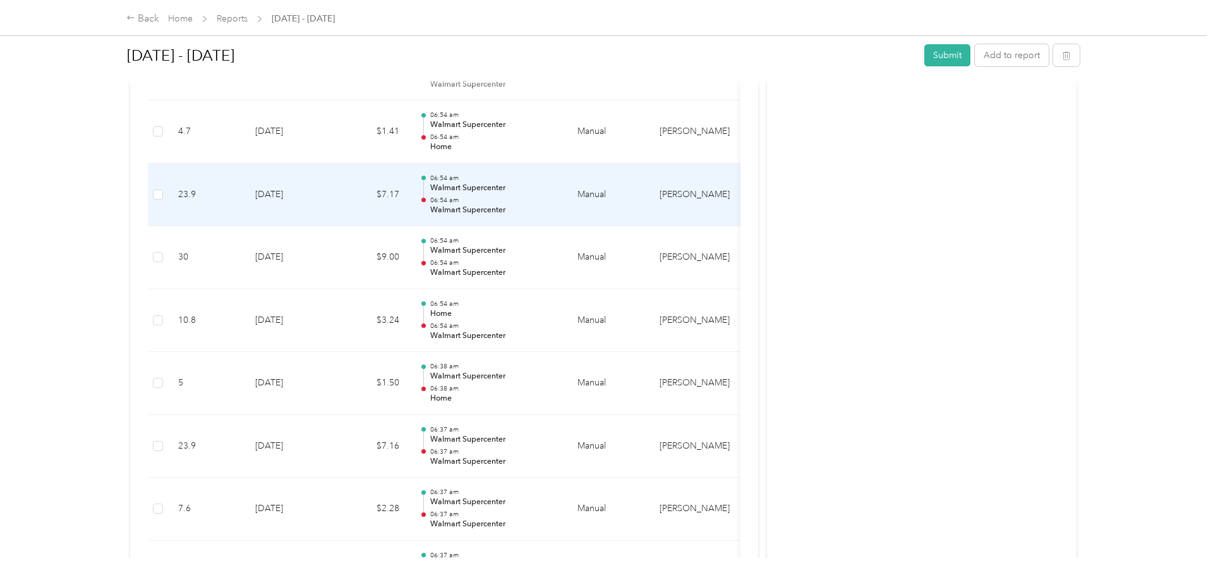
click at [402, 207] on td "$7.17" at bounding box center [372, 195] width 76 height 63
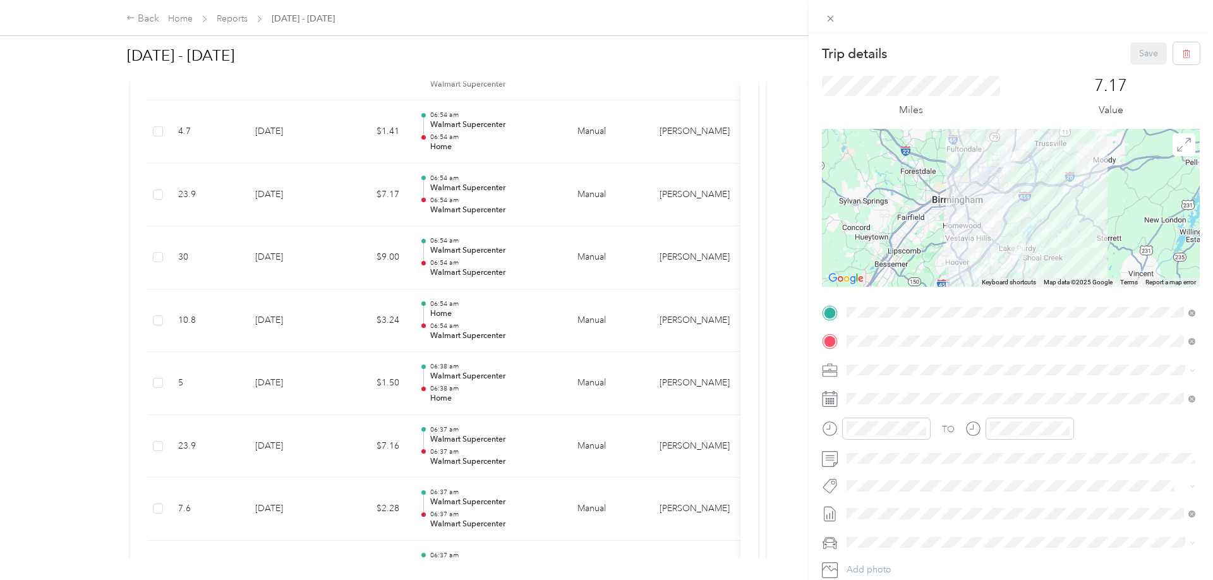
click at [402, 207] on div "Trip details Save This trip cannot be edited because it is either under review,…" at bounding box center [606, 290] width 1213 height 580
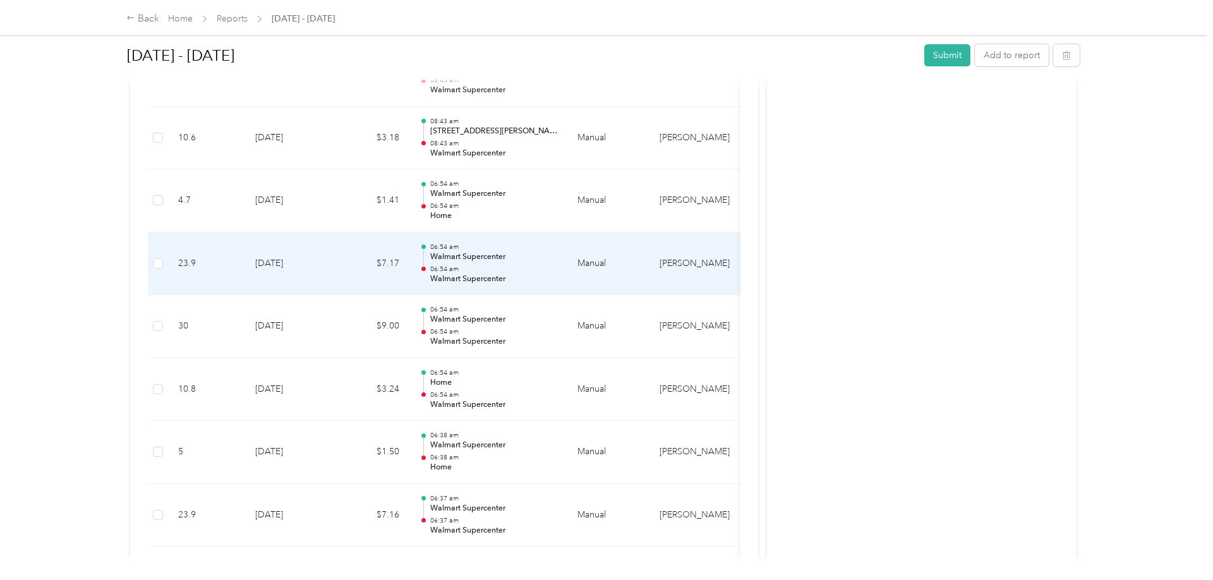
scroll to position [1977, 0]
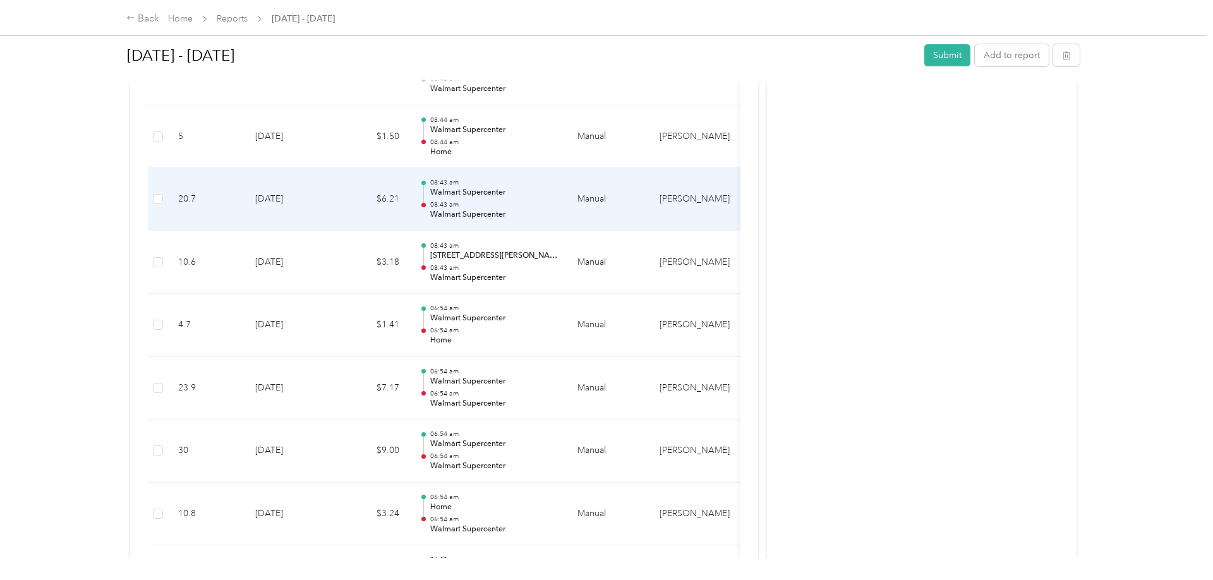
click at [404, 206] on td "$6.21" at bounding box center [372, 199] width 76 height 63
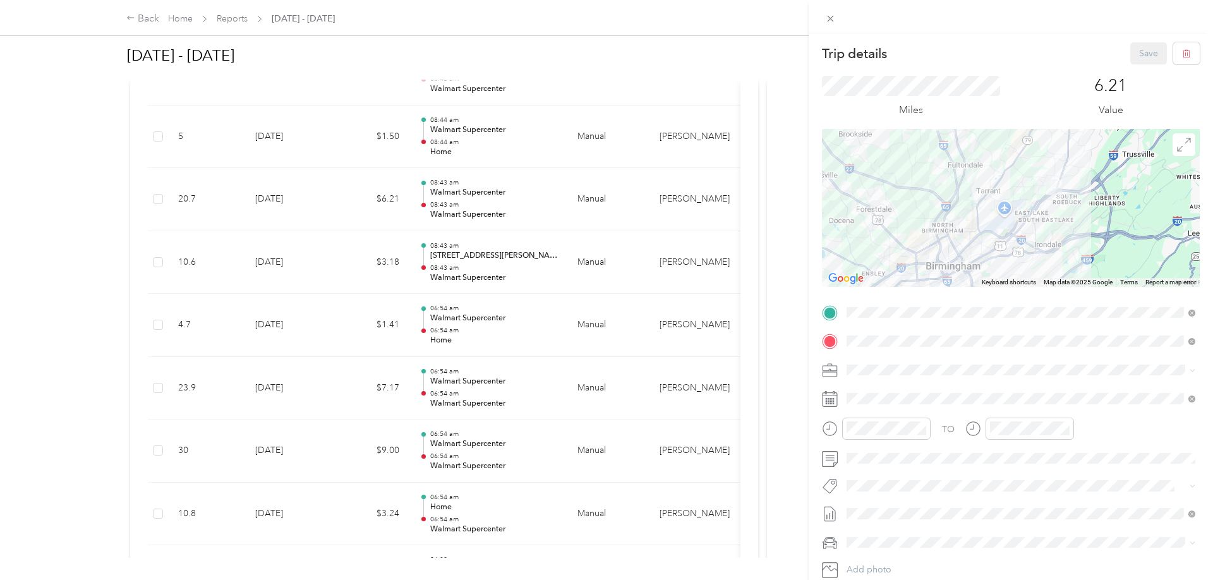
click at [355, 196] on div "Trip details Save This trip cannot be edited because it is either under review,…" at bounding box center [606, 290] width 1213 height 580
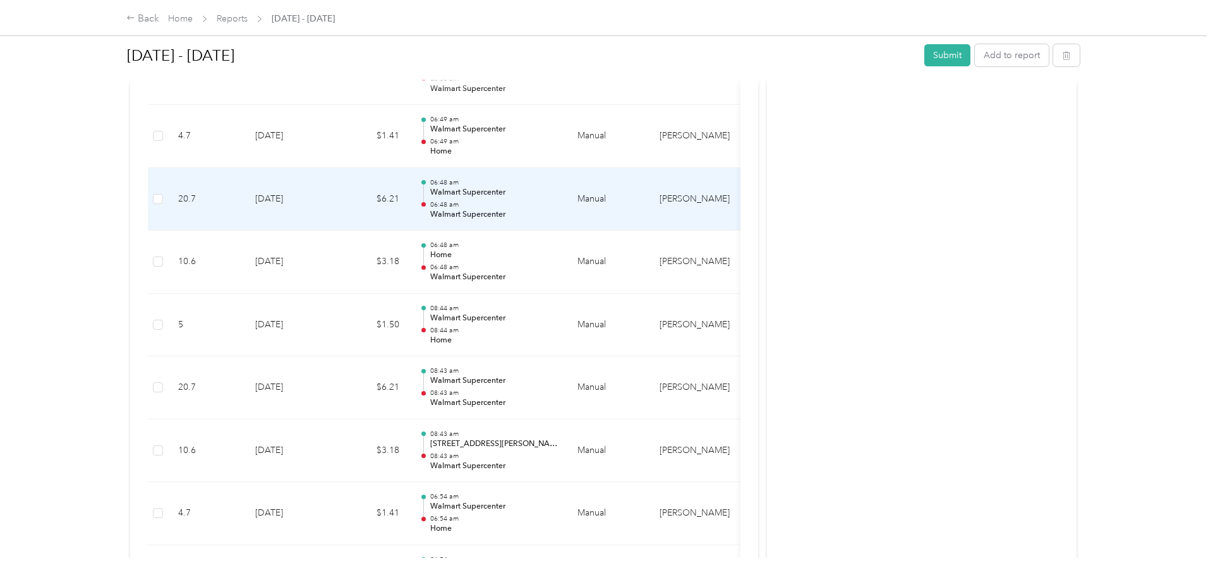
scroll to position [1784, 0]
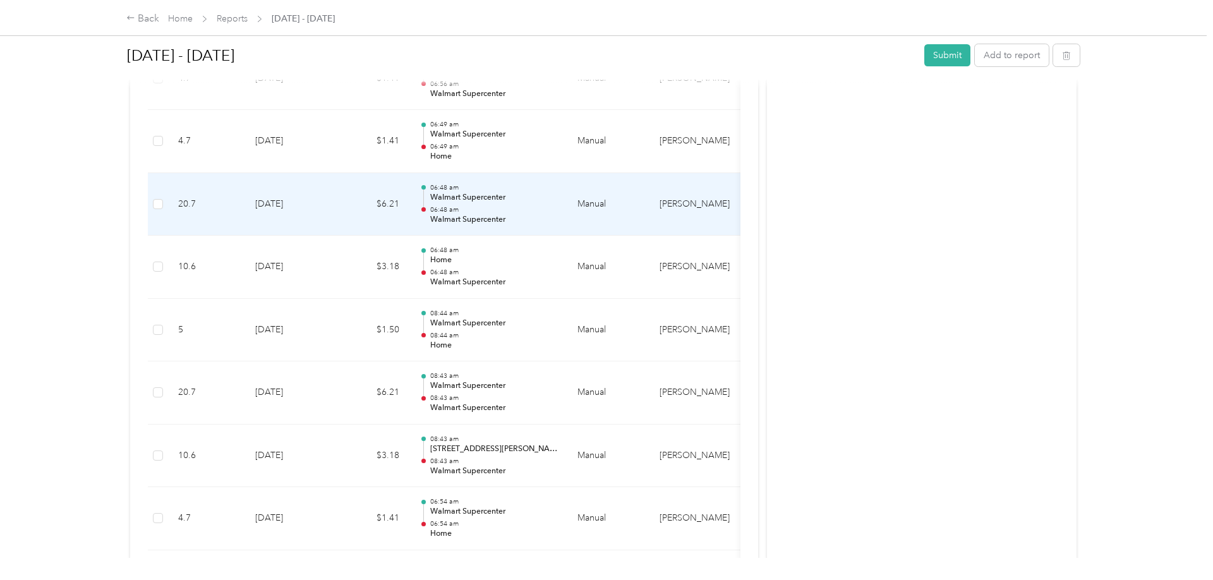
click at [298, 191] on td "[DATE]" at bounding box center [289, 204] width 88 height 63
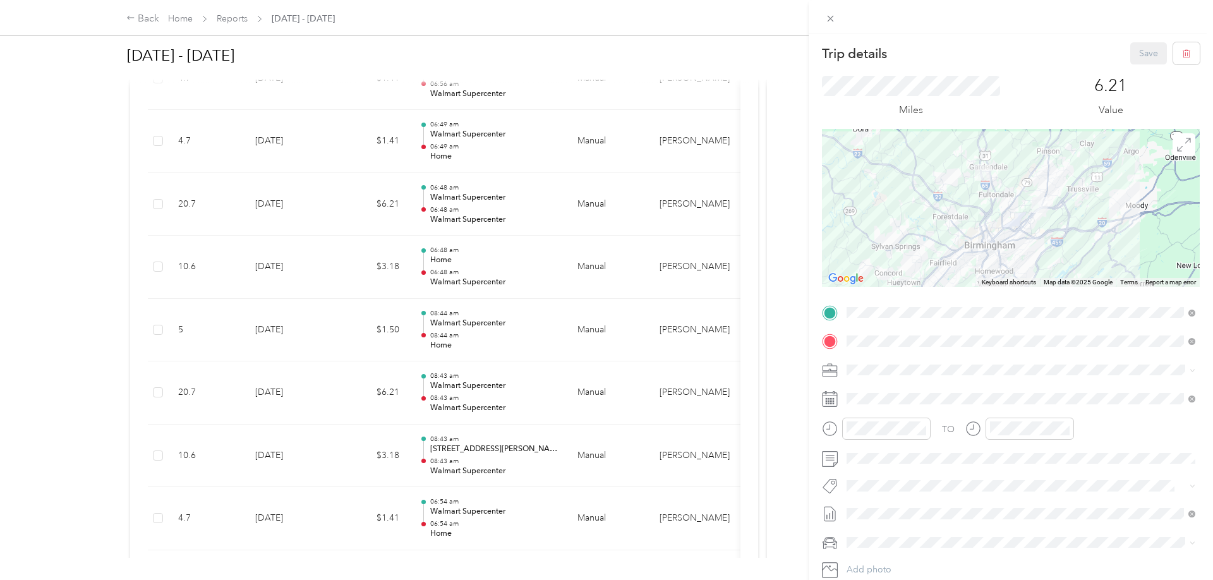
click at [306, 191] on div "Trip details Save This trip cannot be edited because it is either under review,…" at bounding box center [606, 290] width 1213 height 580
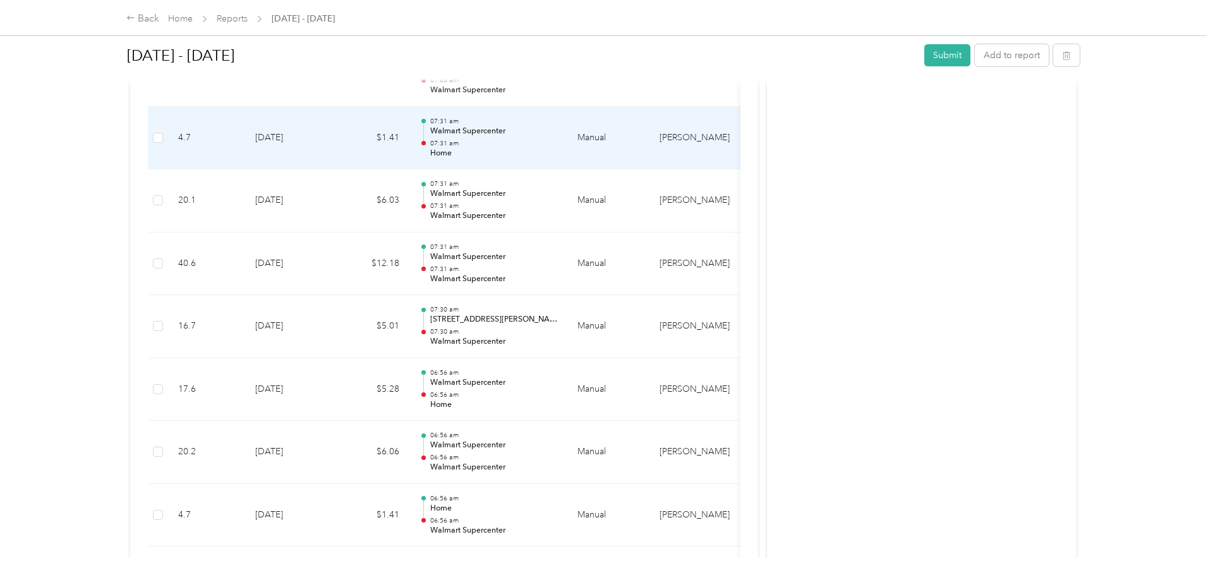
scroll to position [1333, 0]
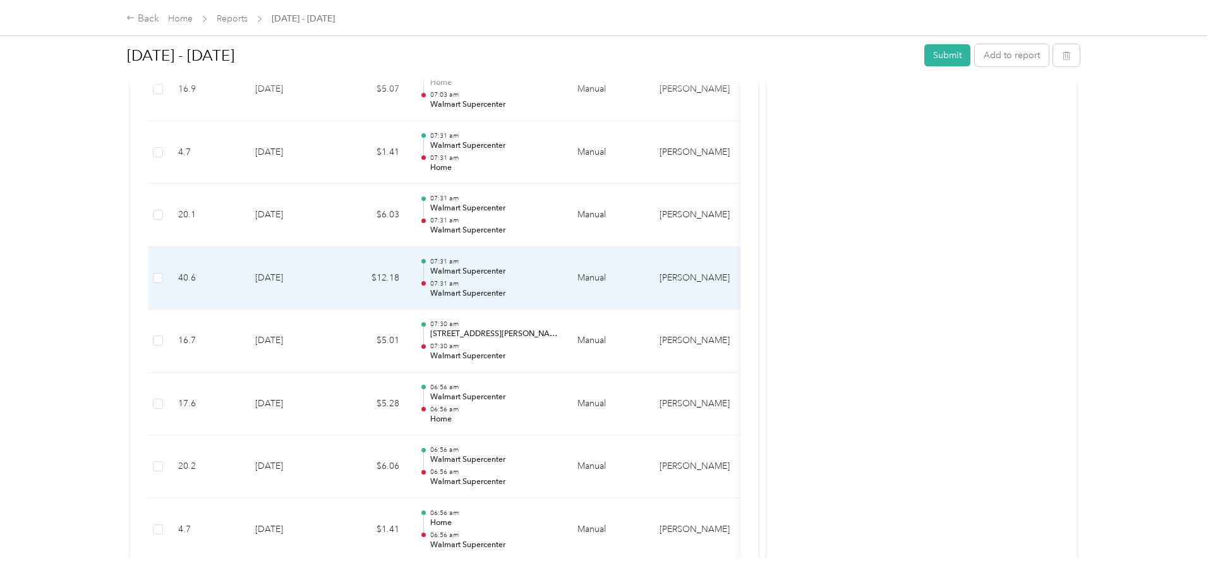
click at [344, 273] on td "$12.18" at bounding box center [372, 278] width 76 height 63
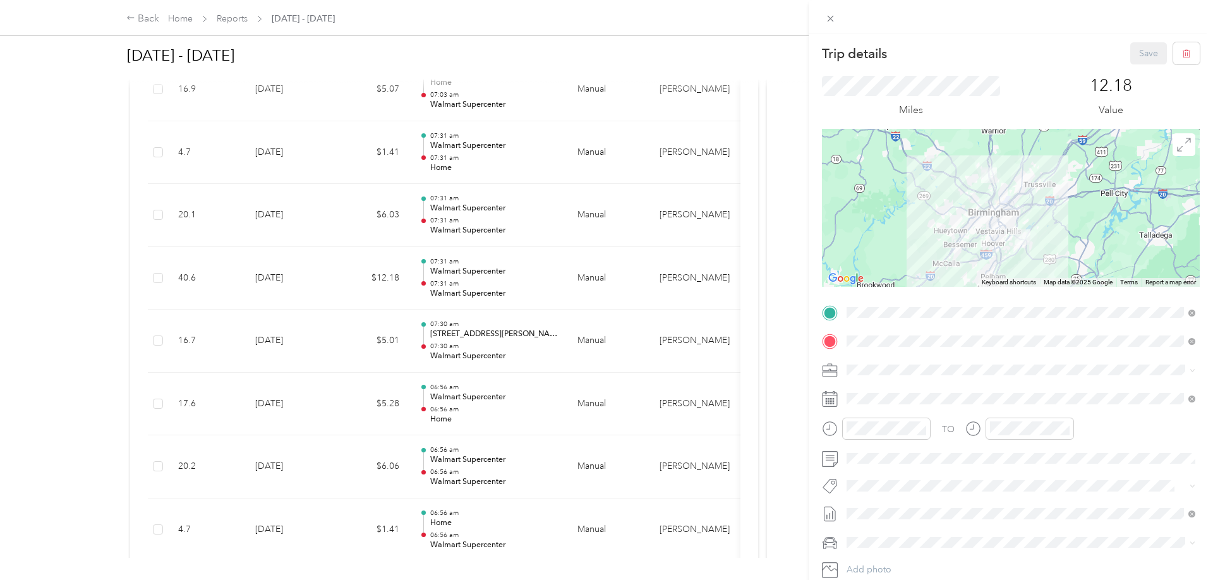
click at [238, 18] on div "Trip details Save This trip cannot be edited because it is either under review,…" at bounding box center [606, 290] width 1213 height 580
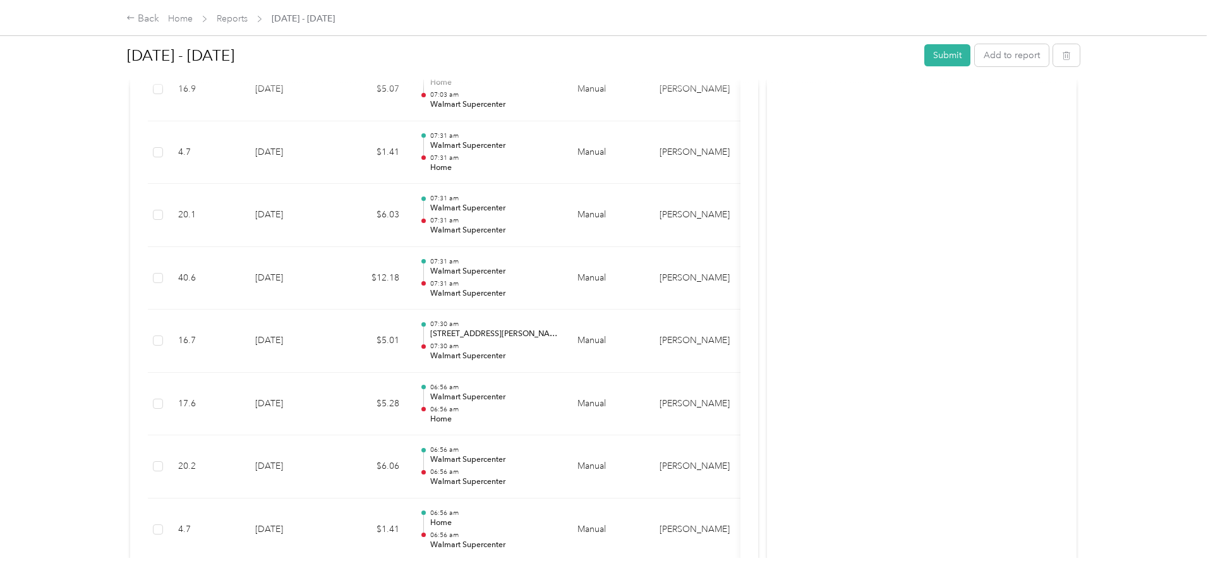
click at [238, 18] on div at bounding box center [606, 290] width 1213 height 580
click at [238, 18] on link "Reports" at bounding box center [232, 18] width 31 height 11
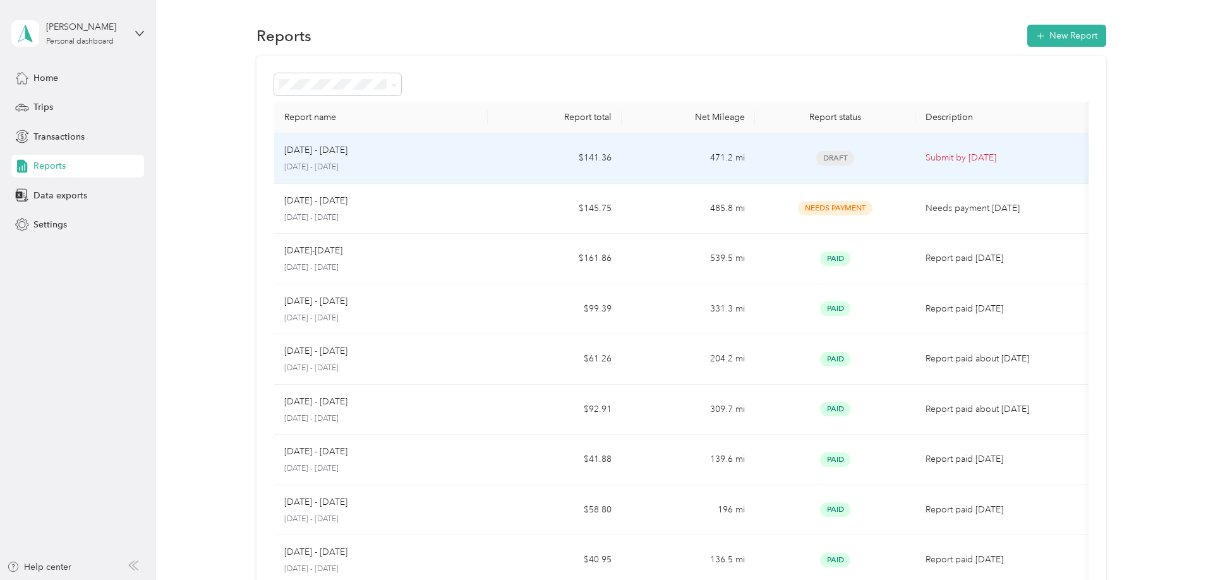
click at [588, 155] on td "$141.36" at bounding box center [555, 158] width 134 height 51
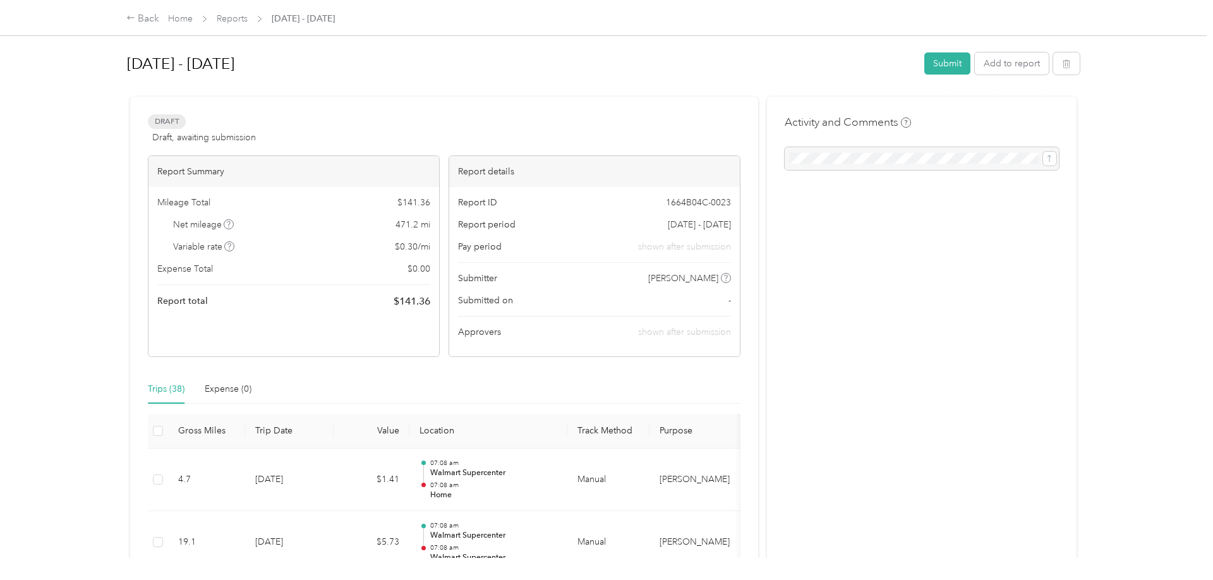
click at [434, 307] on div "Mileage Total $ 141.36 Net mileage 471.2 mi Variable rate $ 0.30 / mi Expense T…" at bounding box center [293, 252] width 291 height 131
click at [402, 310] on div "Mileage Total $ 141.36 Net mileage 471.2 mi Variable rate $ 0.30 / mi Expense T…" at bounding box center [293, 252] width 291 height 131
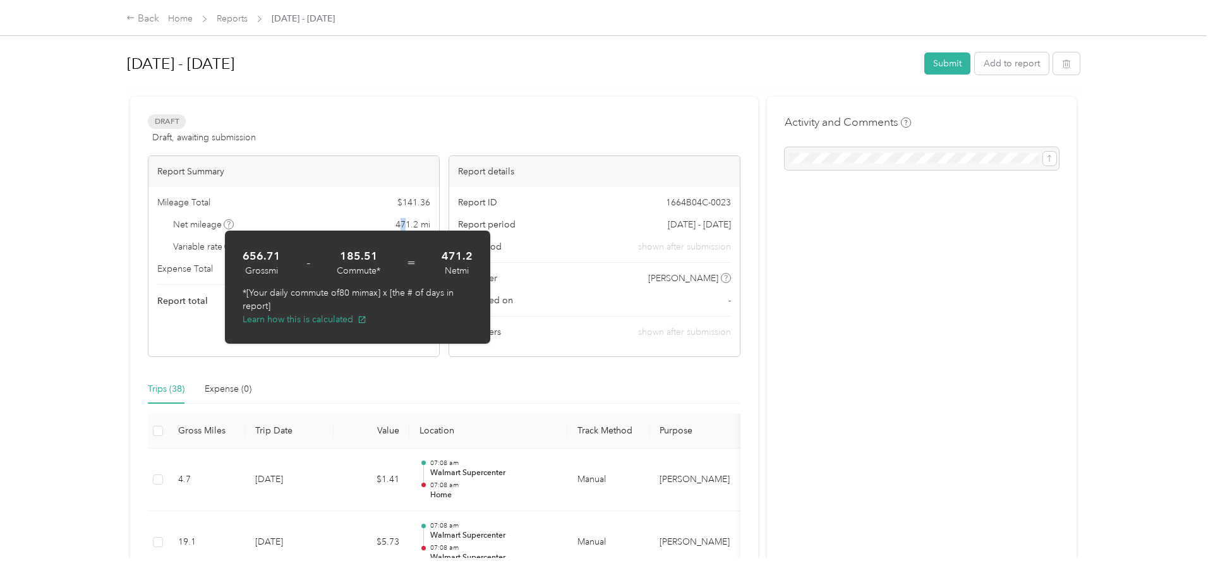
click at [407, 222] on span "471.2 mi" at bounding box center [412, 224] width 35 height 13
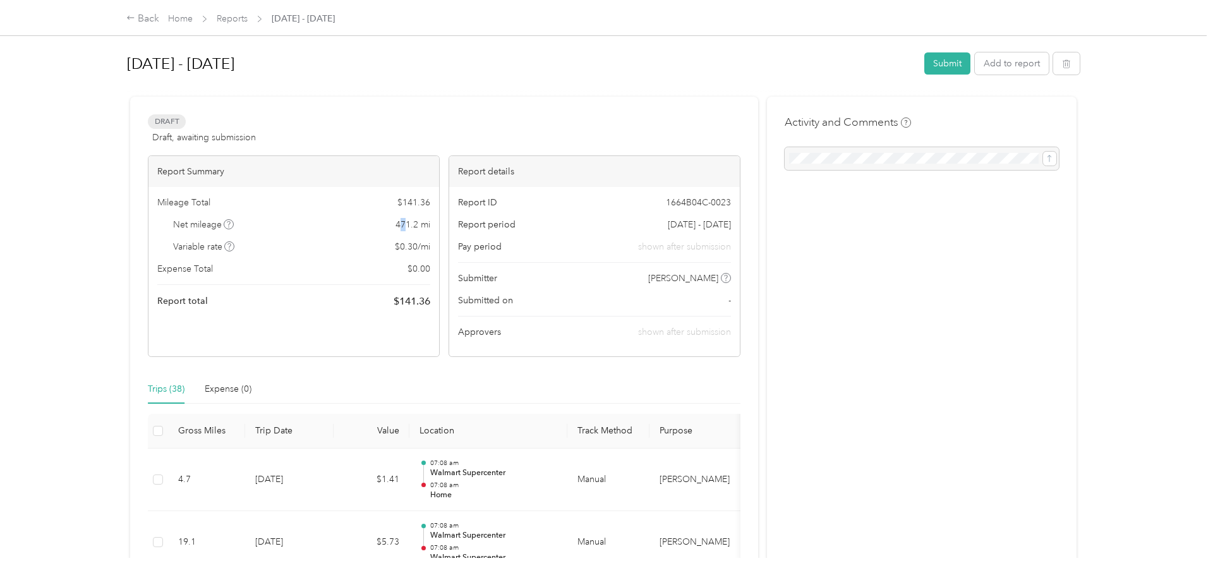
click at [407, 222] on span "471.2 mi" at bounding box center [412, 224] width 35 height 13
click at [411, 221] on span "471.2 mi" at bounding box center [412, 224] width 35 height 13
